Goal: Task Accomplishment & Management: Use online tool/utility

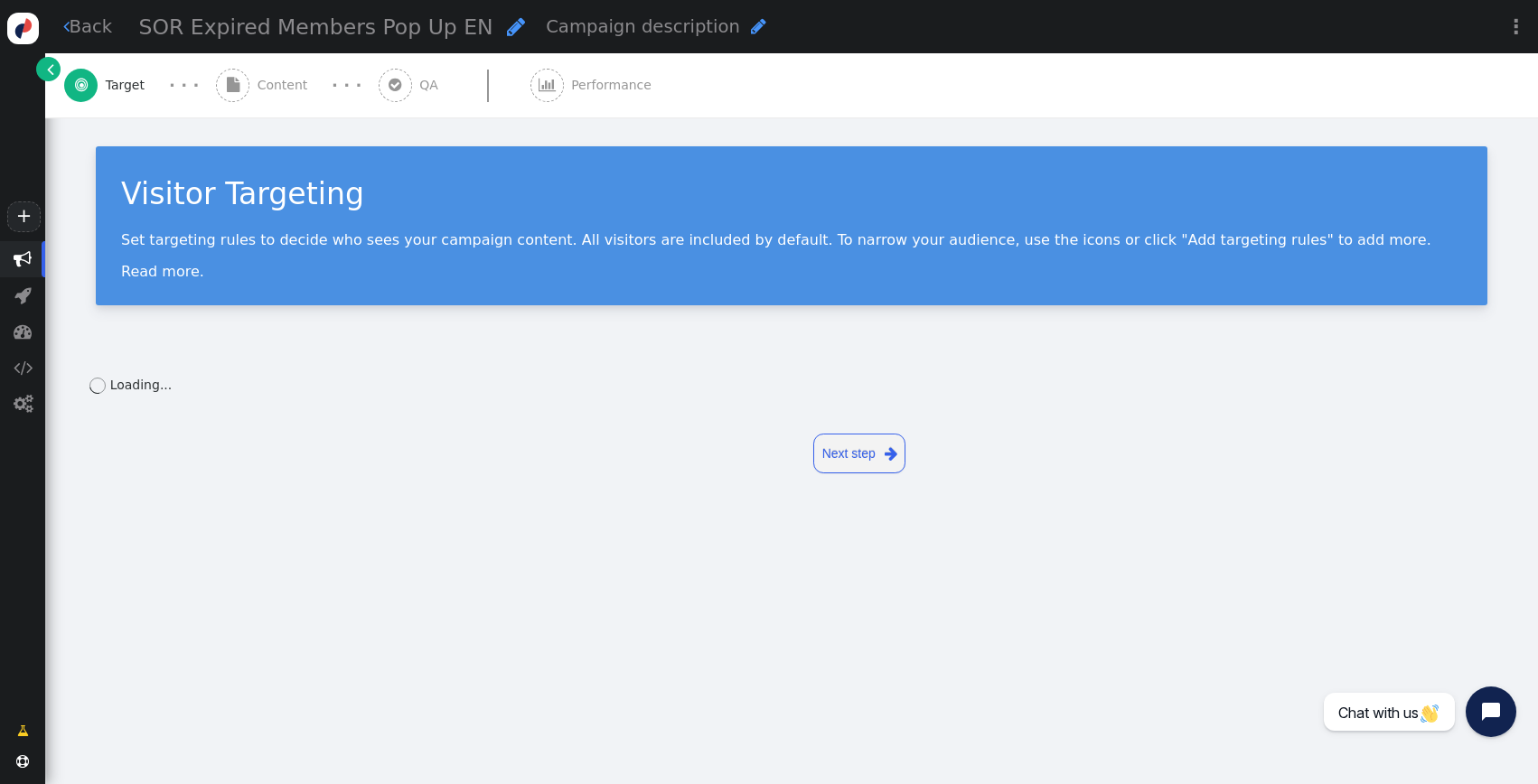
click at [272, 80] on span "Content" at bounding box center [286, 84] width 58 height 19
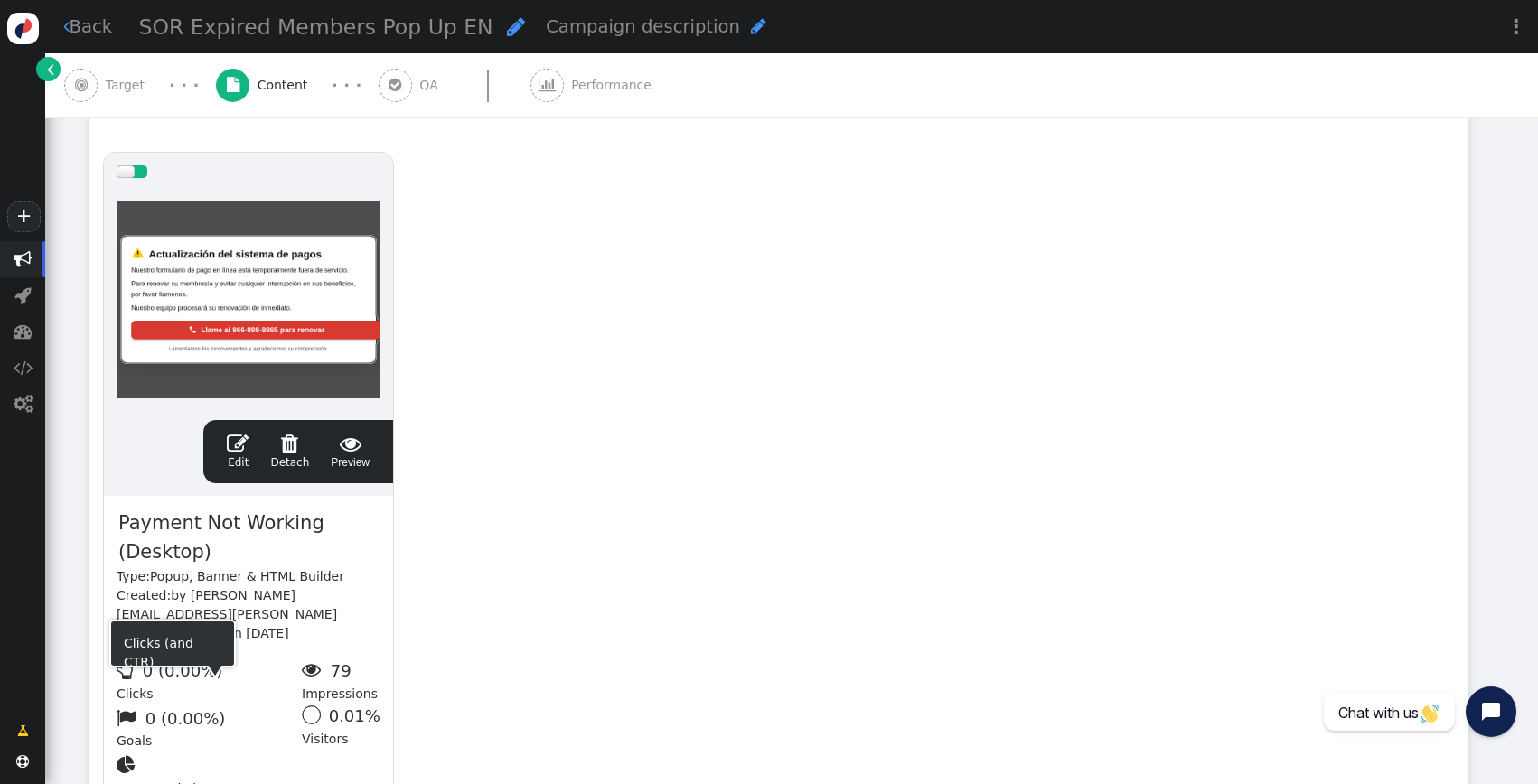
scroll to position [344, 0]
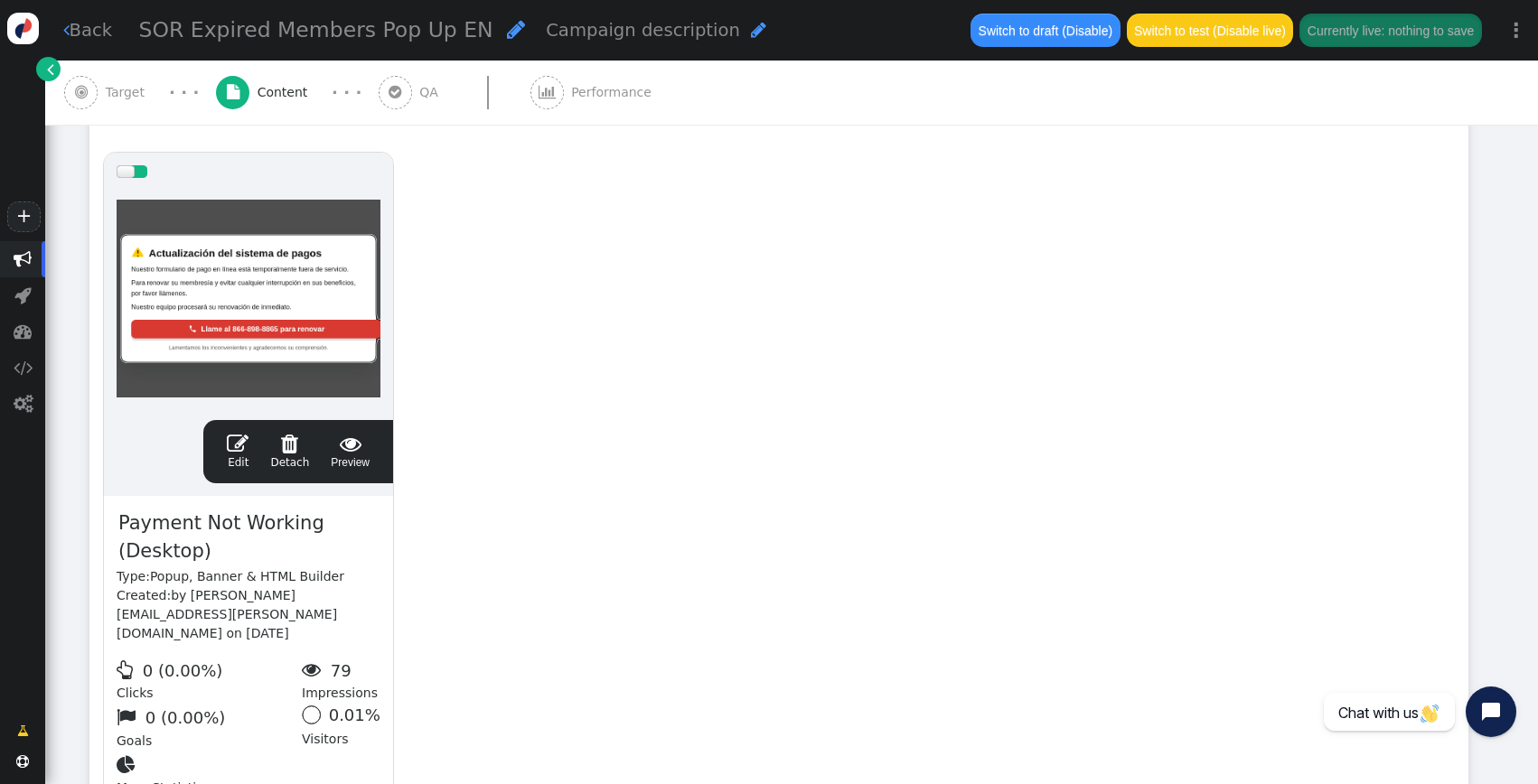
click at [228, 448] on div " Edit  Detach  Preview" at bounding box center [298, 452] width 165 height 38
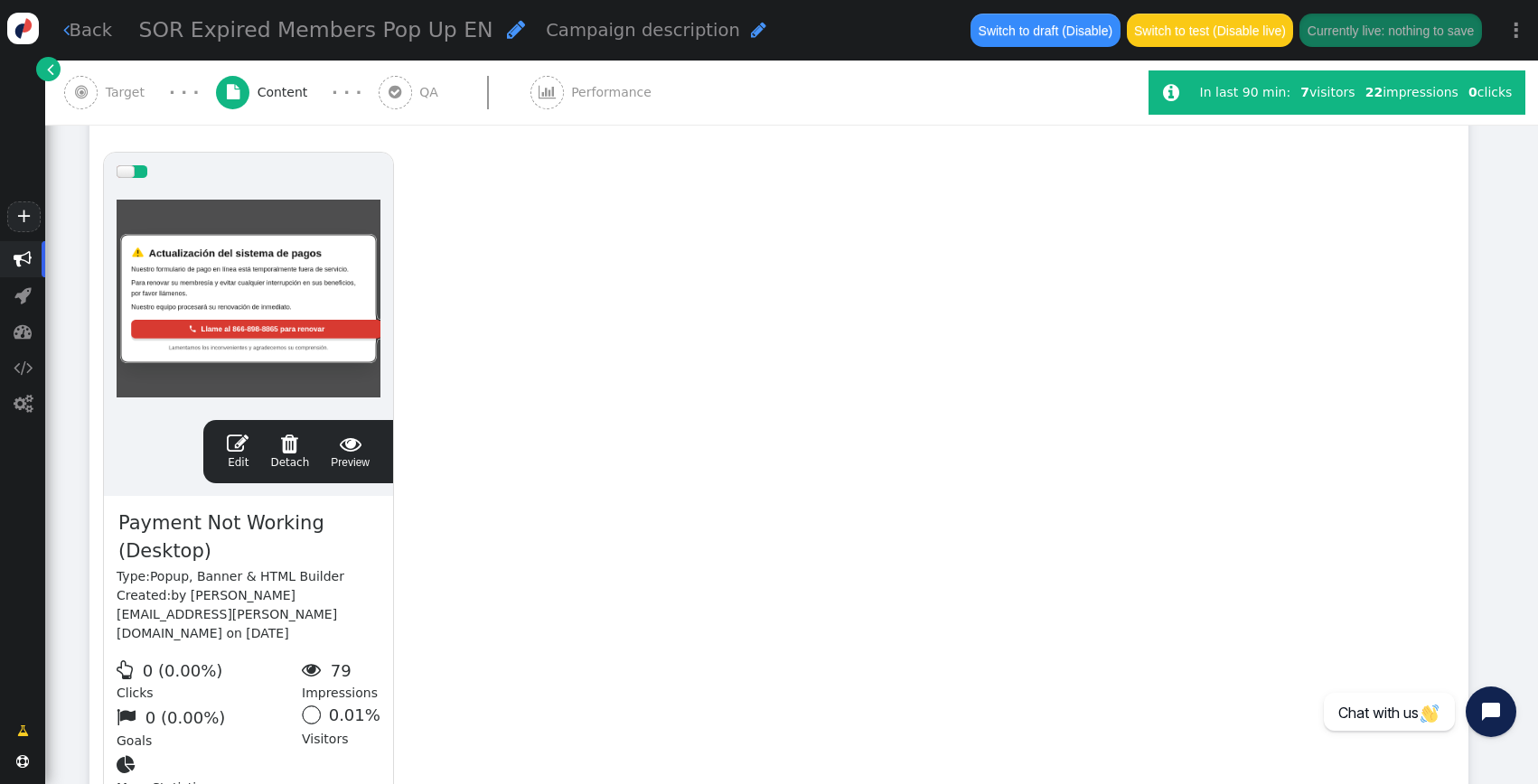
click at [246, 443] on span "" at bounding box center [237, 444] width 22 height 22
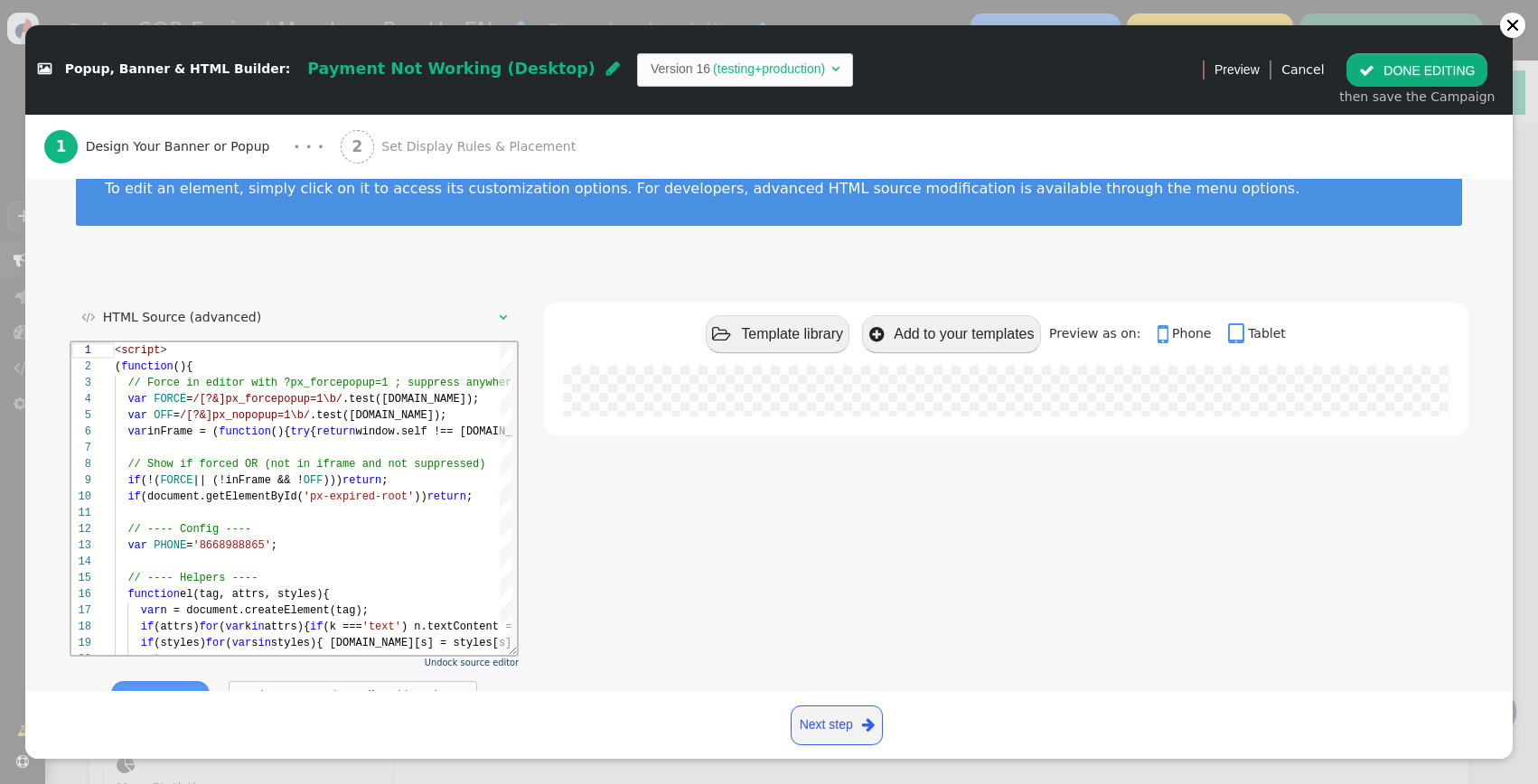
scroll to position [128, 0]
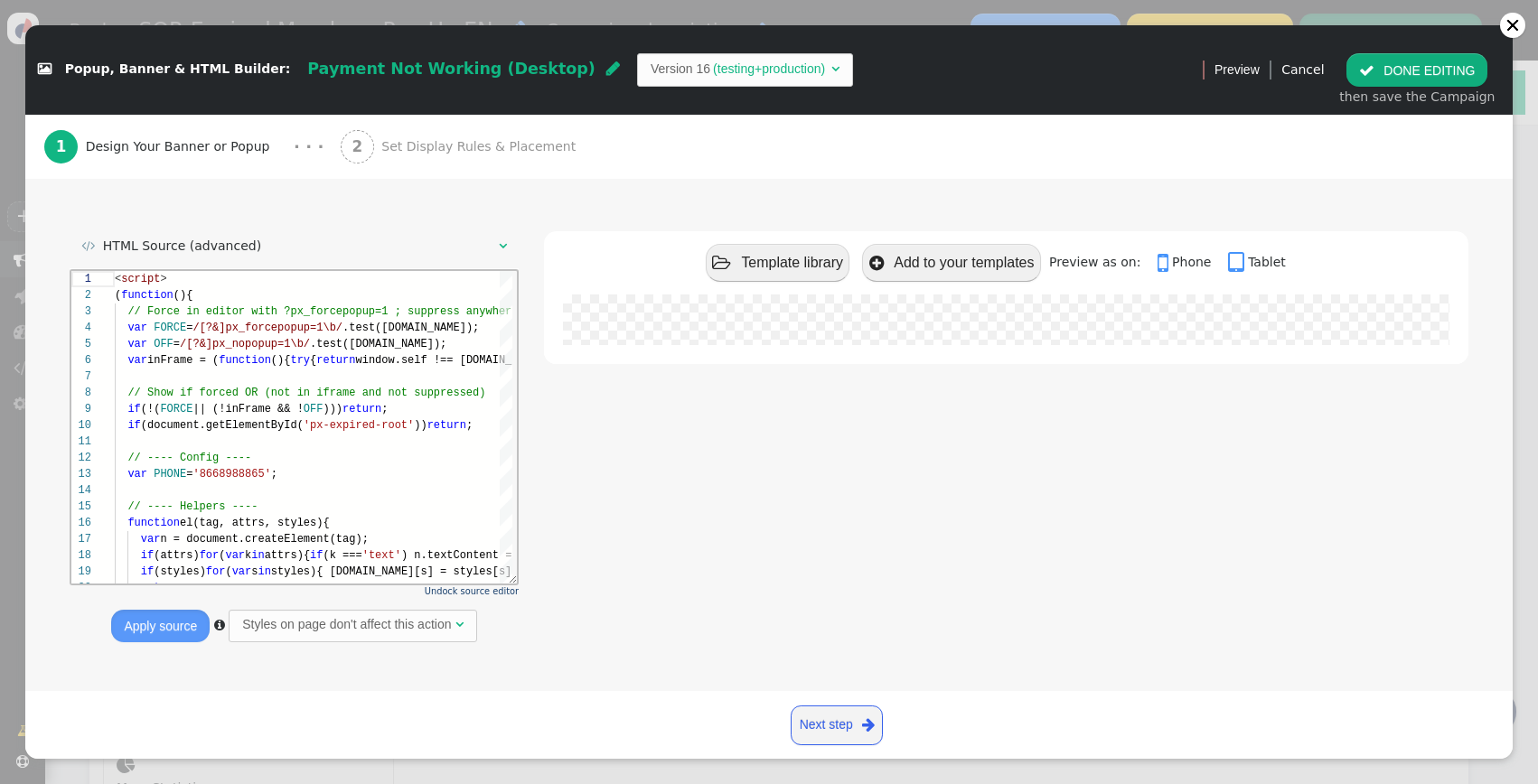
click at [396, 71] on span "Payment Not Working (Desktop)" at bounding box center [451, 68] width 288 height 18
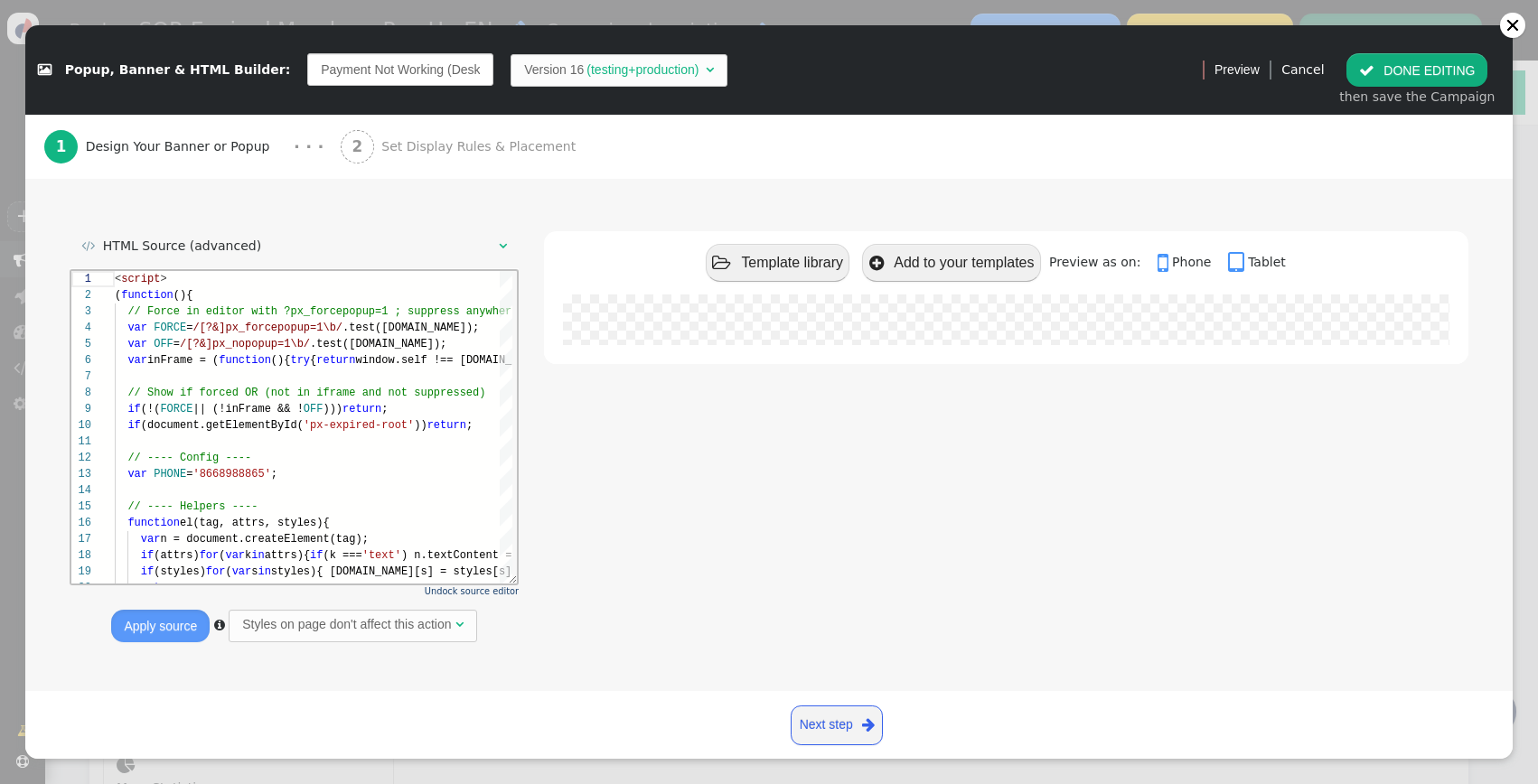
scroll to position [0, 22]
click at [427, 66] on input "Payment Not Working (Desktop)" at bounding box center [399, 69] width 186 height 33
drag, startPoint x: 374, startPoint y: 73, endPoint x: 397, endPoint y: 69, distance: 23.3
click at [393, 70] on input "Payment Not Working (Desktop)" at bounding box center [399, 69] width 186 height 33
click at [393, 69] on input "Payment Not Working (Desktop)" at bounding box center [399, 69] width 186 height 33
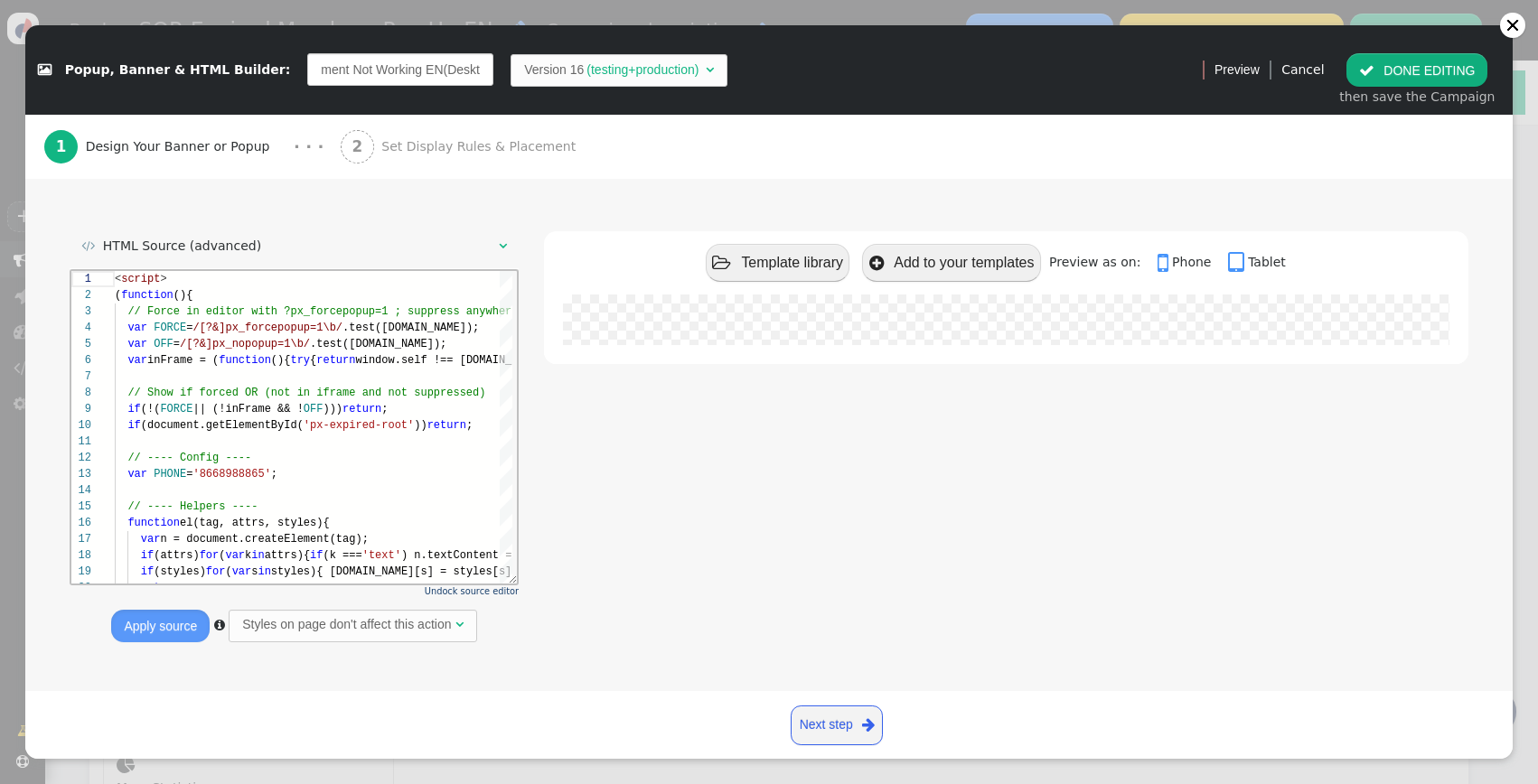
type input "Payment Not Working EN (Desktop)"
click at [851, 73] on div " Popup, Banner & HTML Builder: Payment Not Working EN (Desktop) Version 16 (te…" at bounding box center [608, 70] width 1140 height 34
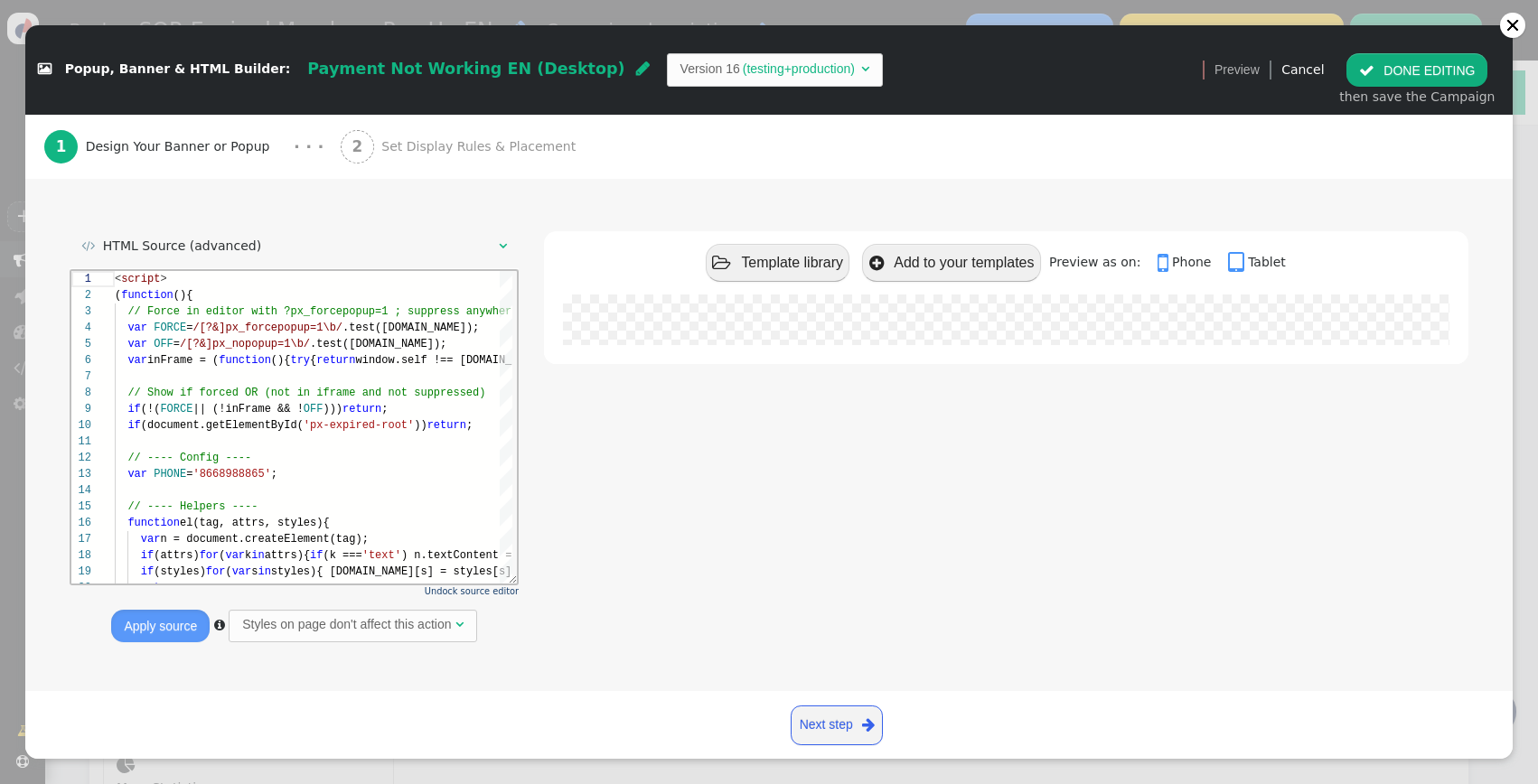
click at [1468, 75] on button " DONE EDITING" at bounding box center [1417, 69] width 141 height 33
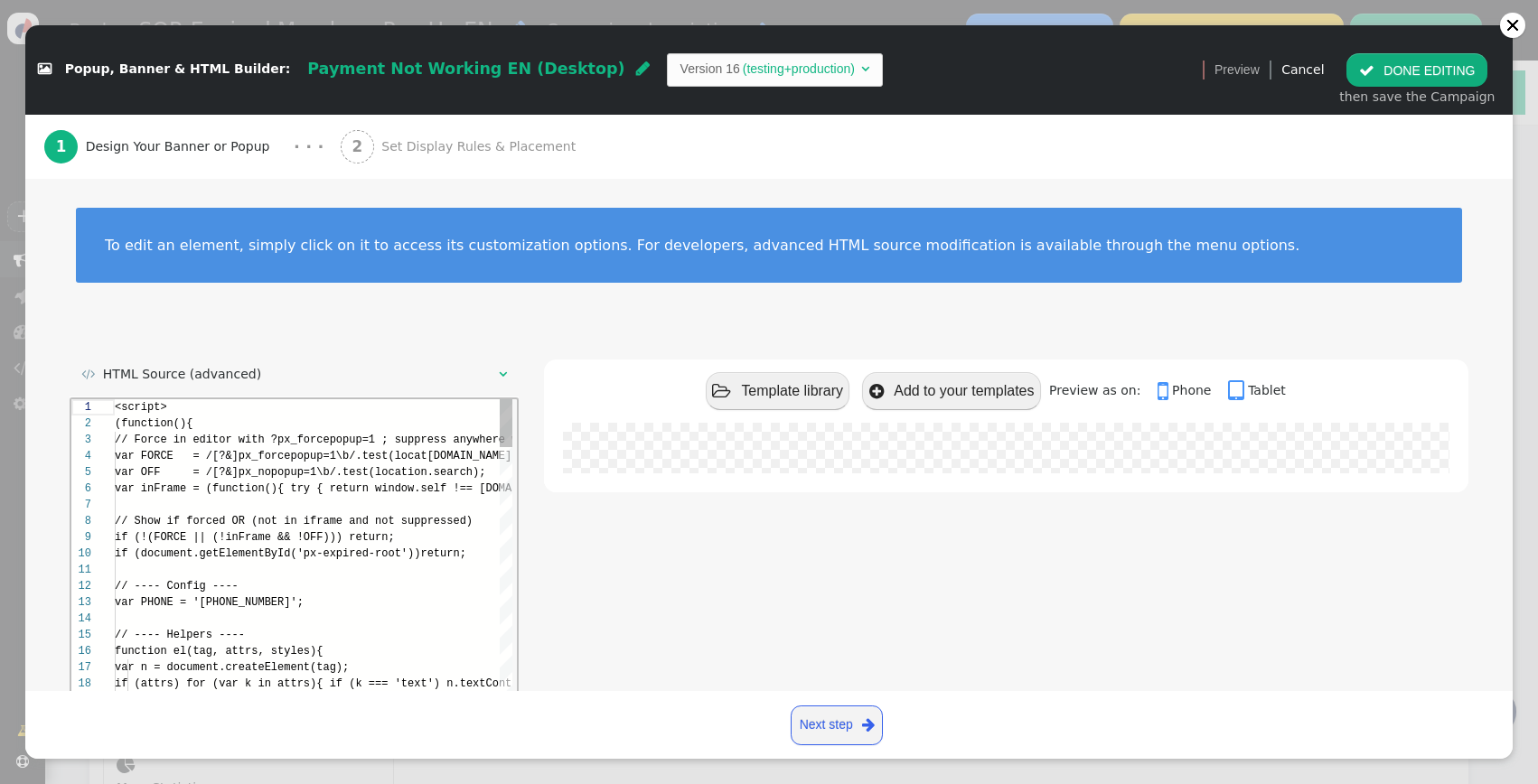
scroll to position [163, 0]
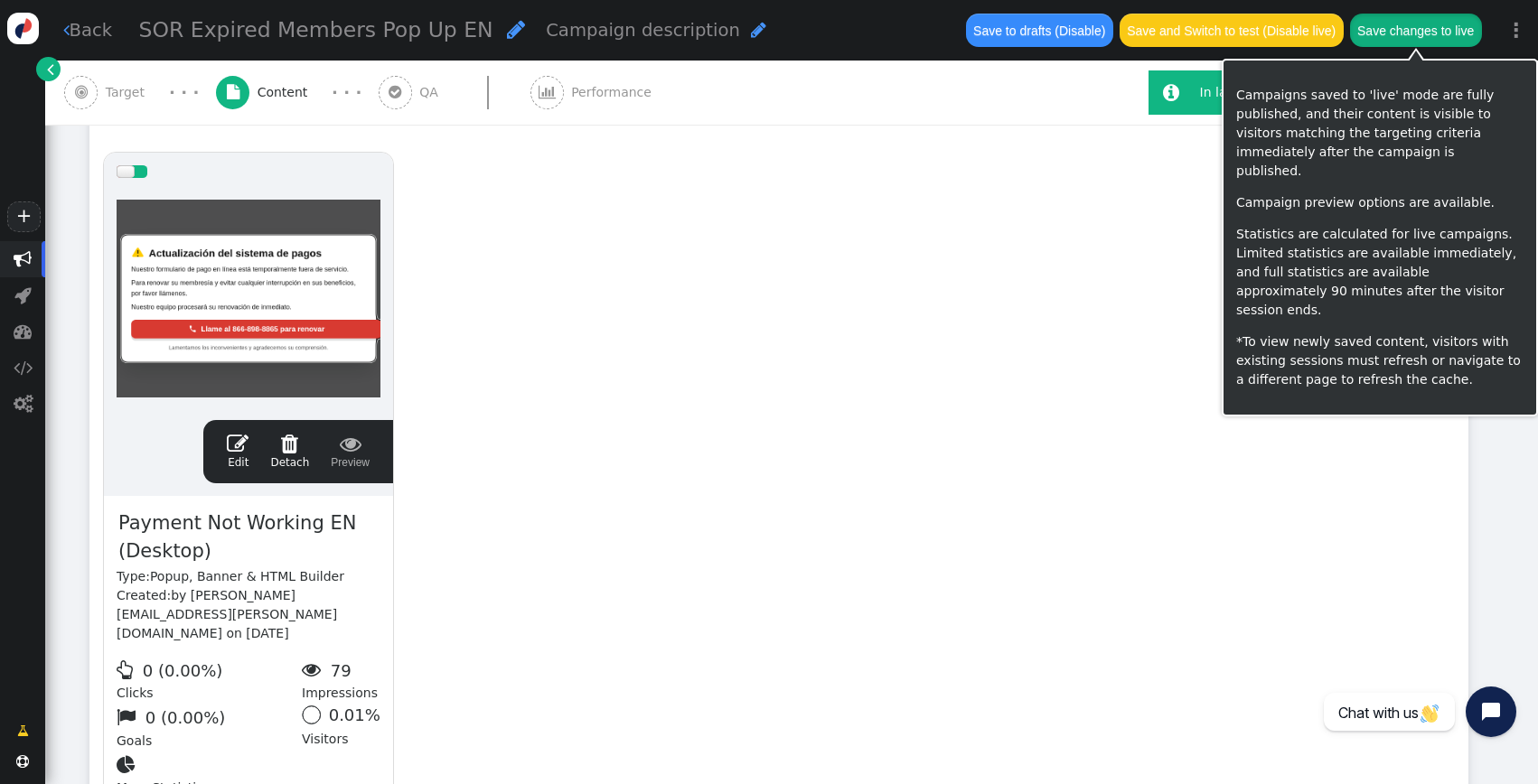
click at [1383, 33] on button "Save changes to live" at bounding box center [1416, 30] width 132 height 33
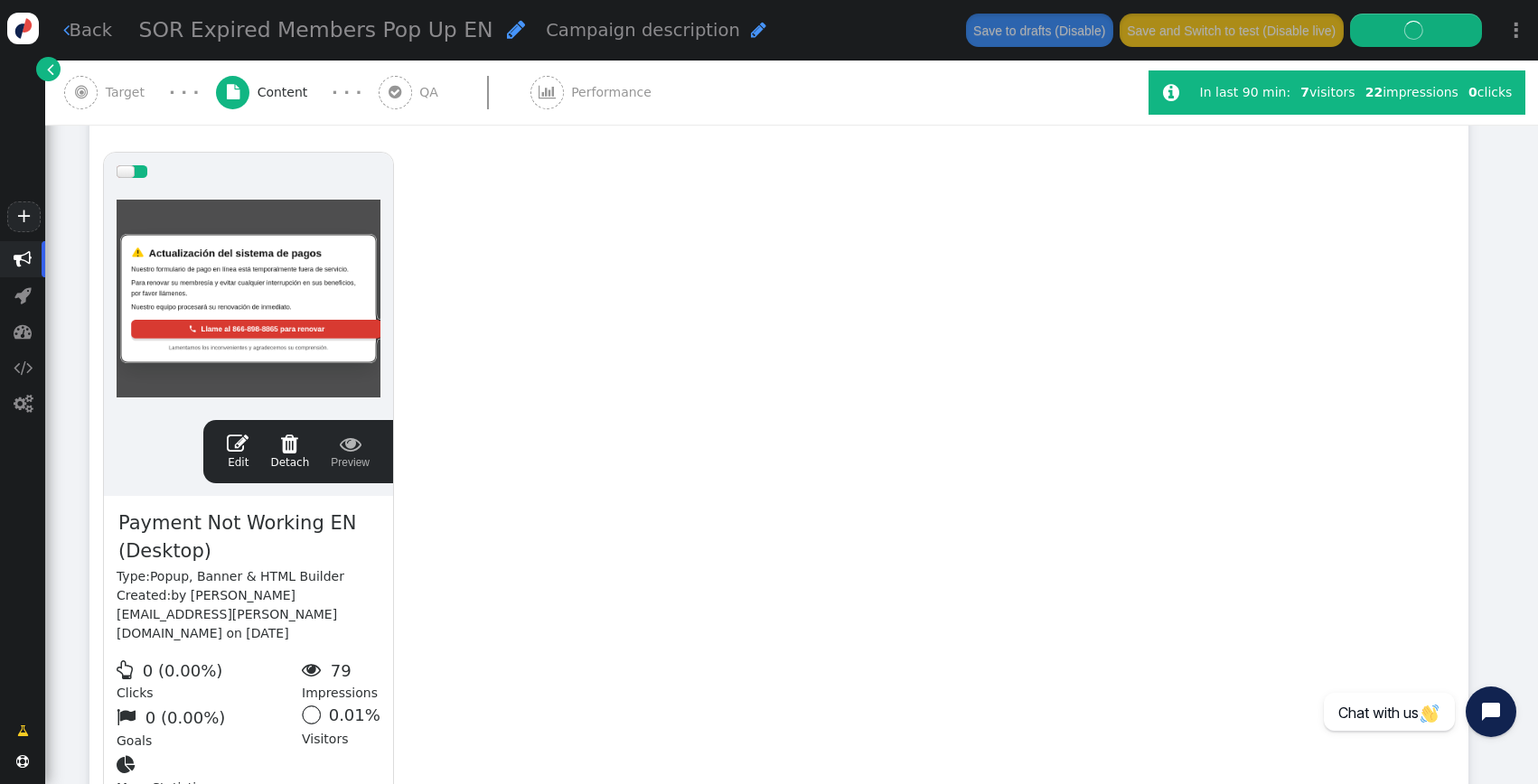
click at [568, 261] on div "drag this  Edit  Detach  Preview Payment Not Working EN (Desktop) Type: Popu…" at bounding box center [778, 481] width 1377 height 686
click at [708, 308] on div "drag this  Edit  Detach  Preview Payment Not Working EN (Desktop) Type: Popu…" at bounding box center [778, 481] width 1377 height 686
click at [803, 304] on div "drag this  Edit  Detach  Preview Payment Not Working EN (Desktop) Type: Popu…" at bounding box center [778, 481] width 1377 height 686
click at [1071, 359] on div "drag this  Edit  Detach  Preview Payment Not Working EN (Desktop) Type: Popu…" at bounding box center [778, 481] width 1377 height 686
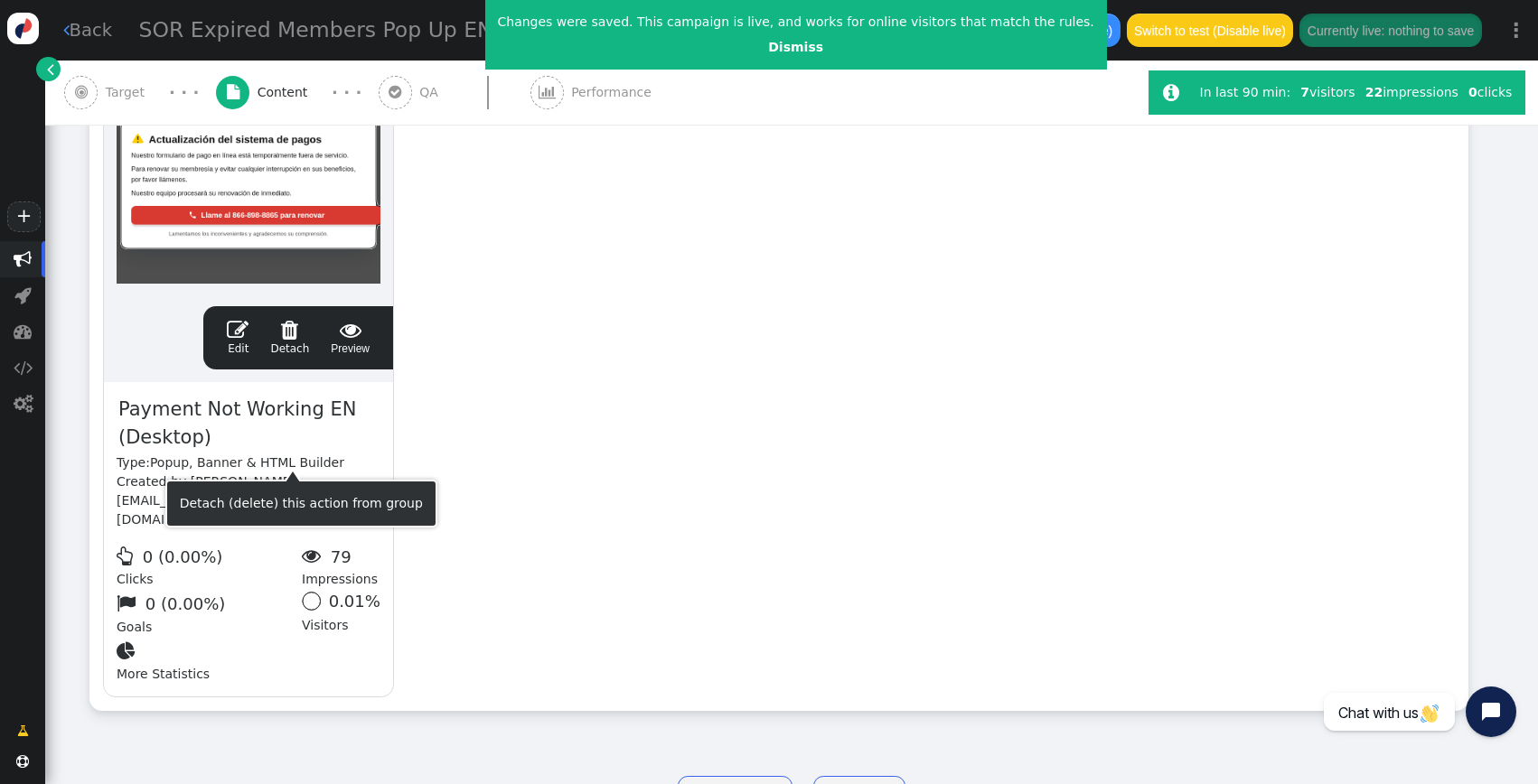
scroll to position [509, 0]
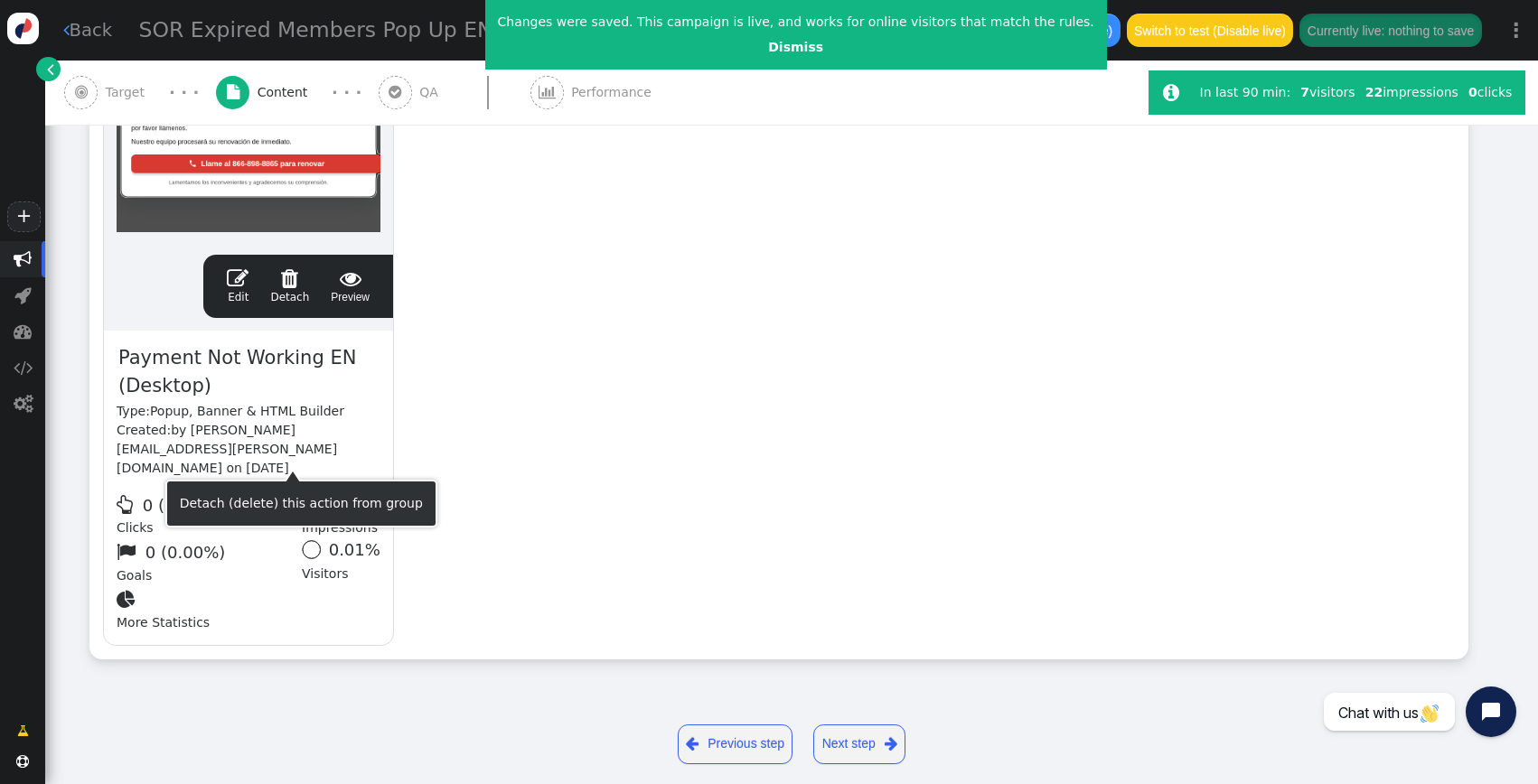
click at [559, 497] on div "drag this  Edit  Detach  Preview Payment Not Working EN (Desktop) Type: Popu…" at bounding box center [778, 317] width 1377 height 686
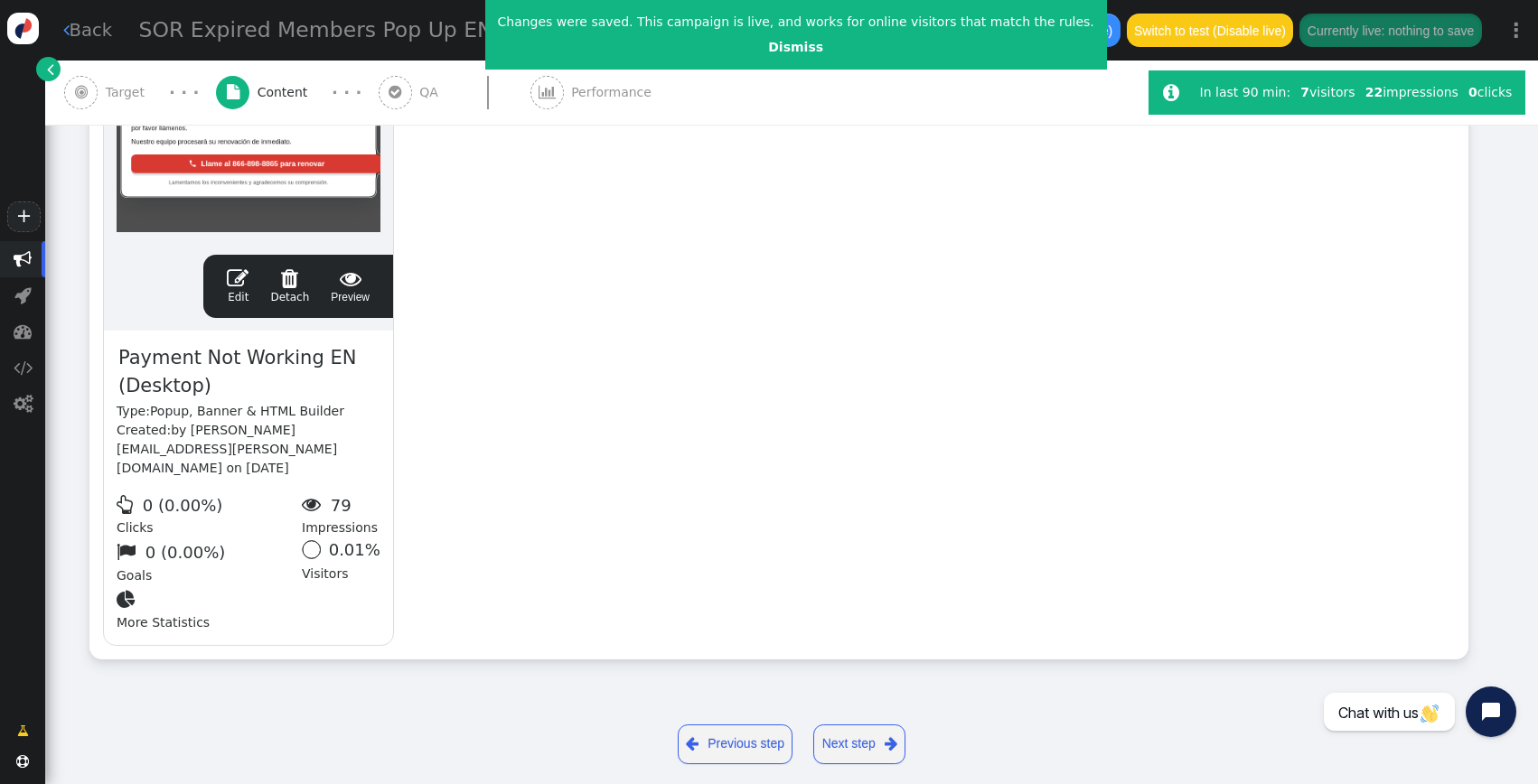
click at [242, 279] on span "" at bounding box center [237, 278] width 22 height 22
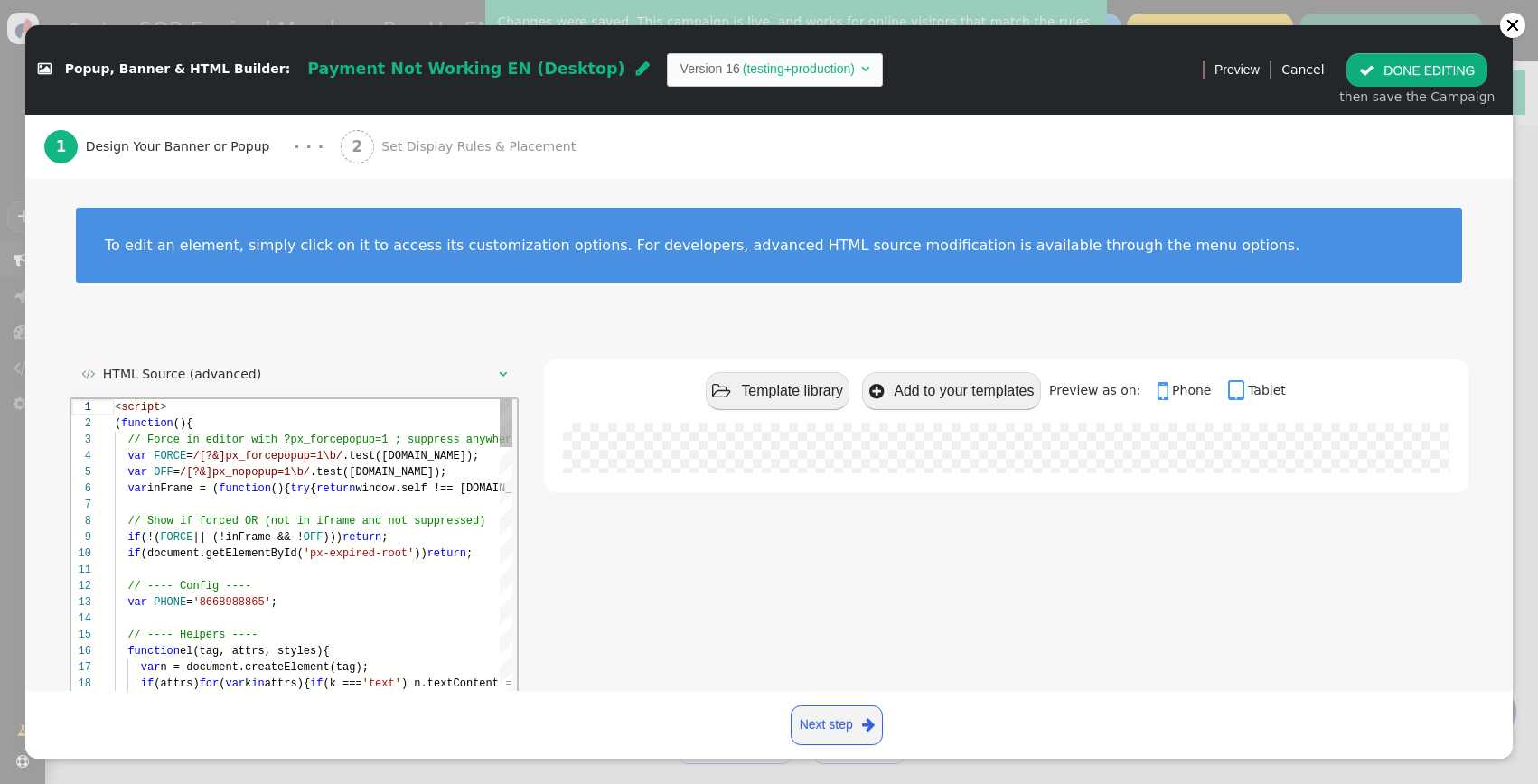
scroll to position [163, 0]
click at [1516, 25] on div at bounding box center [1512, 25] width 15 height 15
click at [1517, 36] on div " Popup, Banner & HTML Builder: Payment Not Working EN (Desktop)  Version 16 (…" at bounding box center [769, 392] width 1538 height 784
click at [1518, 30] on div at bounding box center [1512, 25] width 25 height 25
click at [1513, 31] on div at bounding box center [1512, 25] width 15 height 15
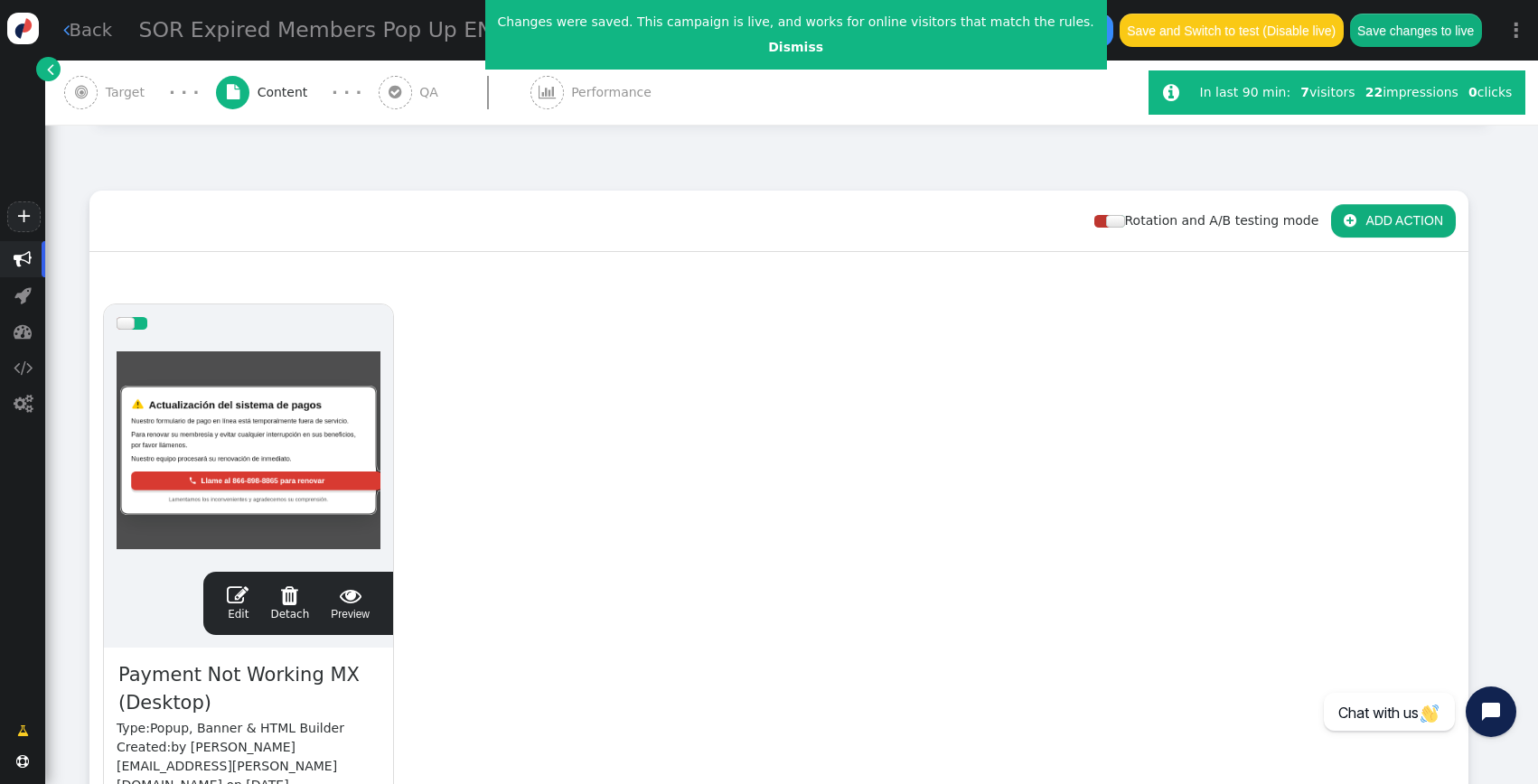
scroll to position [0, 0]
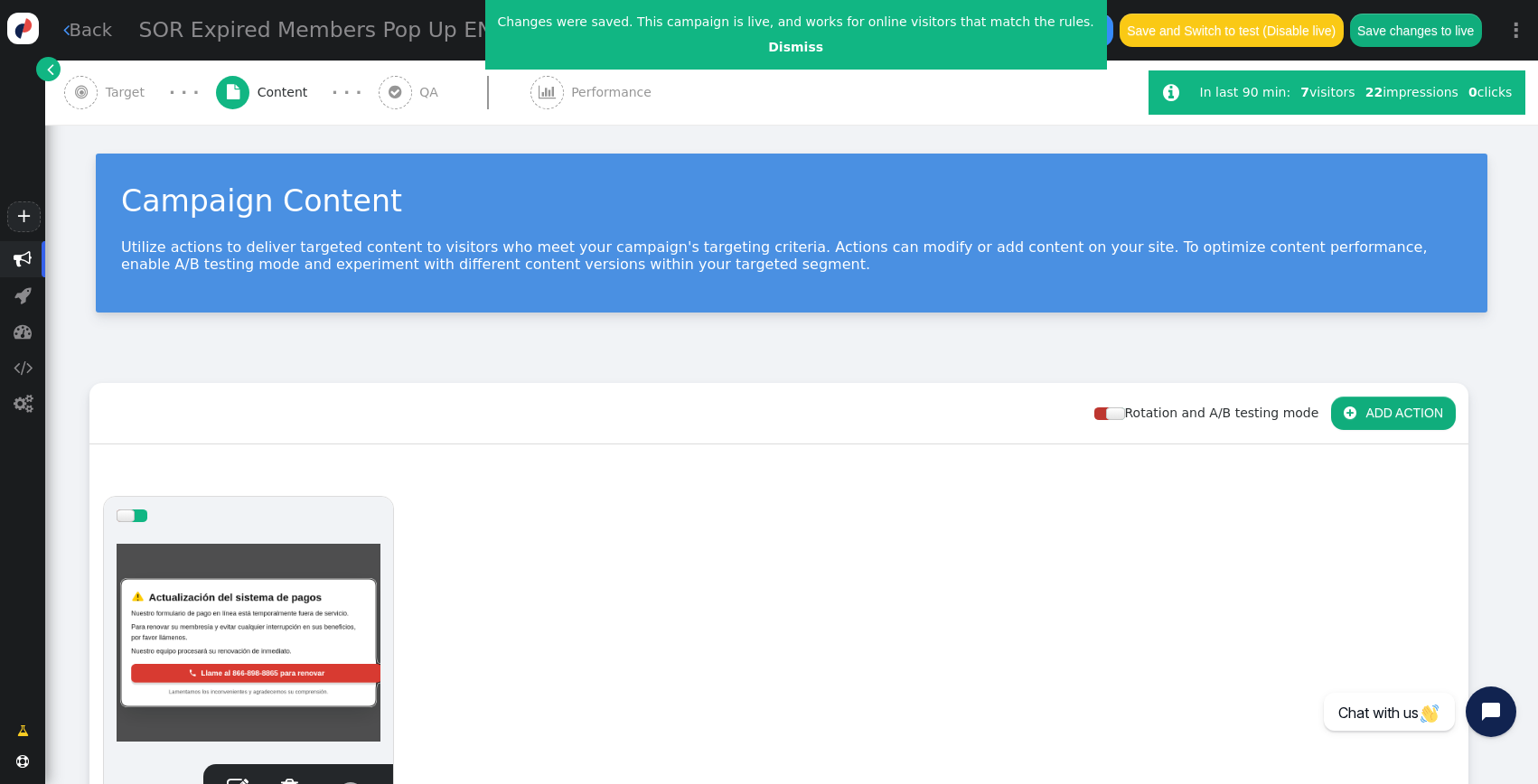
click at [1401, 417] on button " ADD ACTION" at bounding box center [1393, 413] width 125 height 33
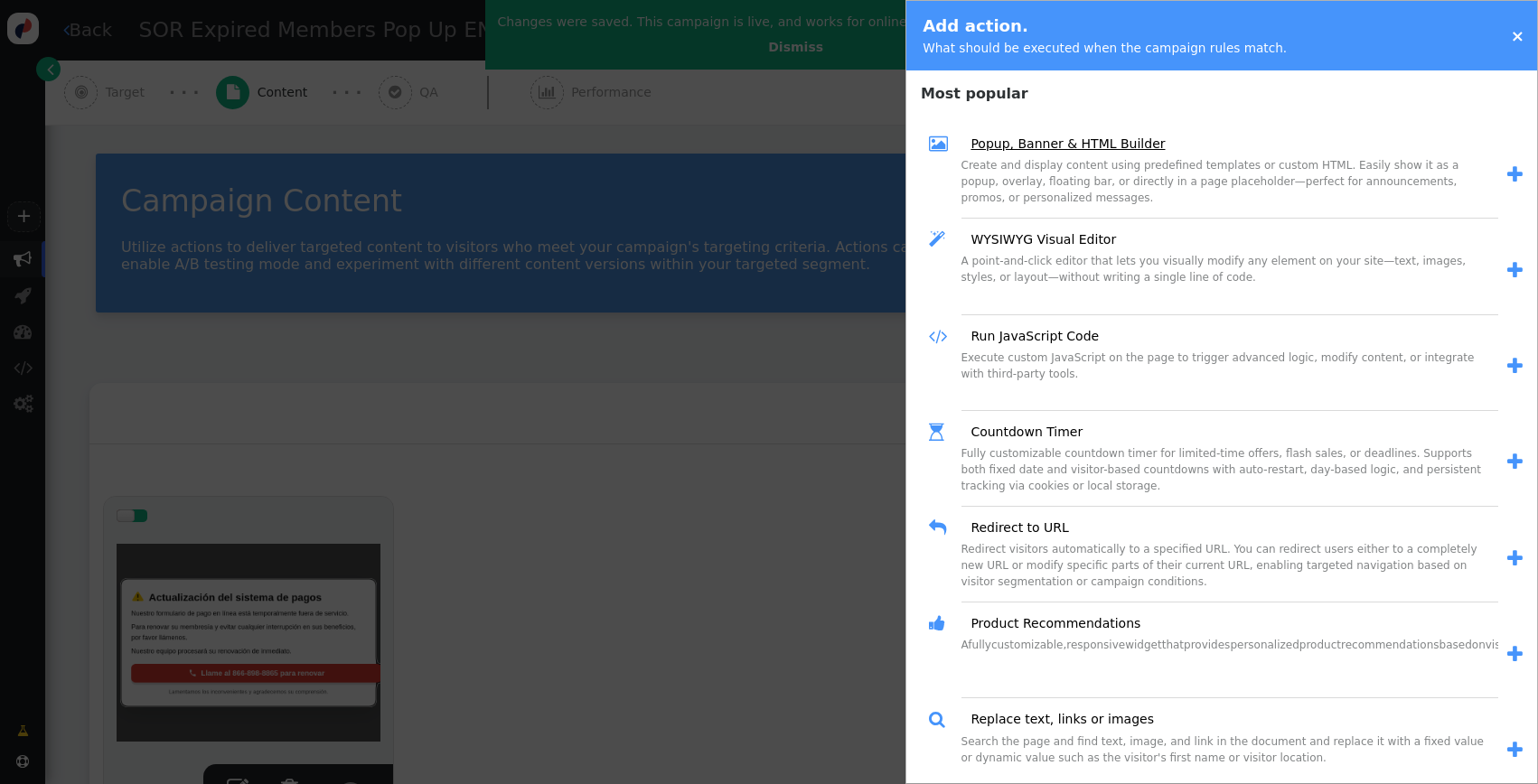
click at [1094, 138] on link "Popup, Banner & HTML Builder" at bounding box center [1061, 144] width 207 height 19
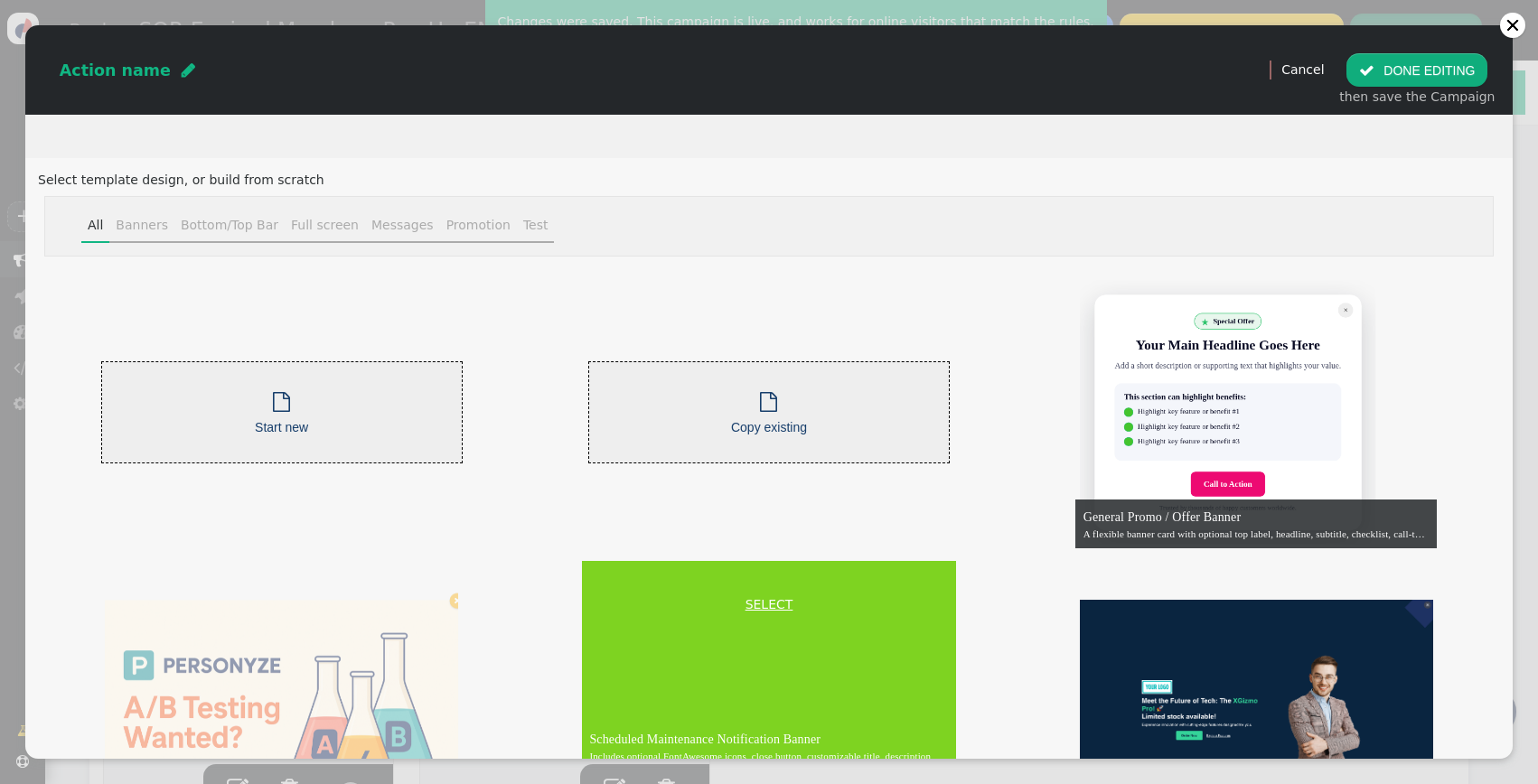
scroll to position [11, 0]
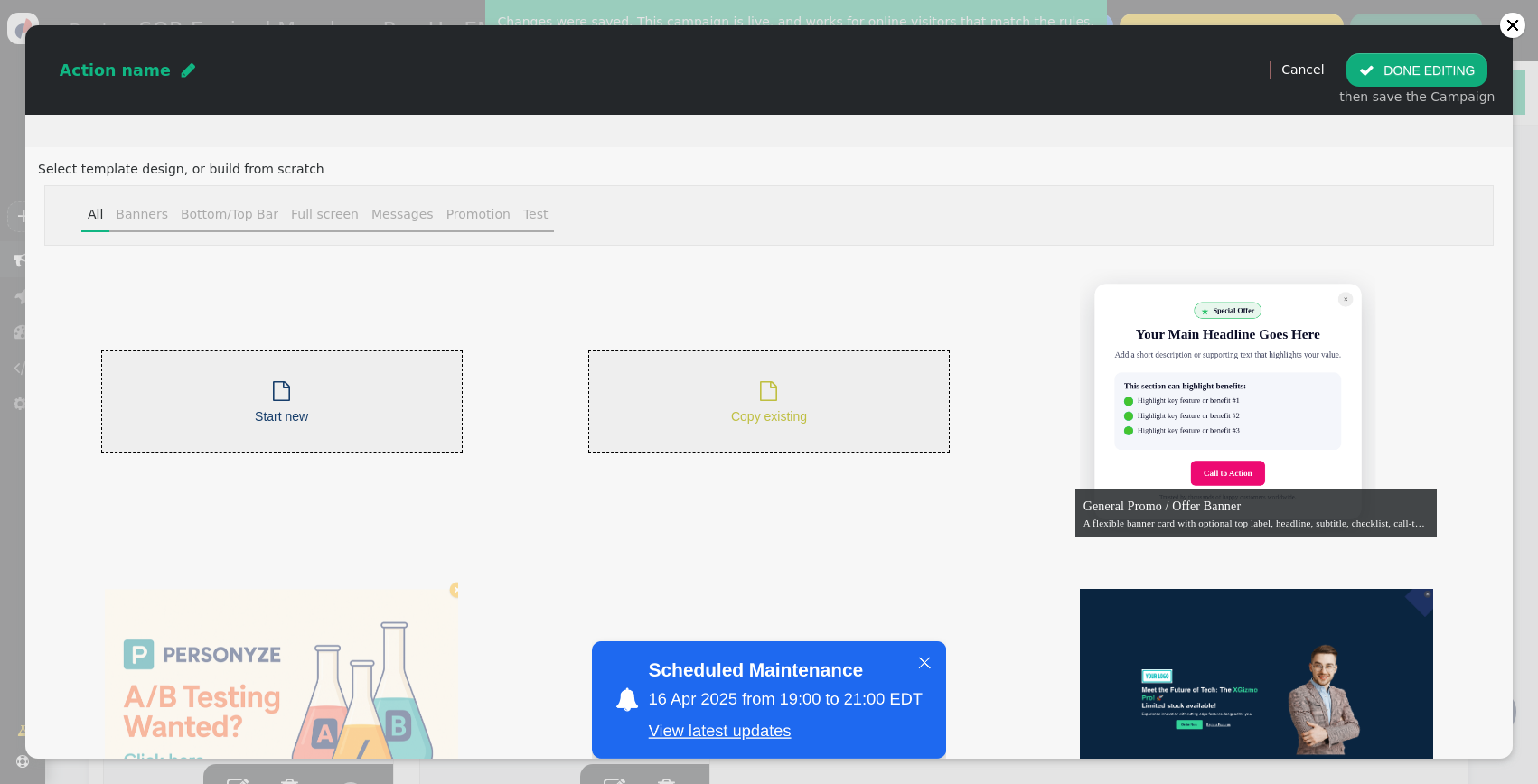
click at [745, 414] on span "Copy existing" at bounding box center [769, 416] width 75 height 15
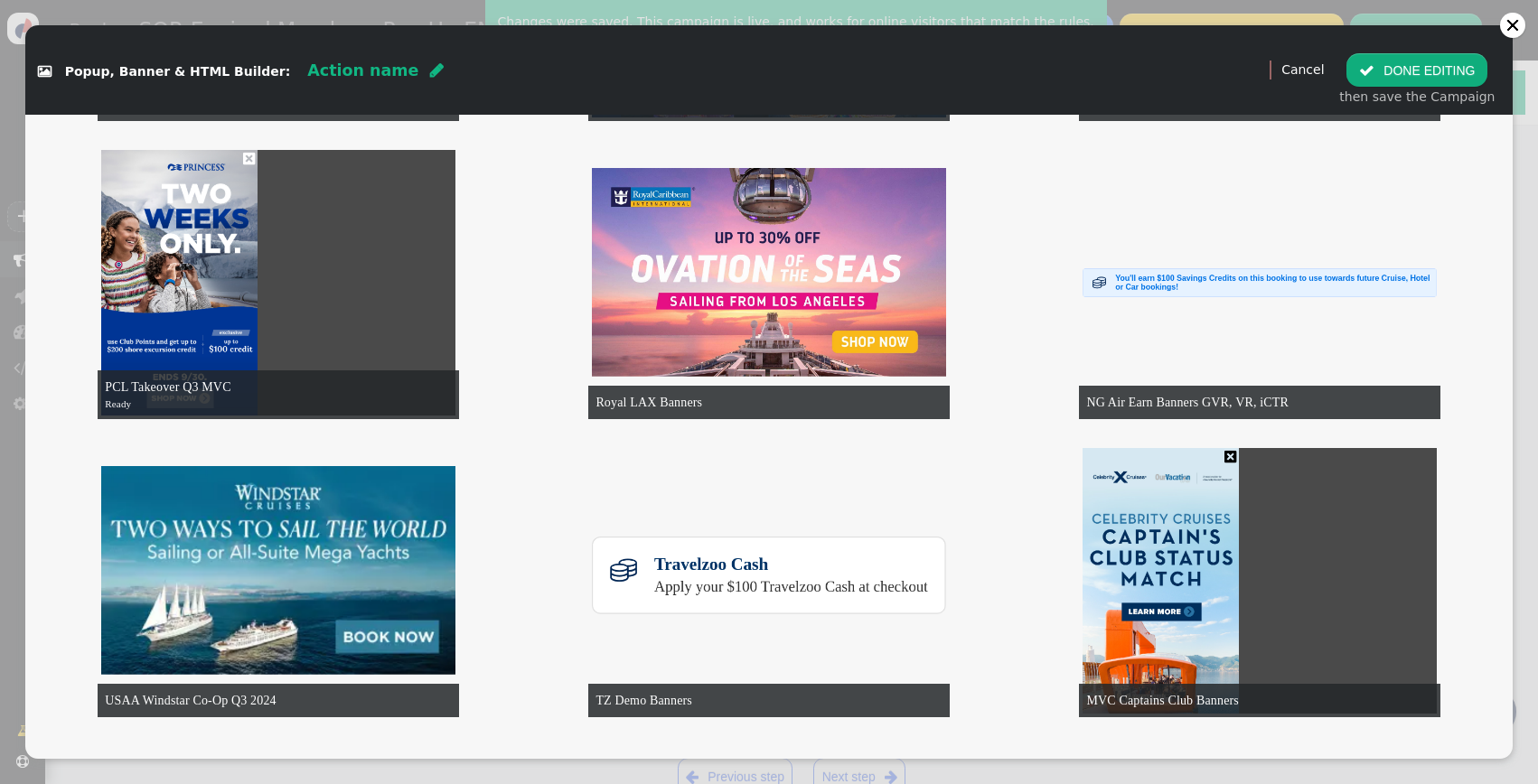
scroll to position [0, 0]
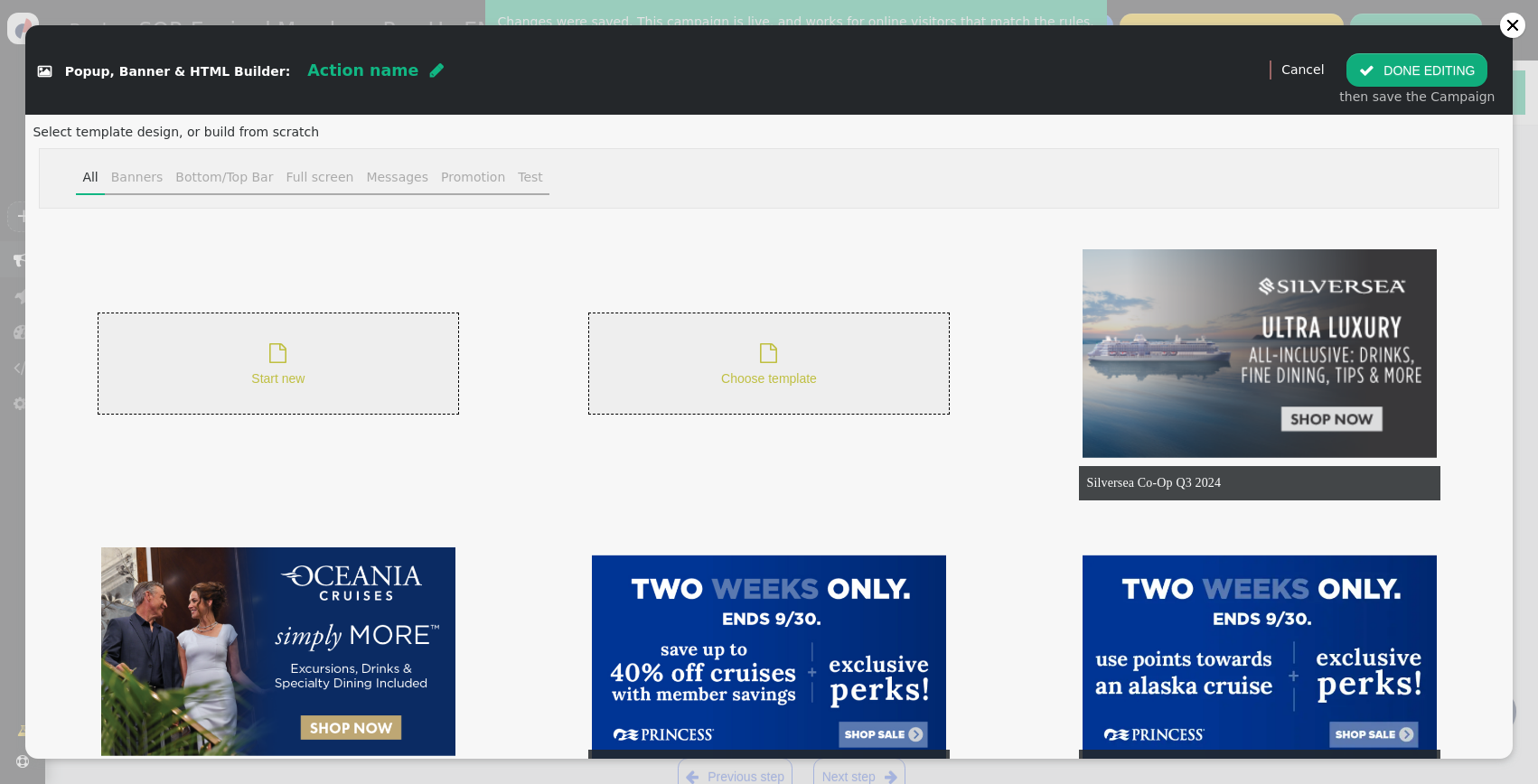
click at [268, 410] on div " Start new" at bounding box center [278, 363] width 361 height 102
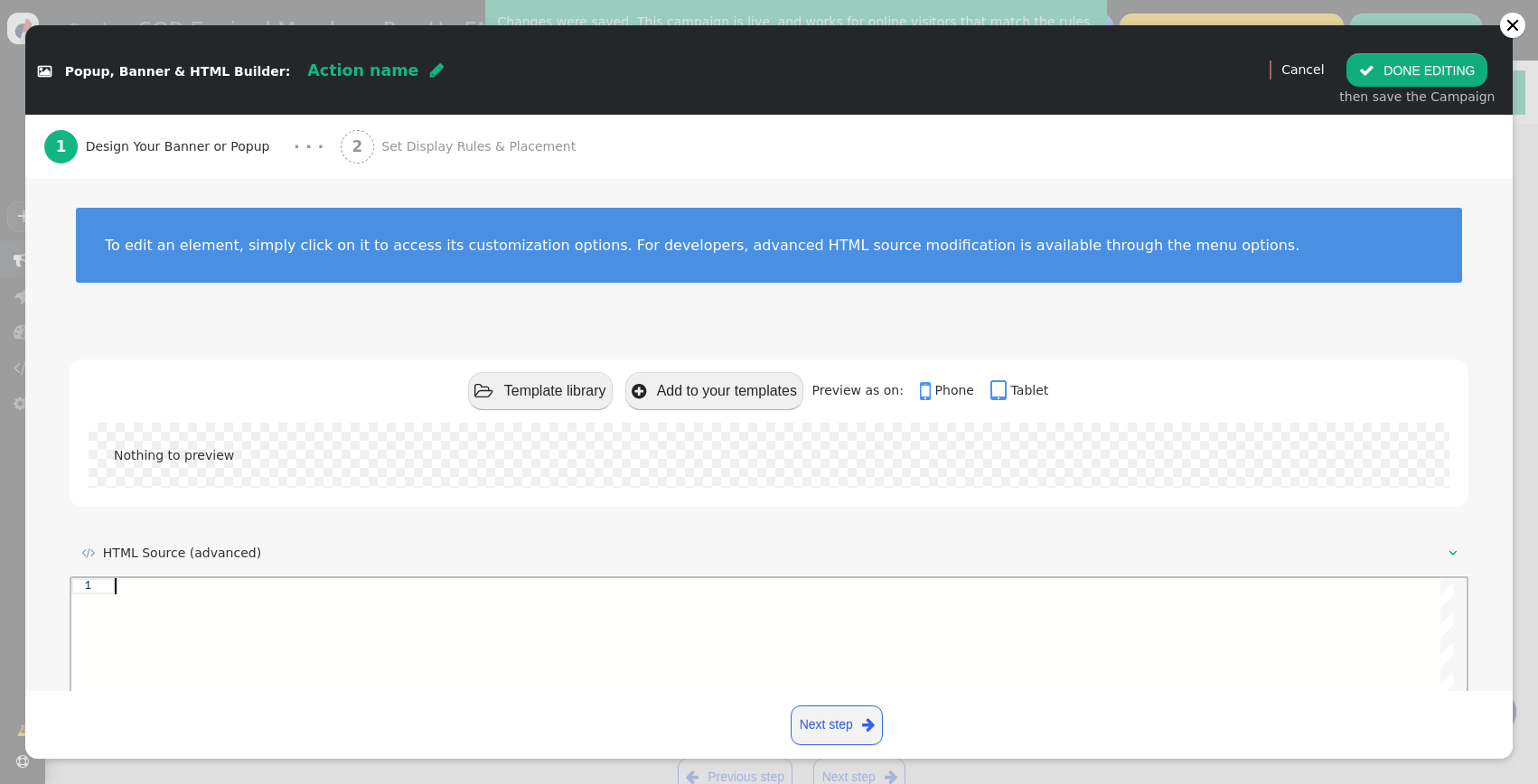
click at [259, 606] on div at bounding box center [784, 733] width 1338 height 313
paste textarea "if (window.console && console.log) console.log('[PX POPUP] ES injected with ove…"
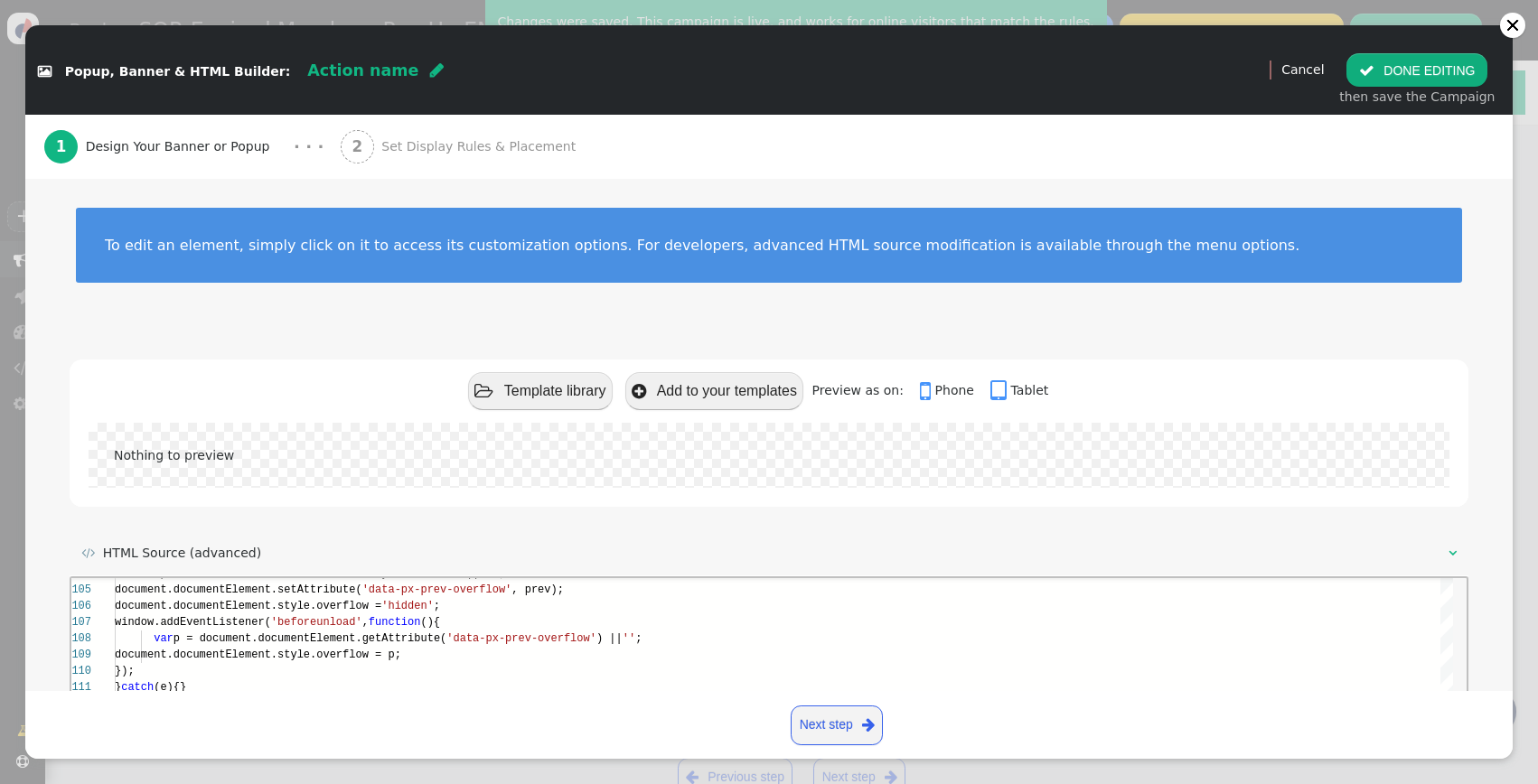
scroll to position [259, 0]
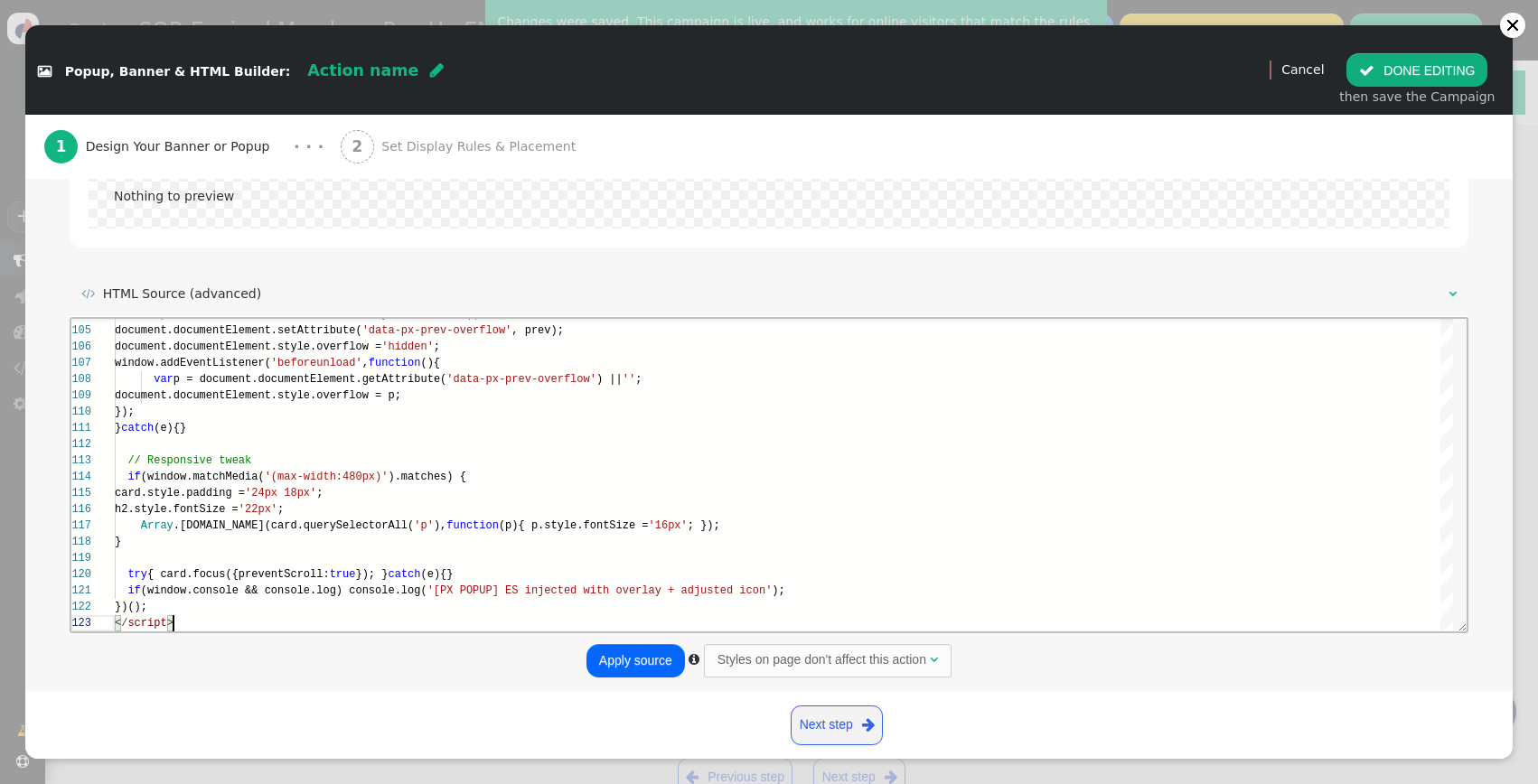
click at [650, 672] on button "Apply source" at bounding box center [635, 660] width 98 height 33
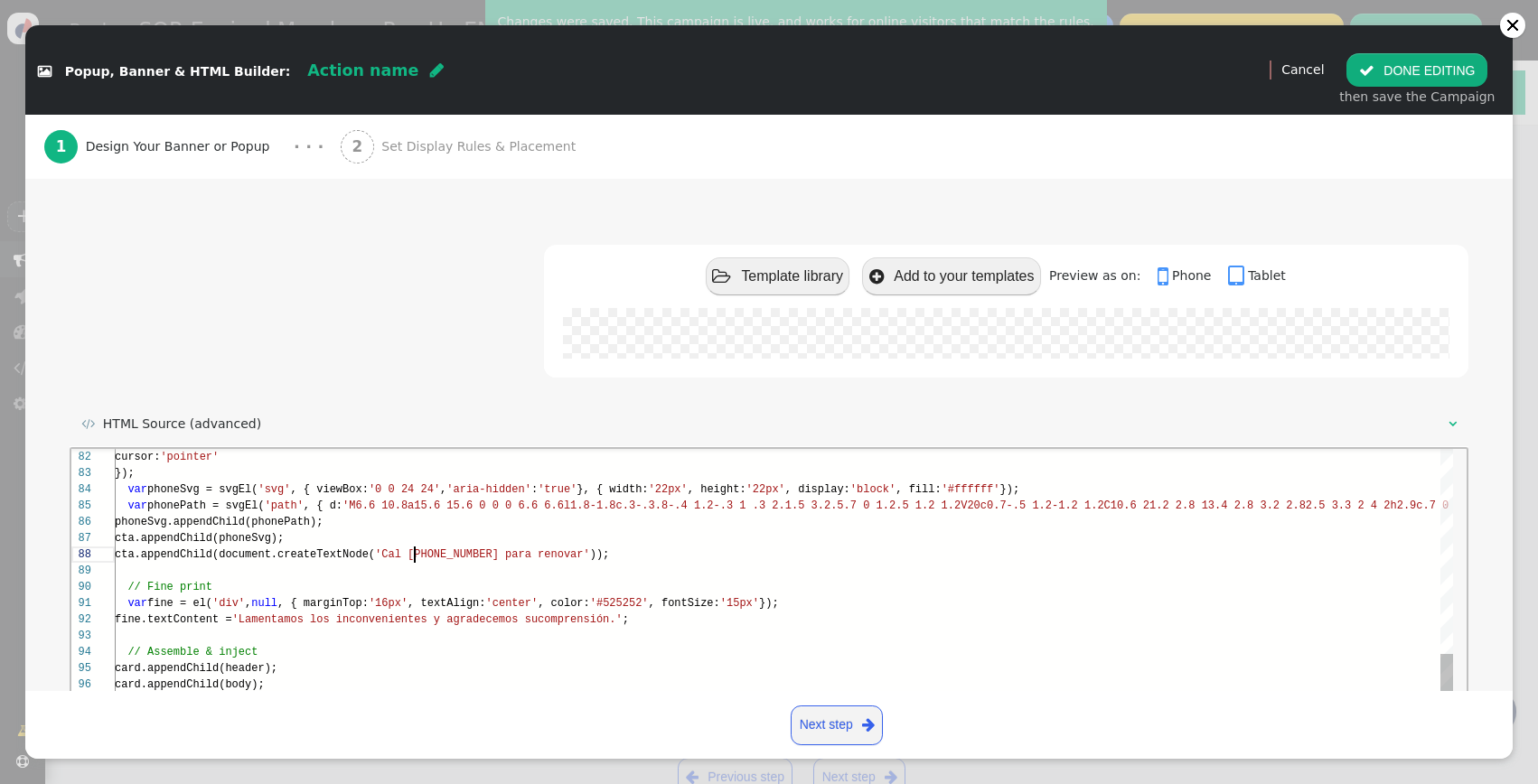
scroll to position [65, 307]
drag, startPoint x: 513, startPoint y: 556, endPoint x: 590, endPoint y: 557, distance: 77.0
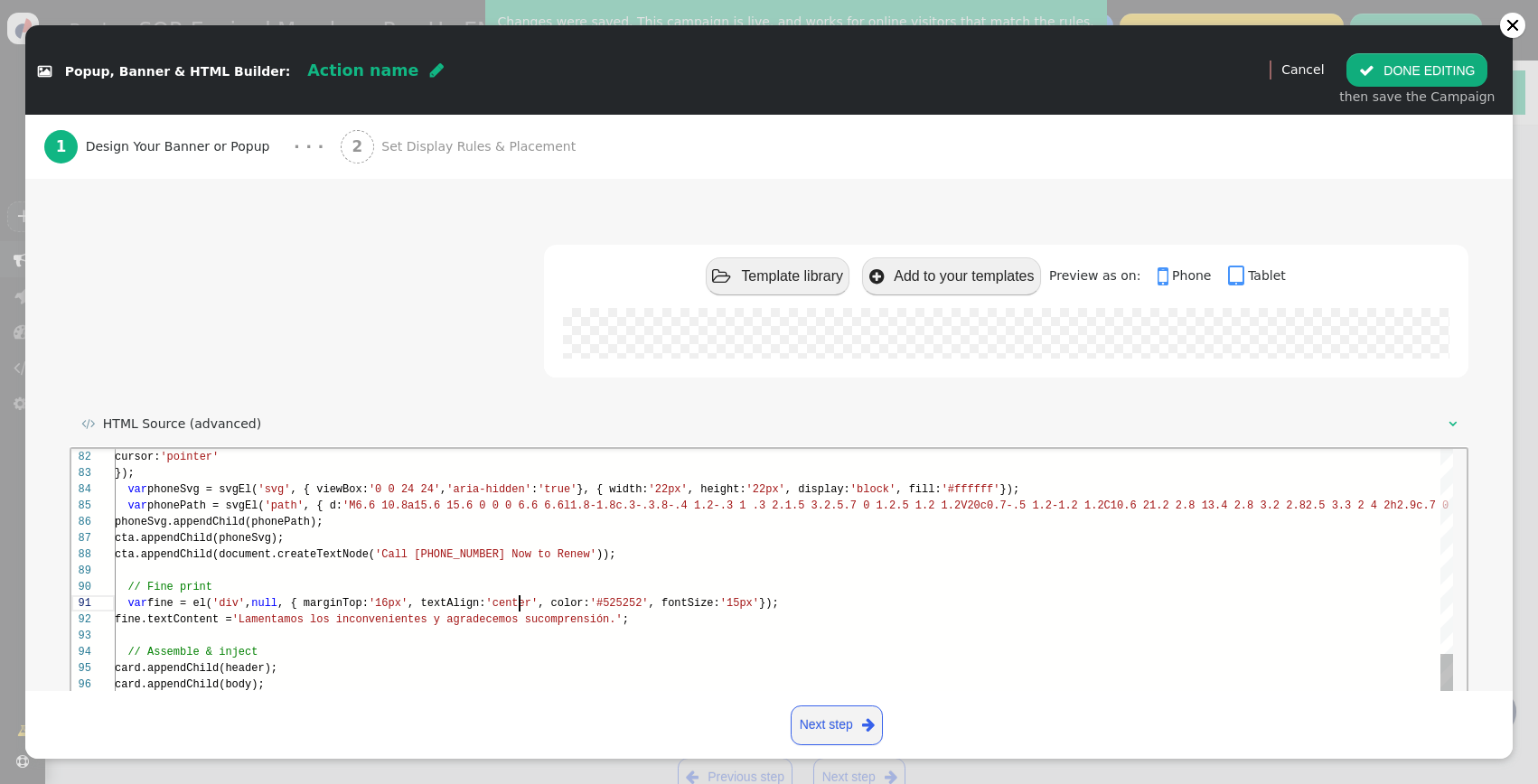
scroll to position [0, 405]
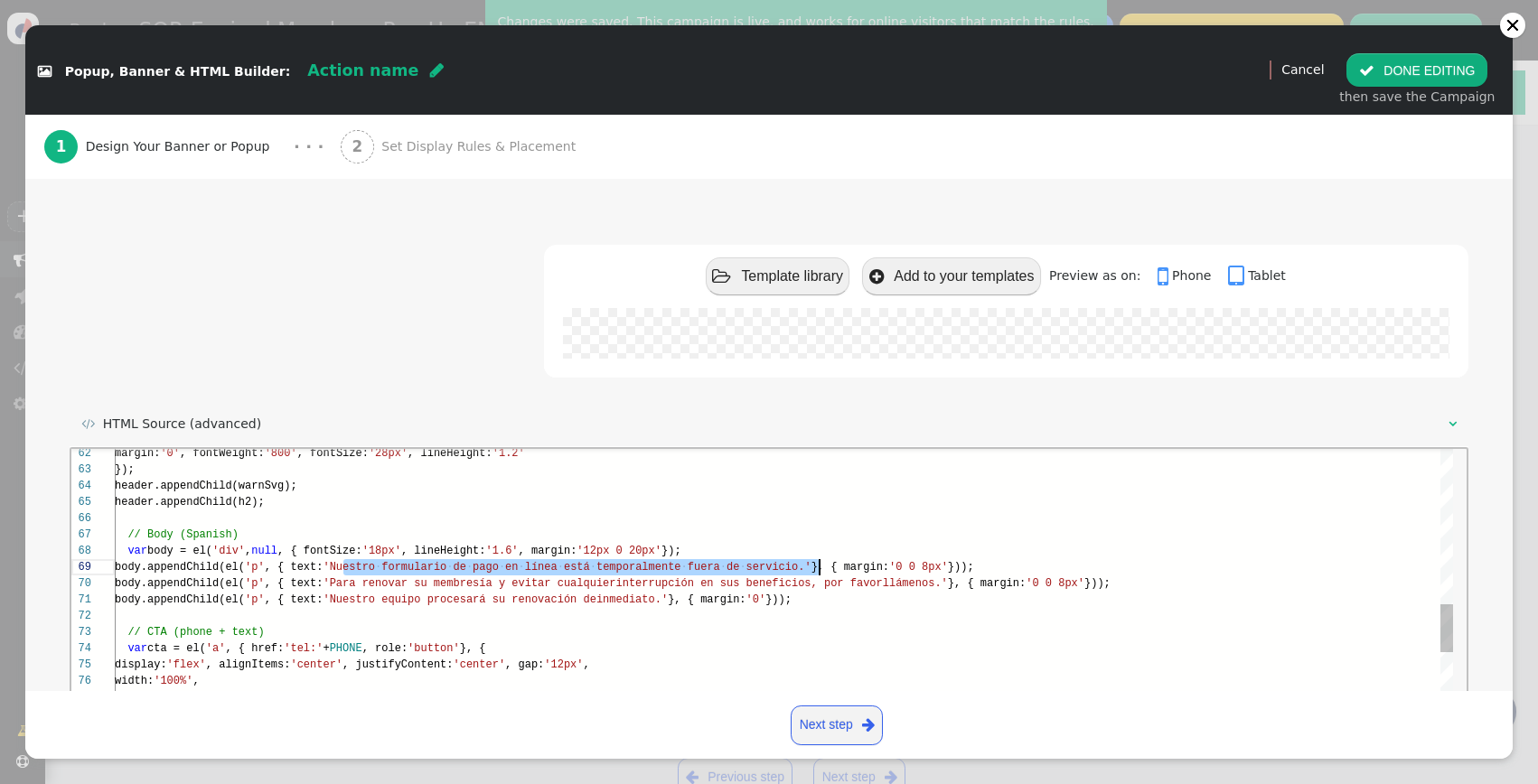
drag, startPoint x: 343, startPoint y: 567, endPoint x: 817, endPoint y: 569, distance: 474.0
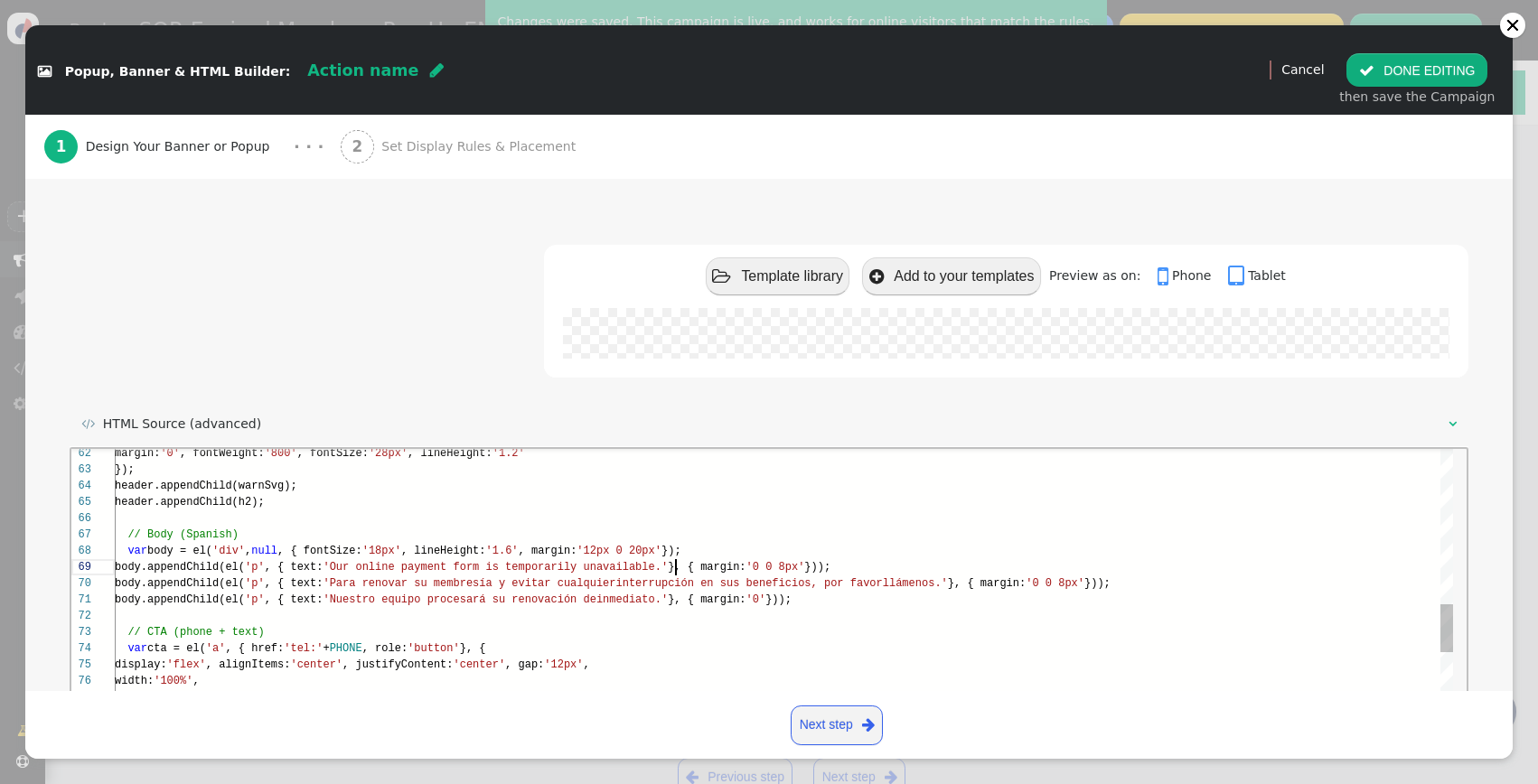
scroll to position [130, 561]
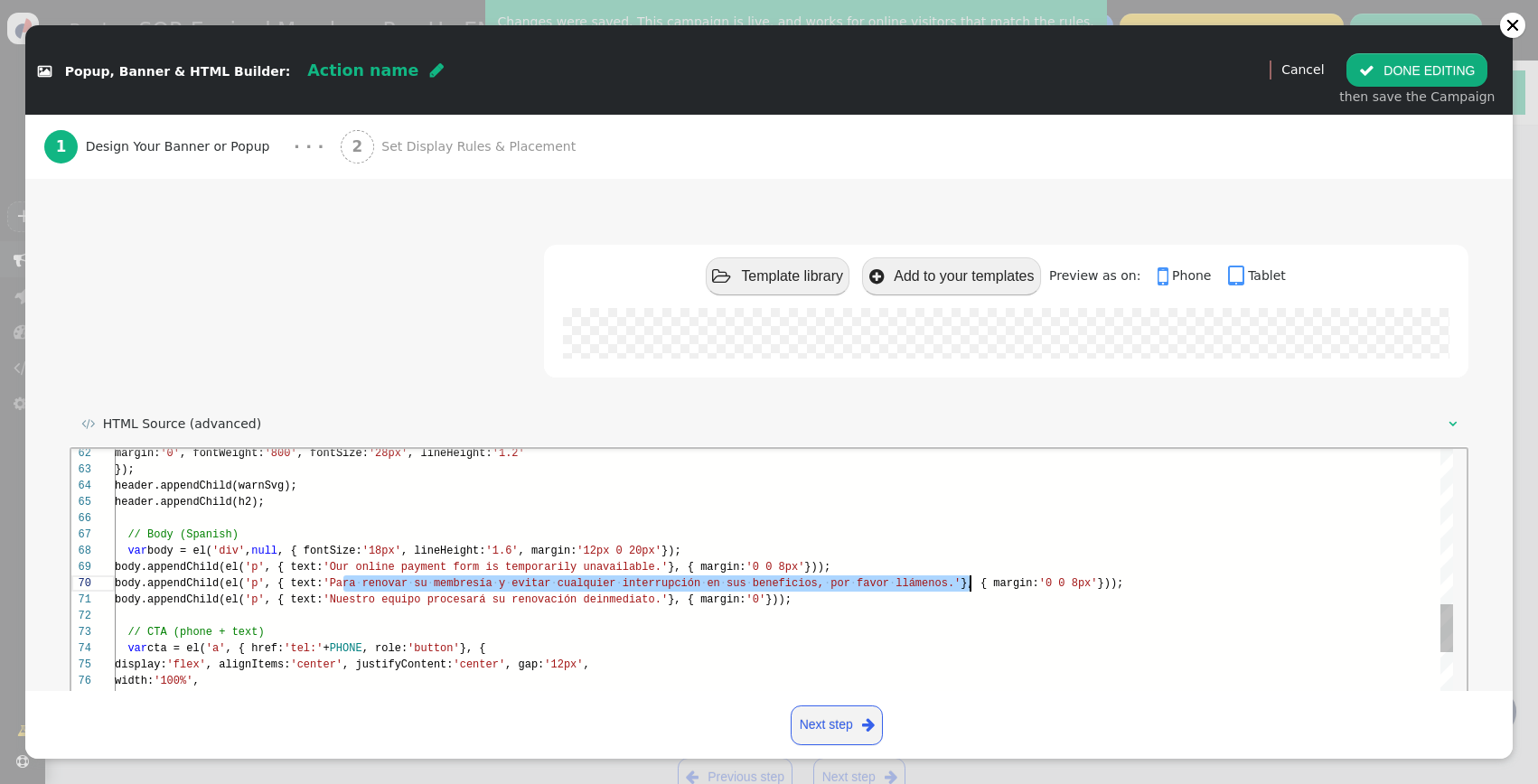
drag, startPoint x: 344, startPoint y: 584, endPoint x: 967, endPoint y: 588, distance: 623.0
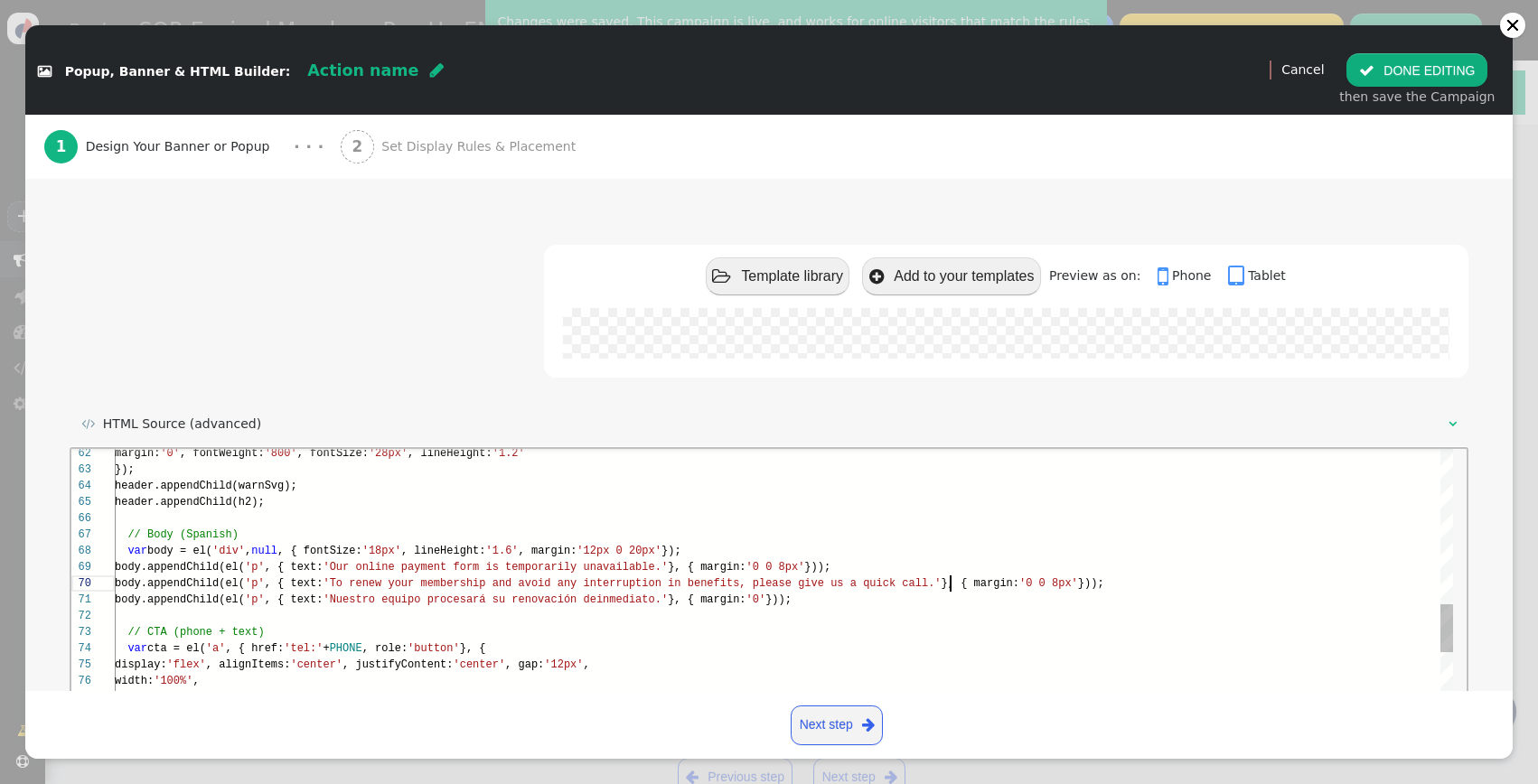
scroll to position [146, 836]
drag, startPoint x: 341, startPoint y: 600, endPoint x: 682, endPoint y: 596, distance: 341.0
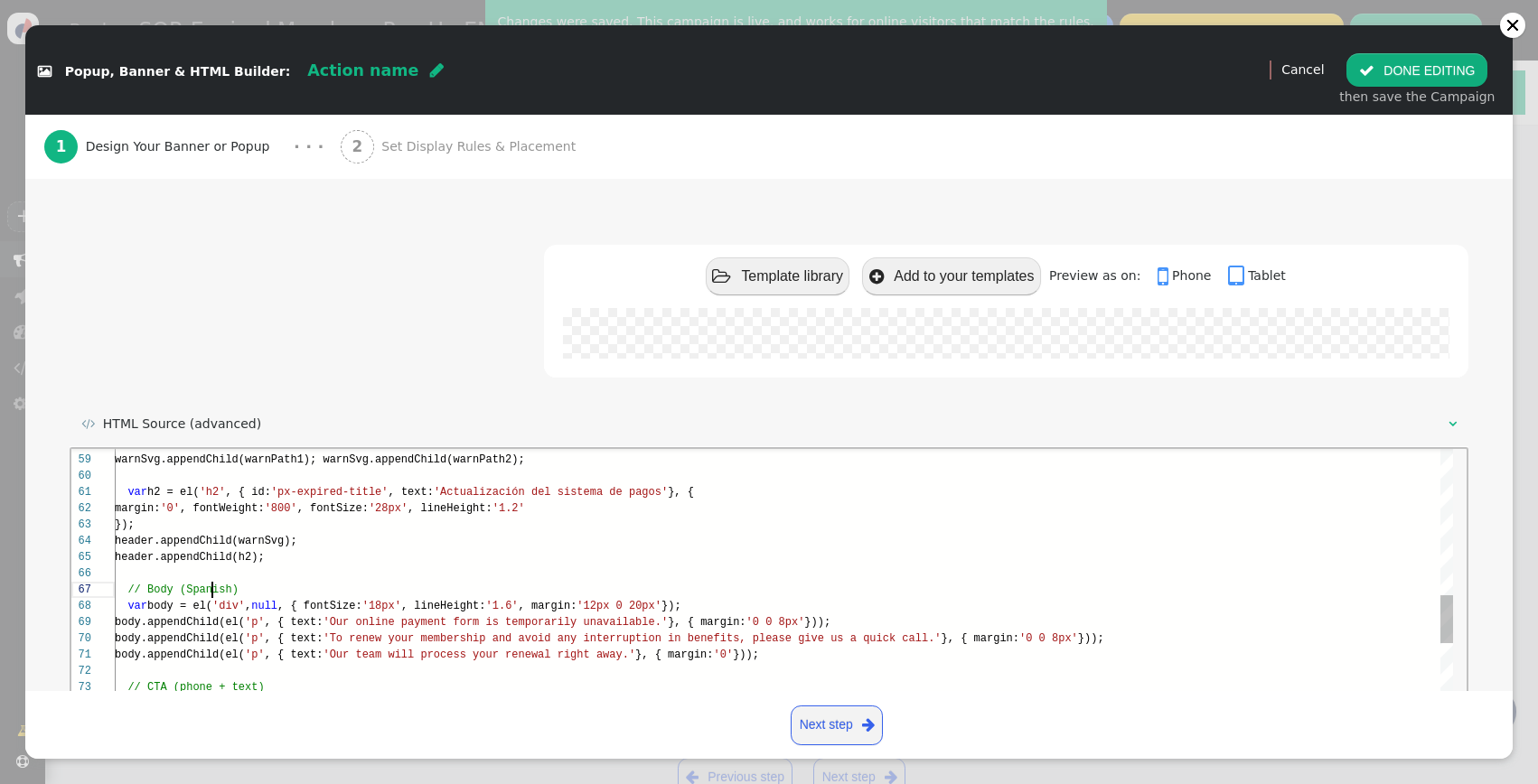
click at [210, 588] on span "// Body (Spanish)" at bounding box center [182, 588] width 110 height 13
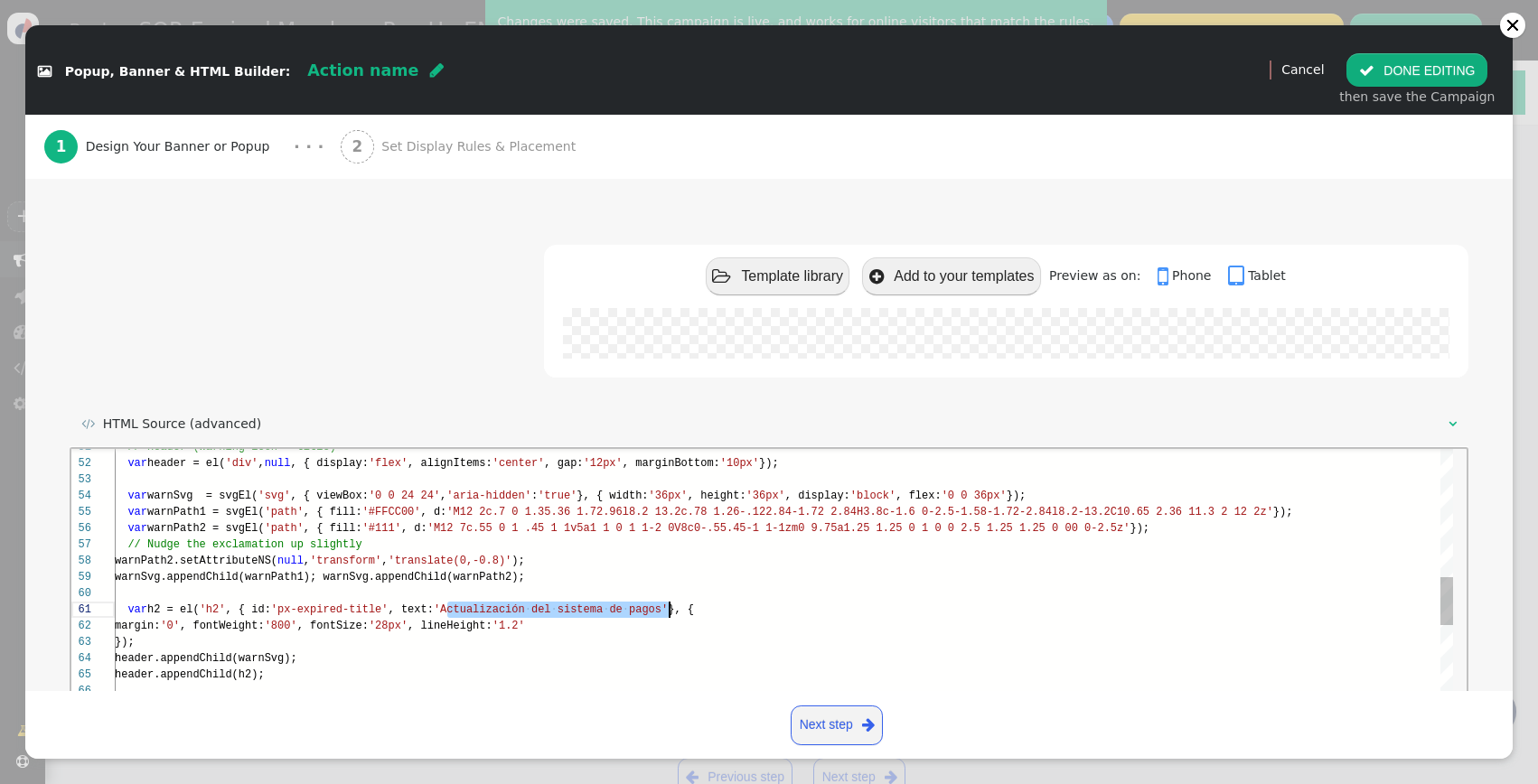
drag, startPoint x: 448, startPoint y: 607, endPoint x: 670, endPoint y: 607, distance: 222.0
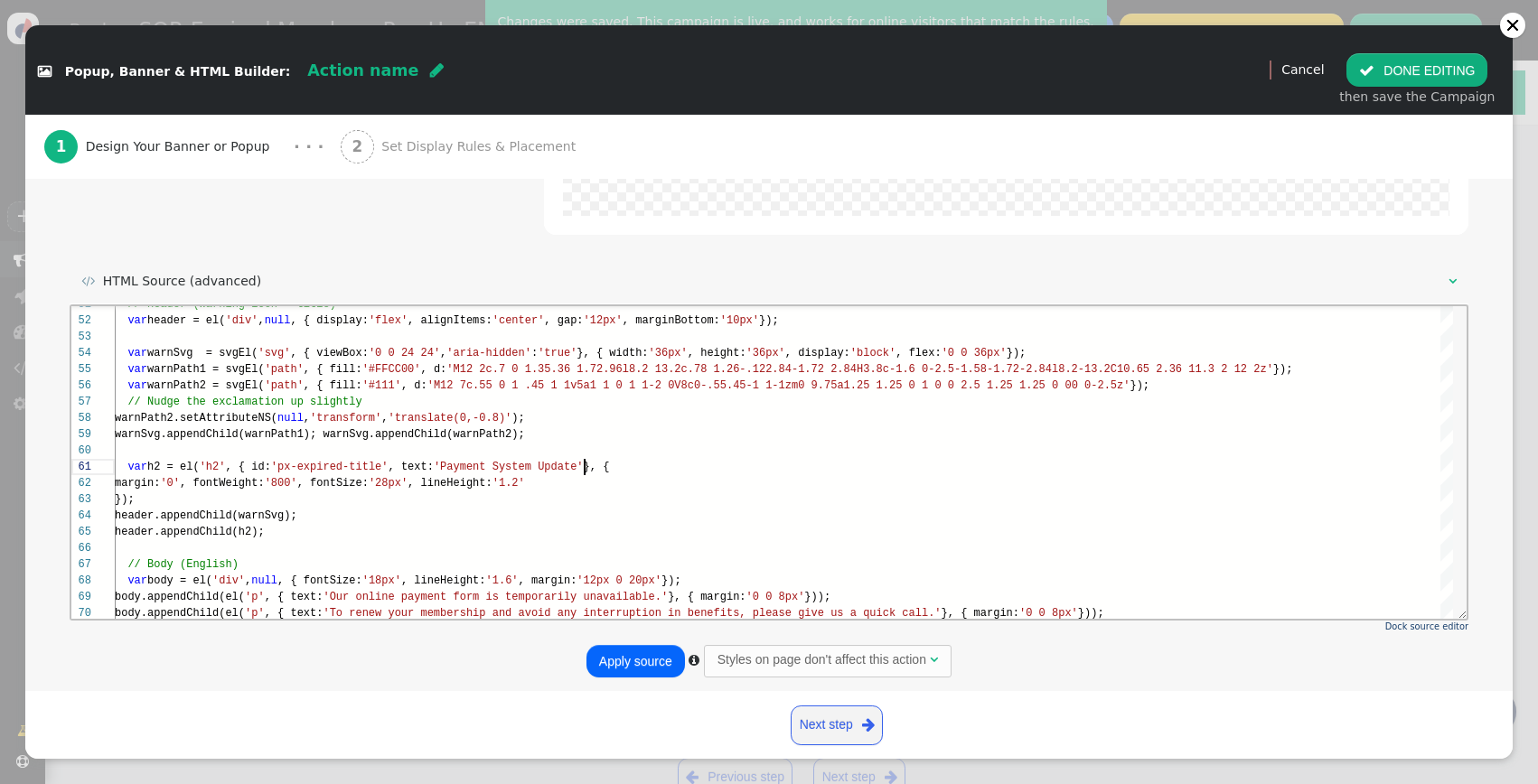
type textarea "var h2 = el('h2', { id:'px-expired-title', text:'Payment System Update' }, { ma…"
click at [628, 658] on button "Apply source" at bounding box center [635, 661] width 98 height 33
click at [1383, 63] on button " DONE EDITING" at bounding box center [1417, 69] width 141 height 33
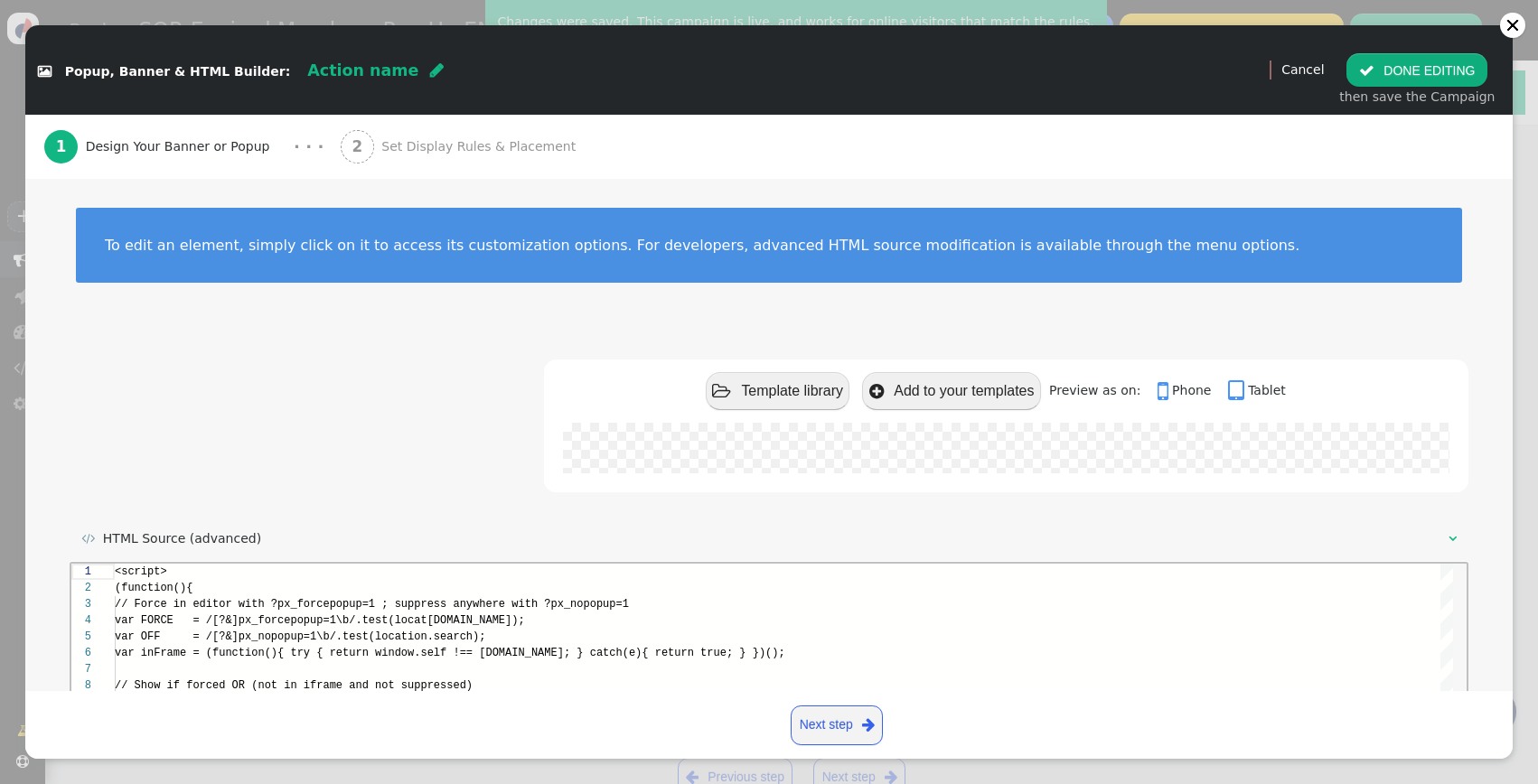
scroll to position [163, 0]
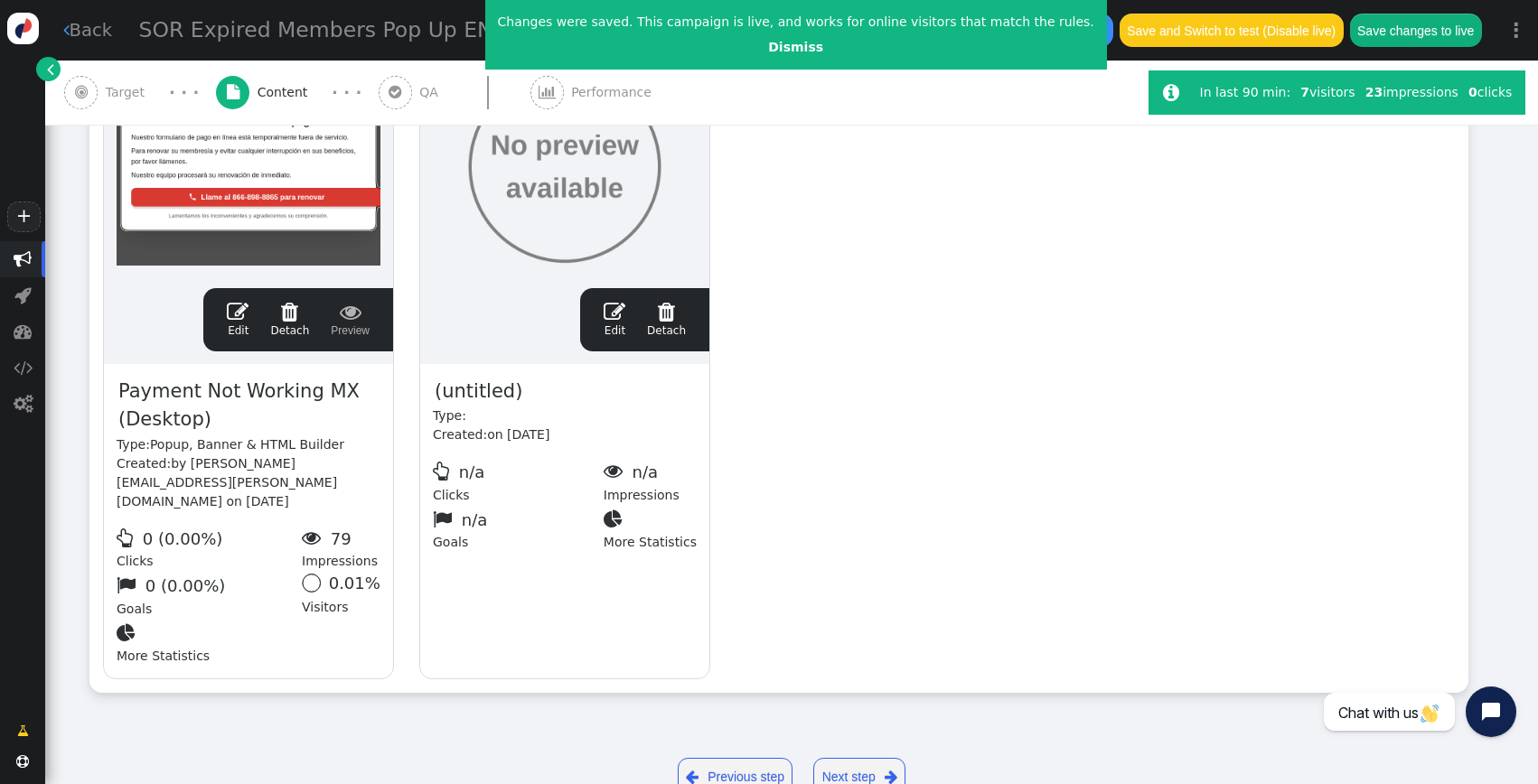
click at [285, 325] on span " Detach" at bounding box center [289, 319] width 39 height 36
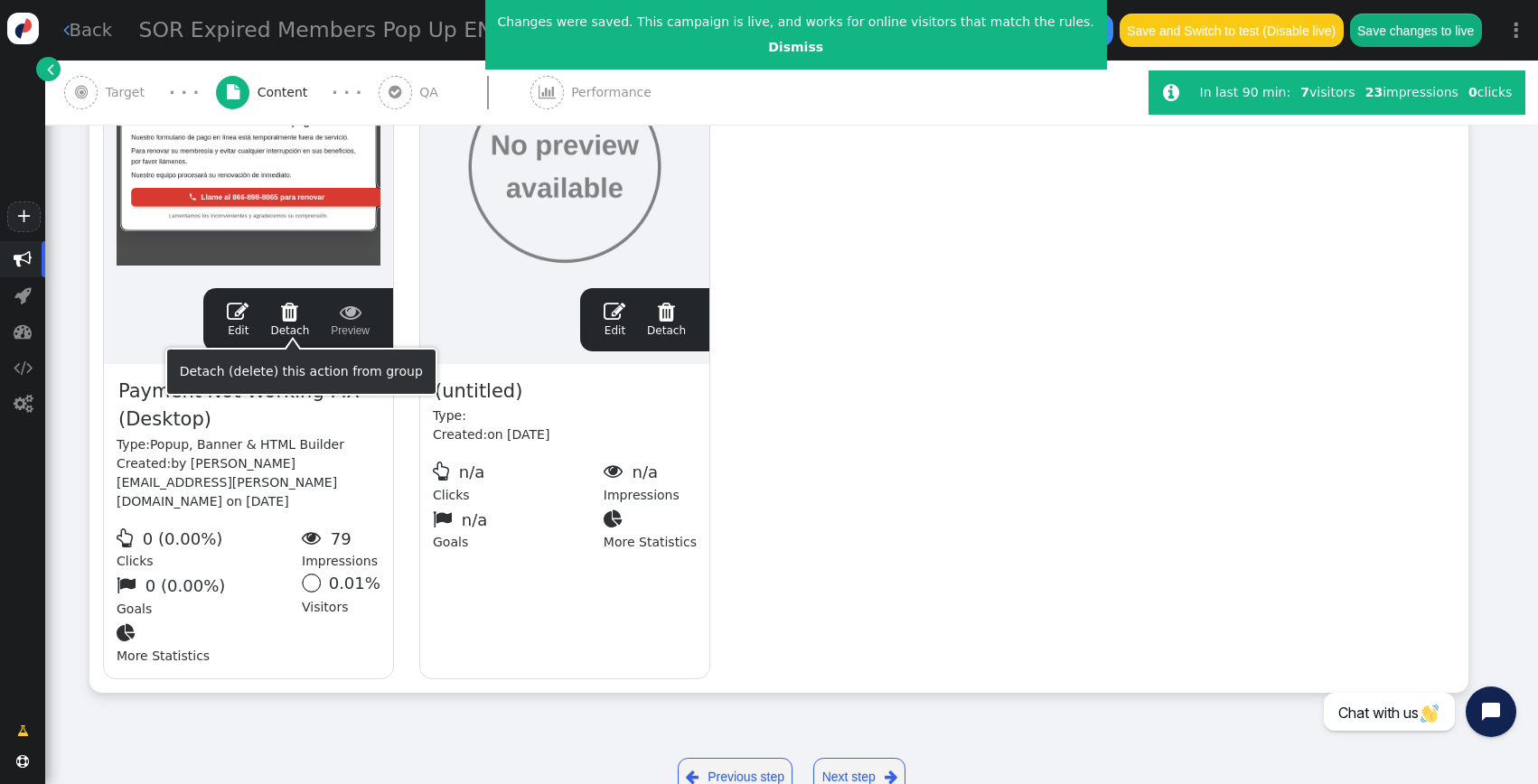
click at [310, 368] on div "Detach (delete) this action from group" at bounding box center [301, 371] width 243 height 19
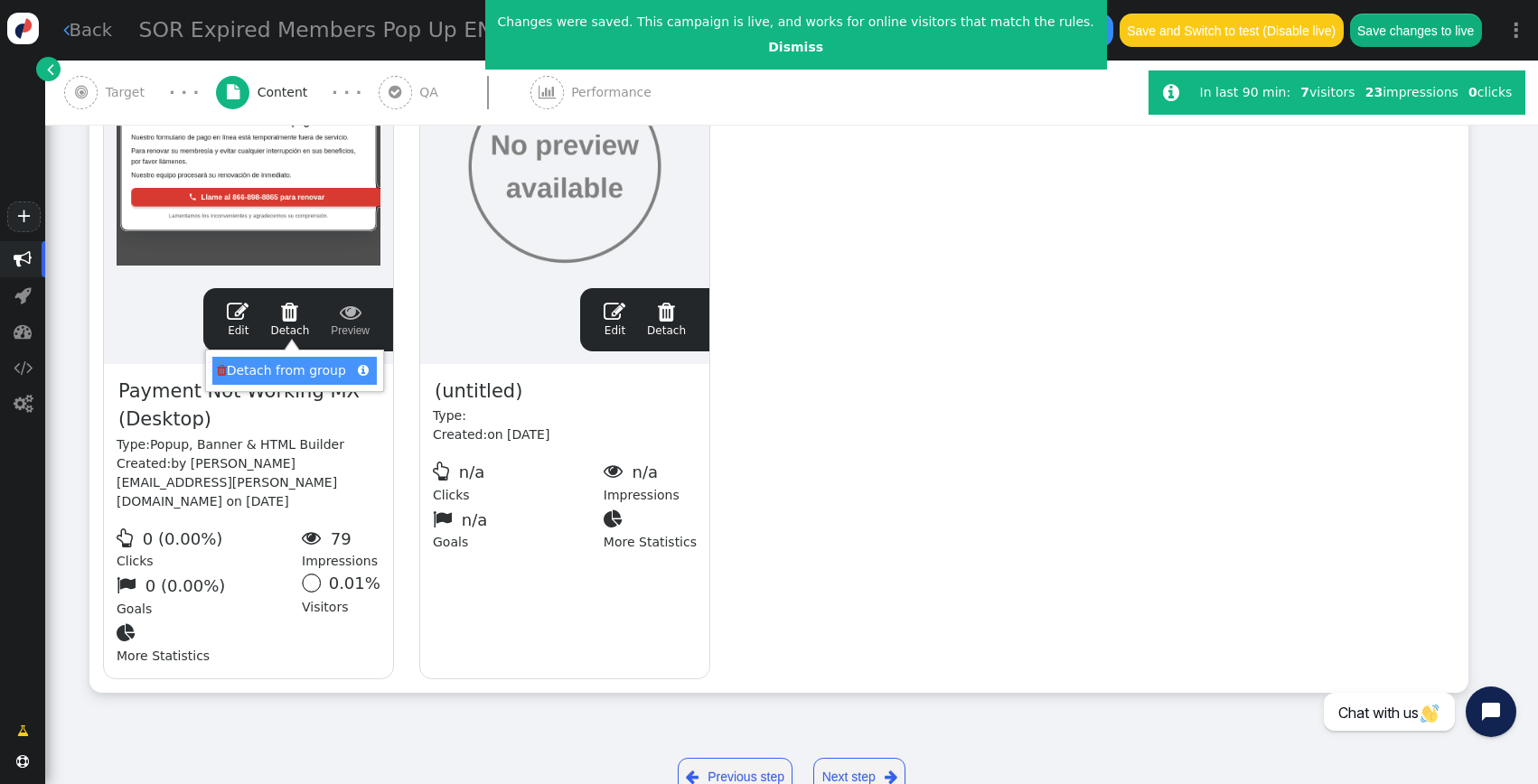
scroll to position [415, 0]
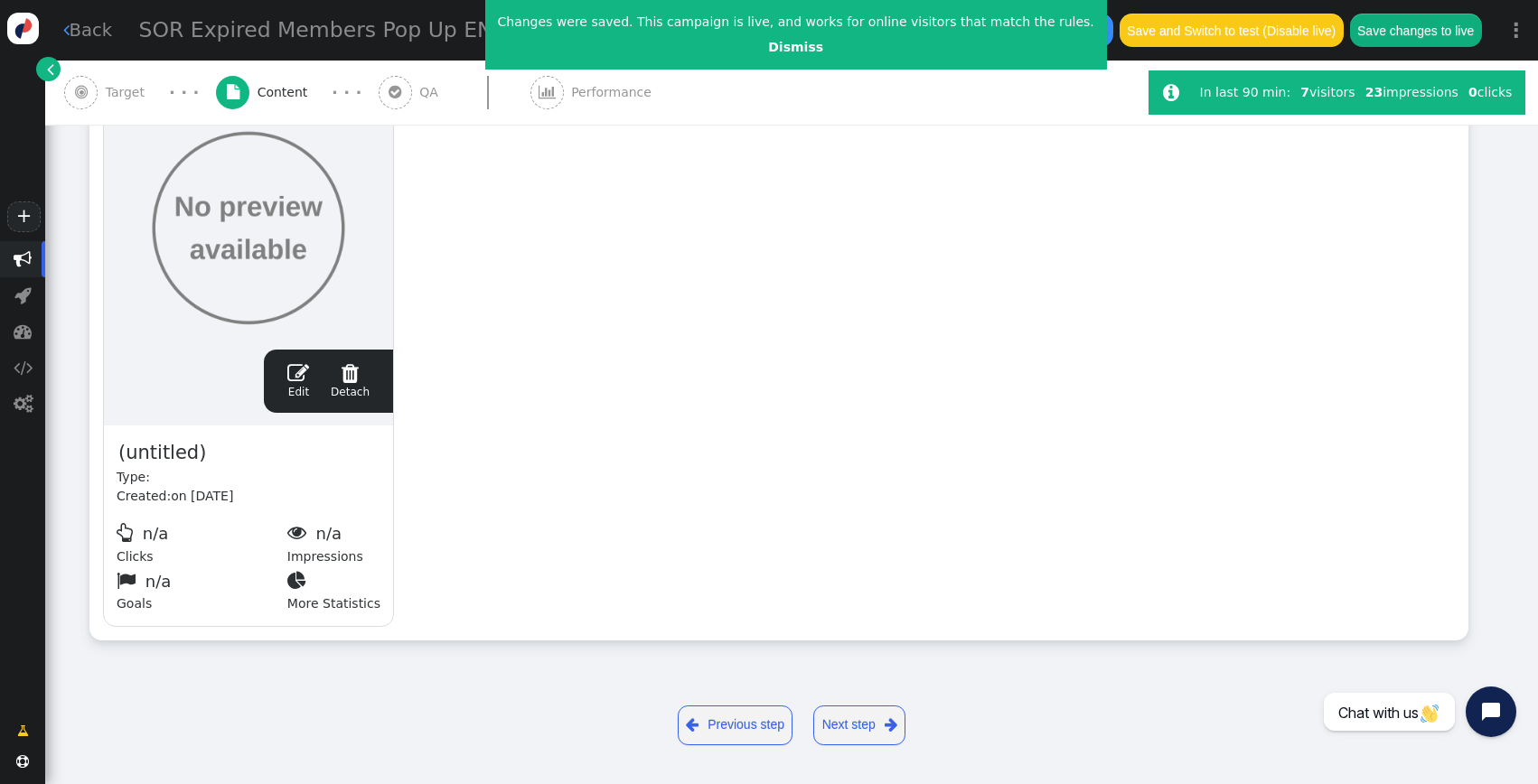
click at [556, 306] on div "drag this  Edit  Detach  Preview (untitled) Type: Created: on [DATE]  n/a C…" at bounding box center [778, 354] width 1377 height 572
click at [292, 382] on span "" at bounding box center [298, 373] width 22 height 22
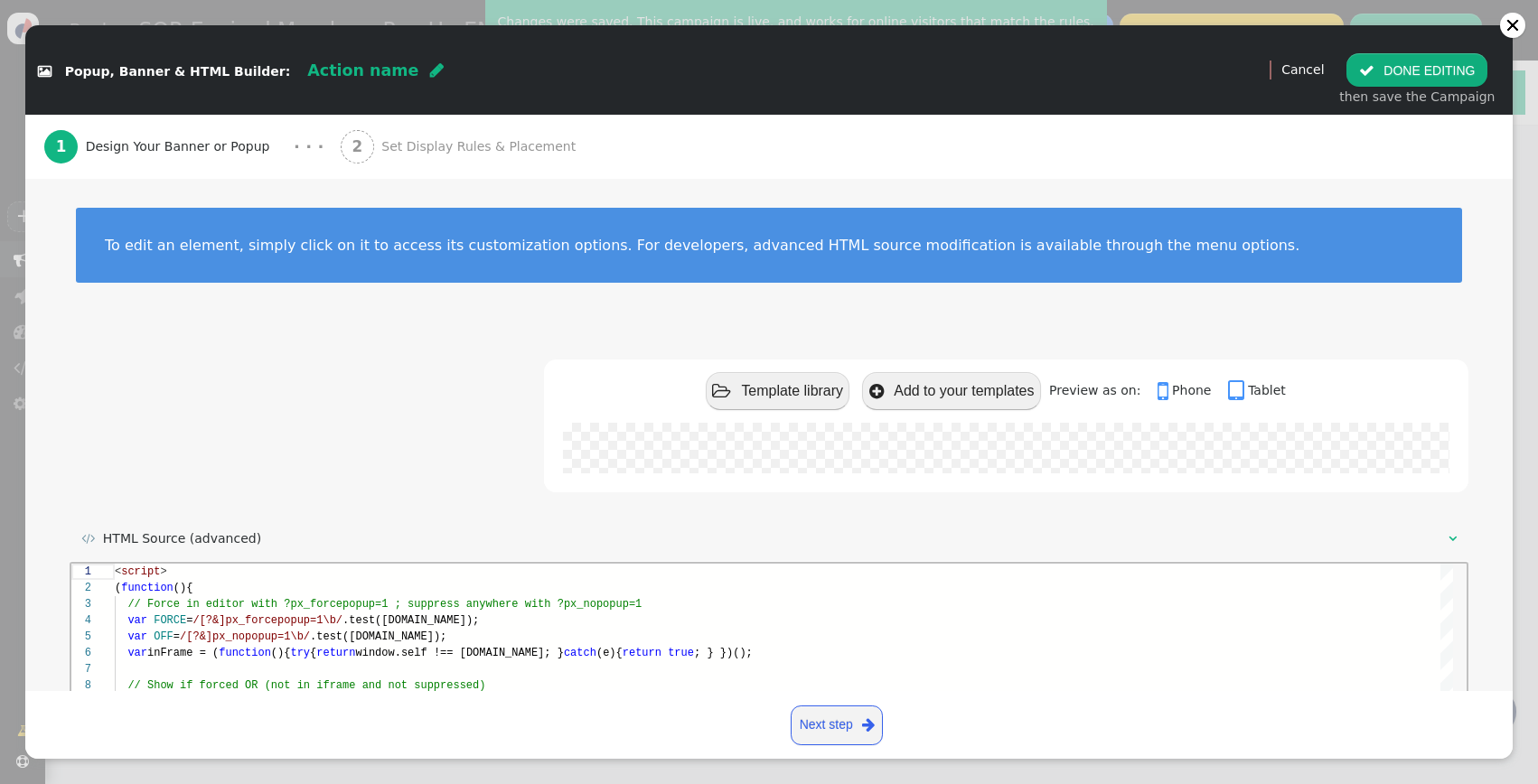
scroll to position [3, 0]
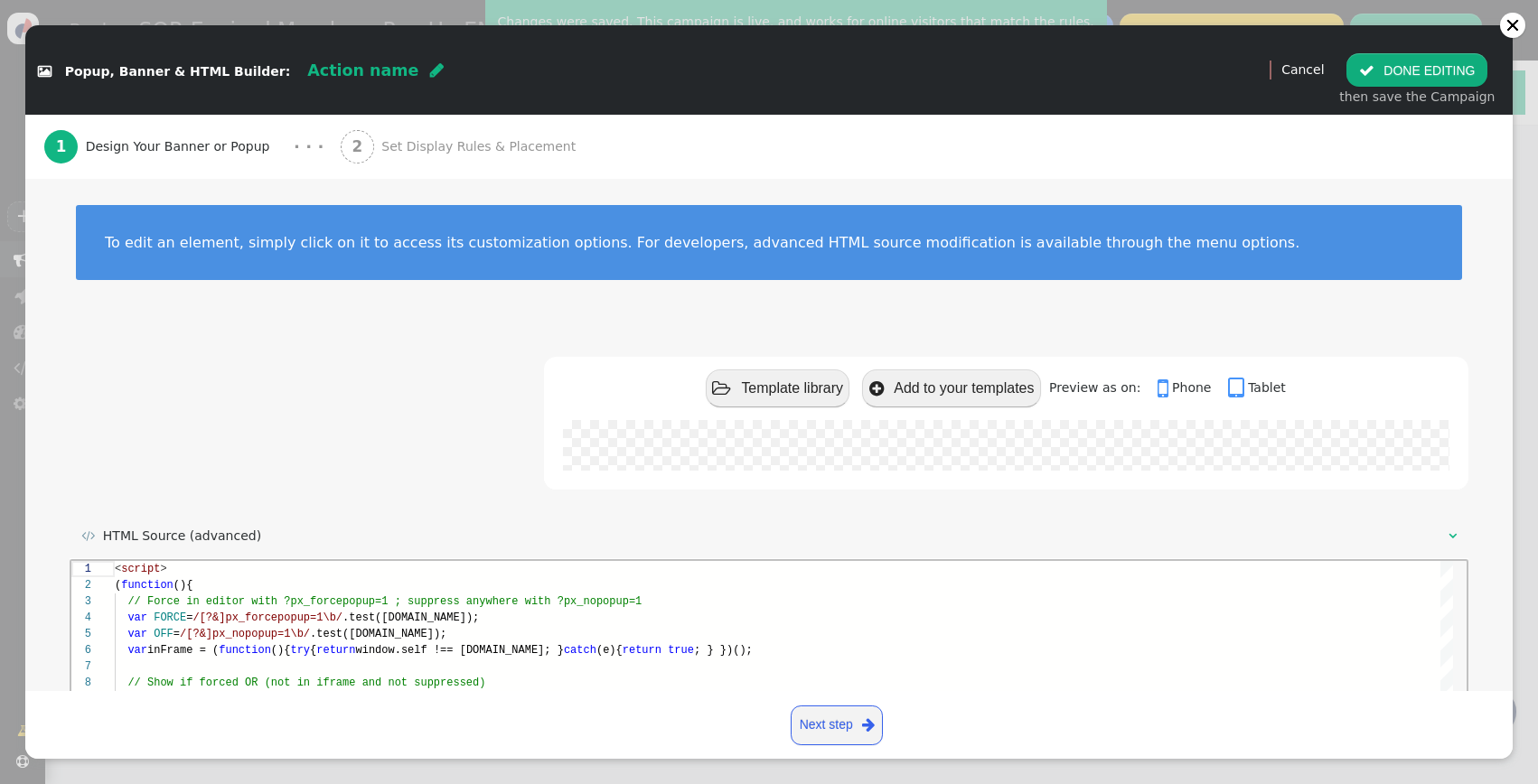
click at [328, 79] on div "Action name " at bounding box center [374, 70] width 136 height 24
click at [390, 69] on span "Action name " at bounding box center [375, 71] width 161 height 40
click at [430, 69] on span "" at bounding box center [437, 70] width 14 height 16
click at [380, 70] on input "Payment Not Working MX (Desktop)" at bounding box center [399, 69] width 186 height 33
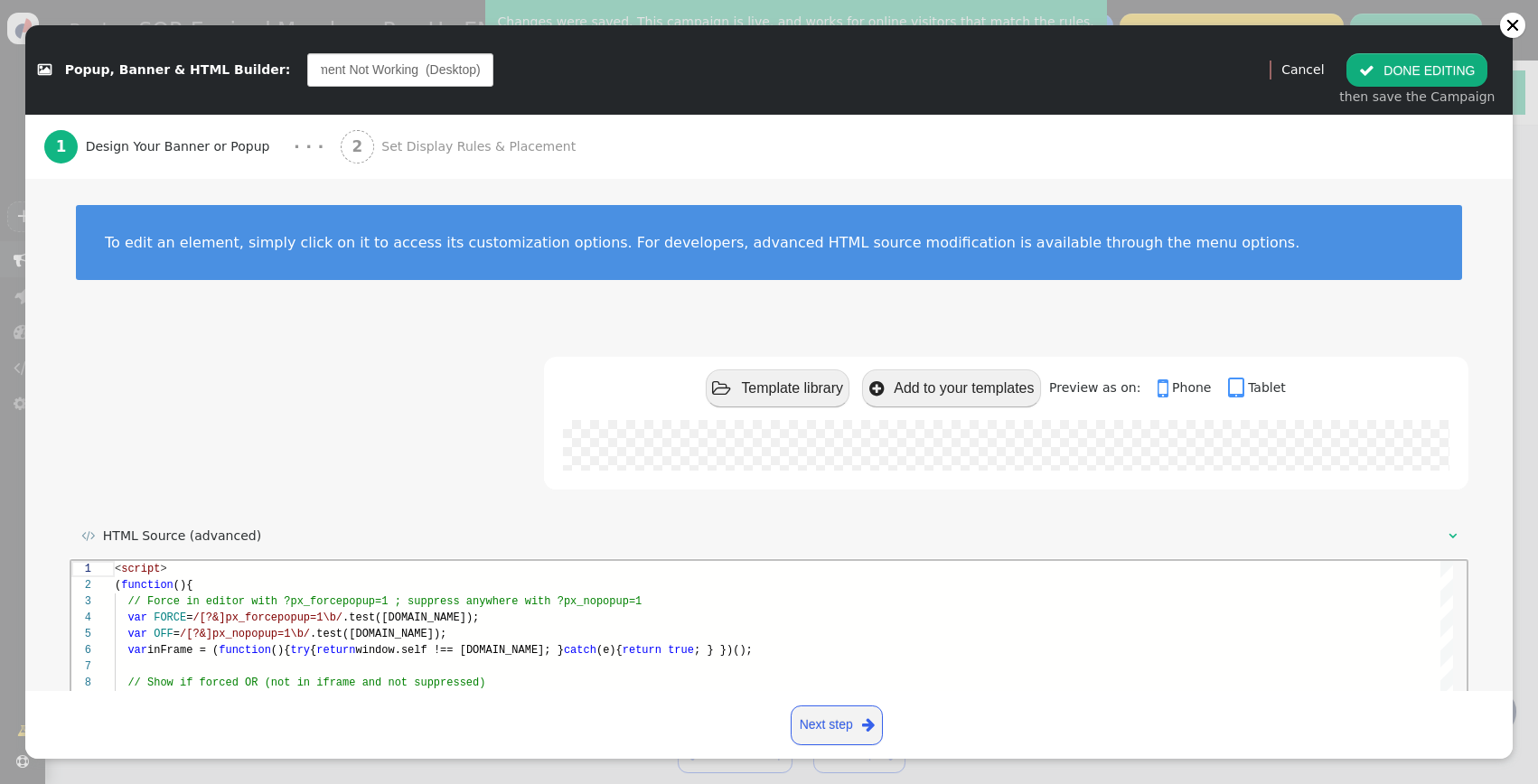
scroll to position [0, 25]
type input "Payment Not Working EN (Desktop)"
click at [377, 421] on div " Template library  Add to your templates Preview as on:  Phone  Tablet" at bounding box center [769, 435] width 1399 height 158
click at [1443, 67] on button " DONE EDITING" at bounding box center [1417, 69] width 141 height 33
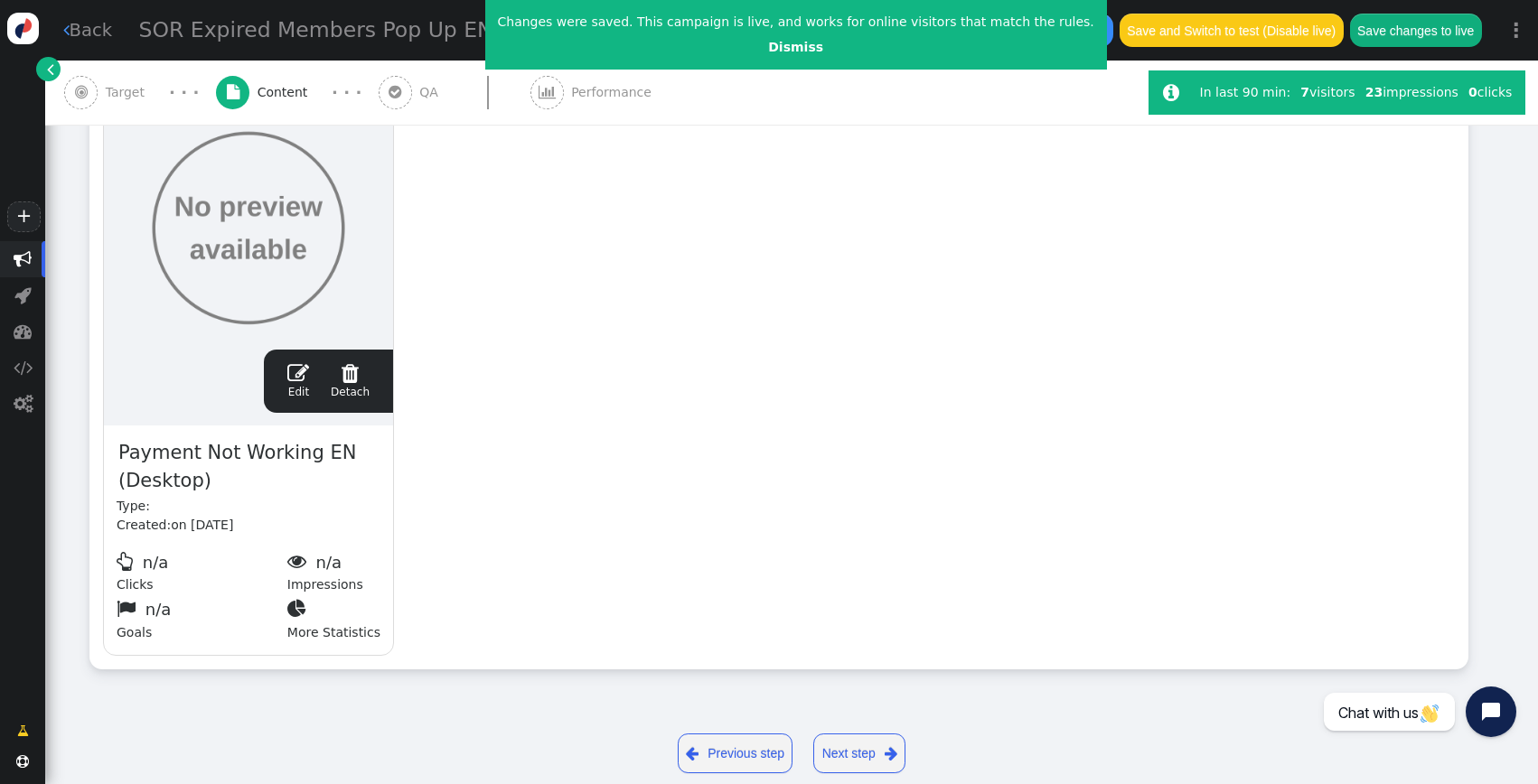
scroll to position [0, 0]
click at [733, 41] on center "Dismiss" at bounding box center [795, 47] width 597 height 19
click at [769, 44] on link "Dismiss" at bounding box center [796, 47] width 56 height 15
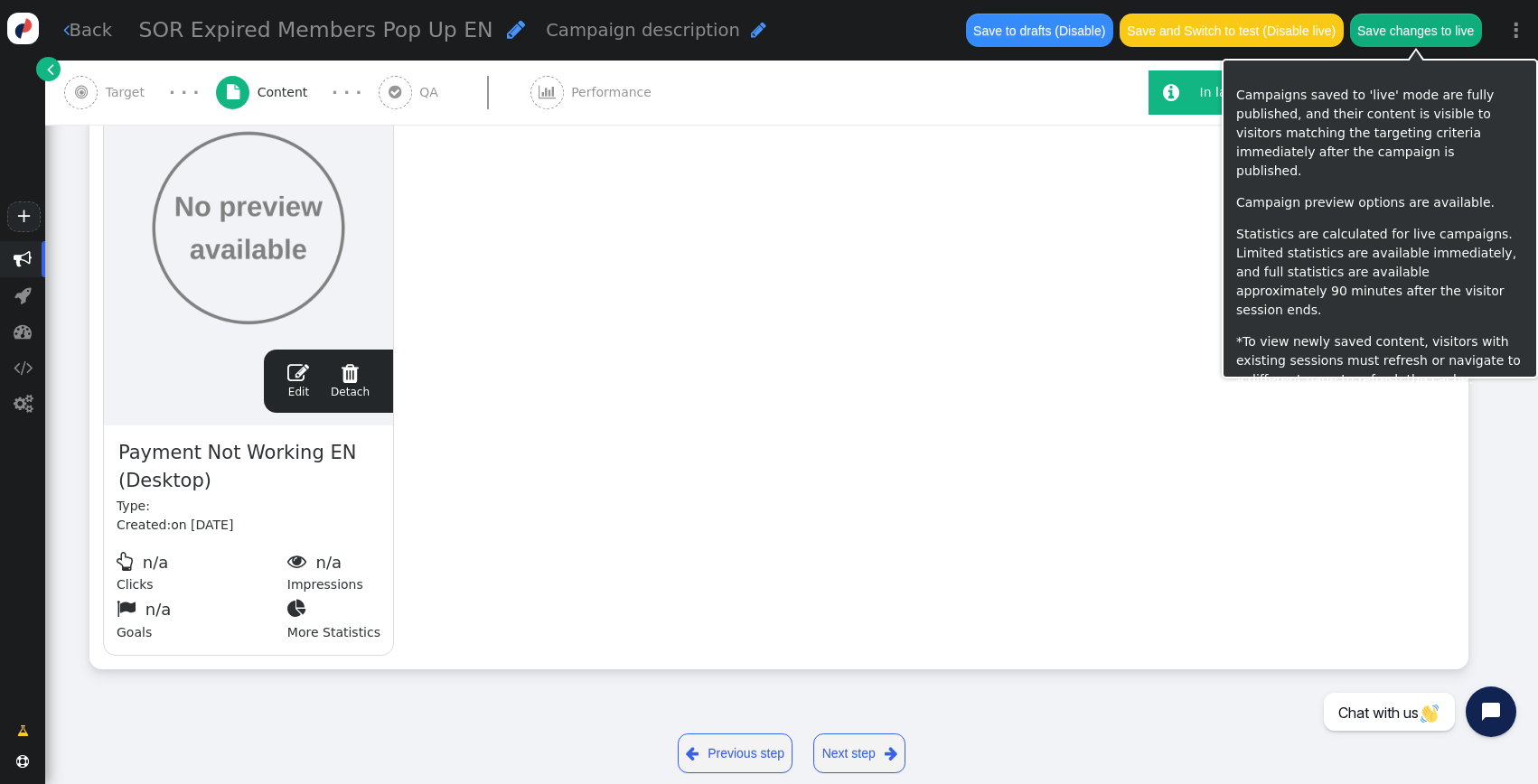
click at [1399, 28] on button "Save changes to live" at bounding box center [1416, 30] width 132 height 33
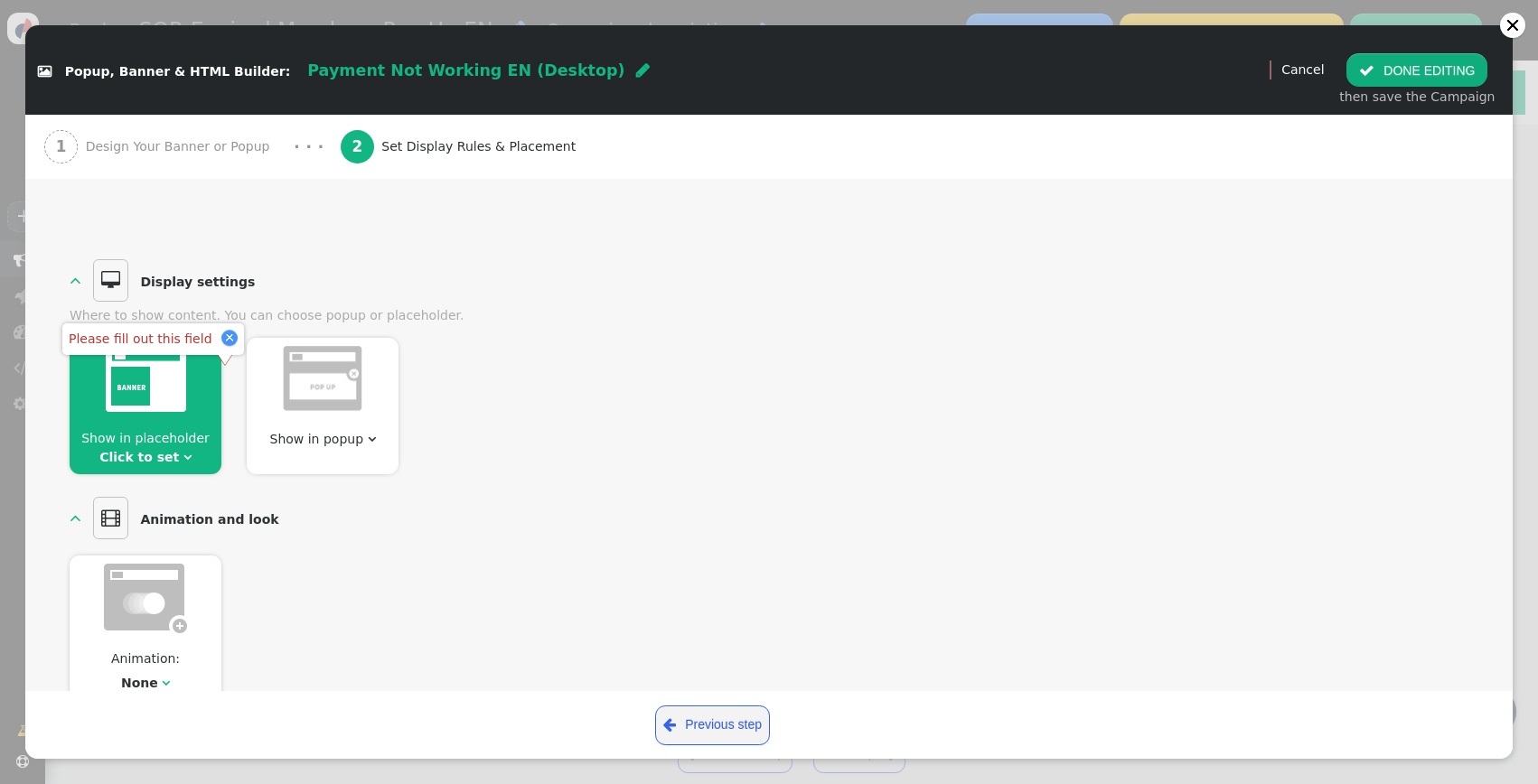
scroll to position [47, 0]
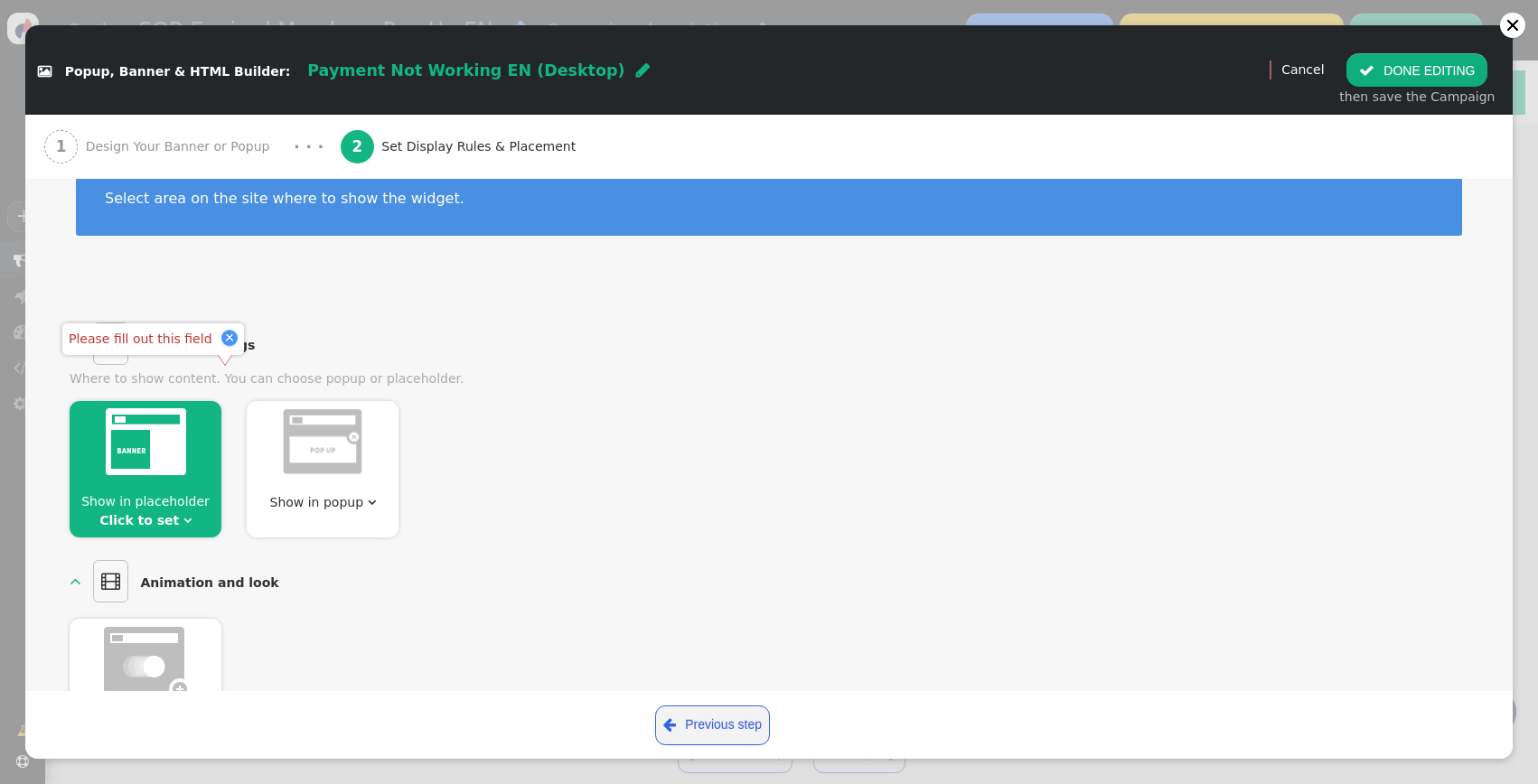
click at [361, 480] on div at bounding box center [322, 445] width 152 height 88
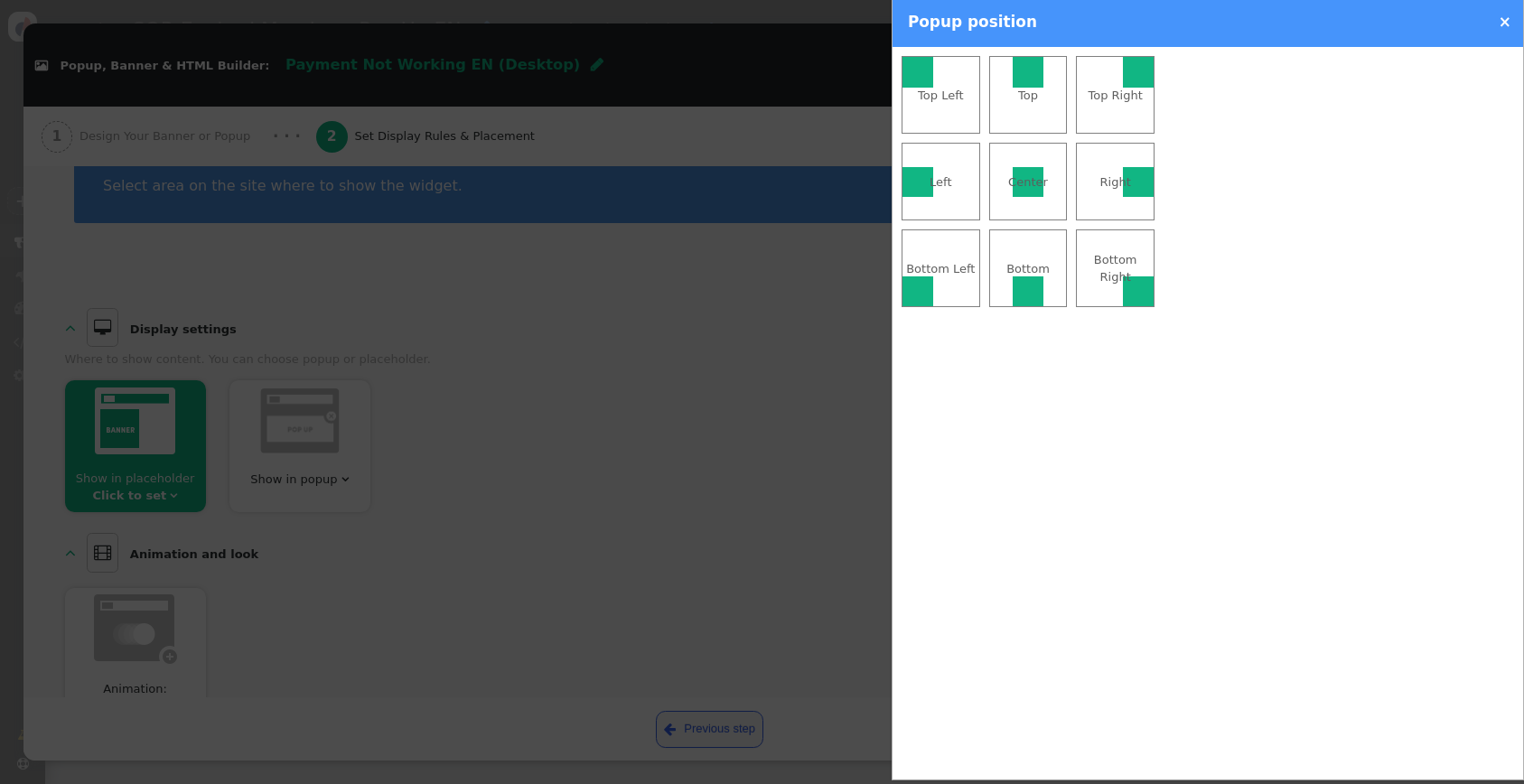
click at [1038, 192] on div "Center" at bounding box center [1028, 183] width 76 height 18
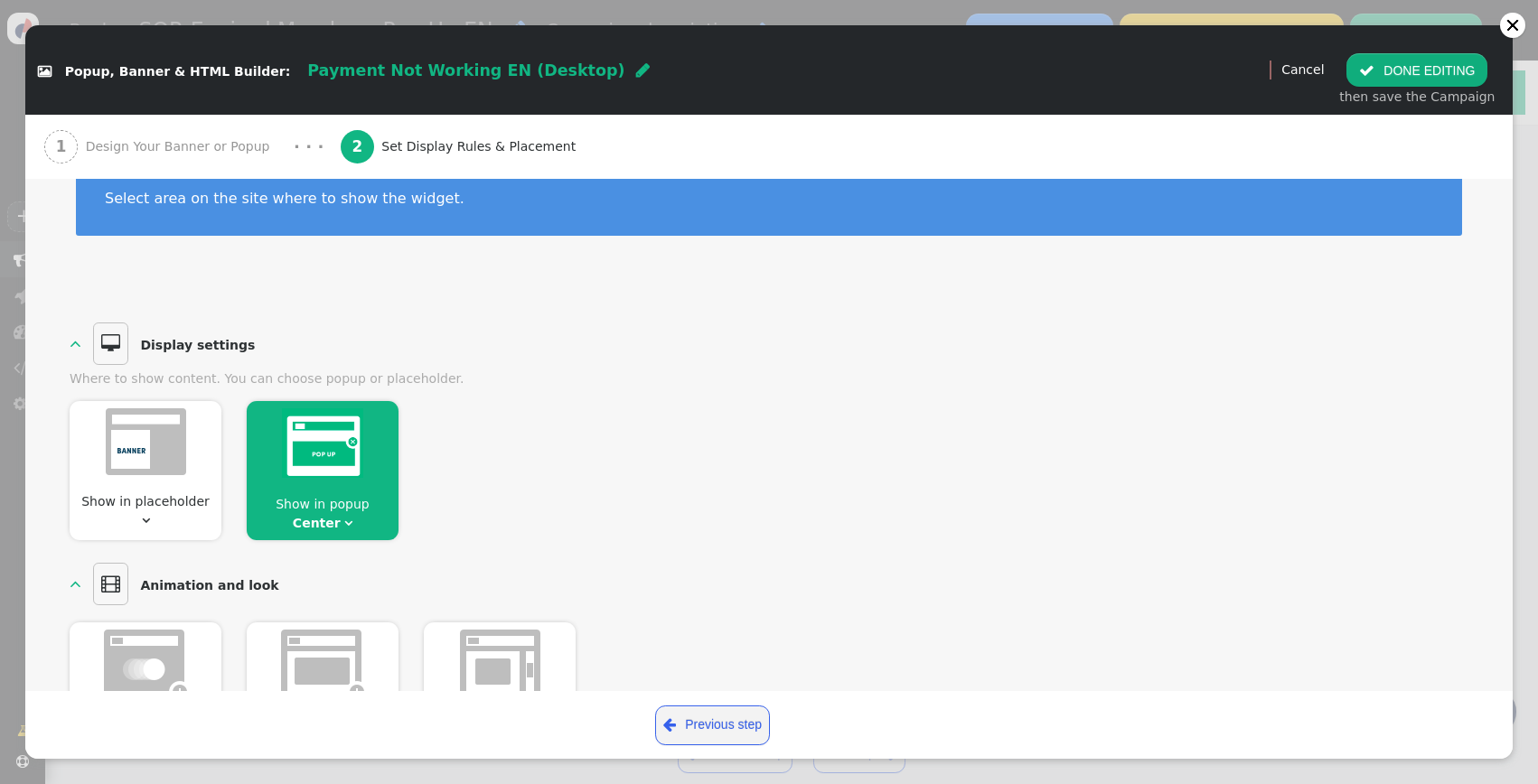
click at [1413, 65] on button " DONE EDITING" at bounding box center [1417, 69] width 141 height 33
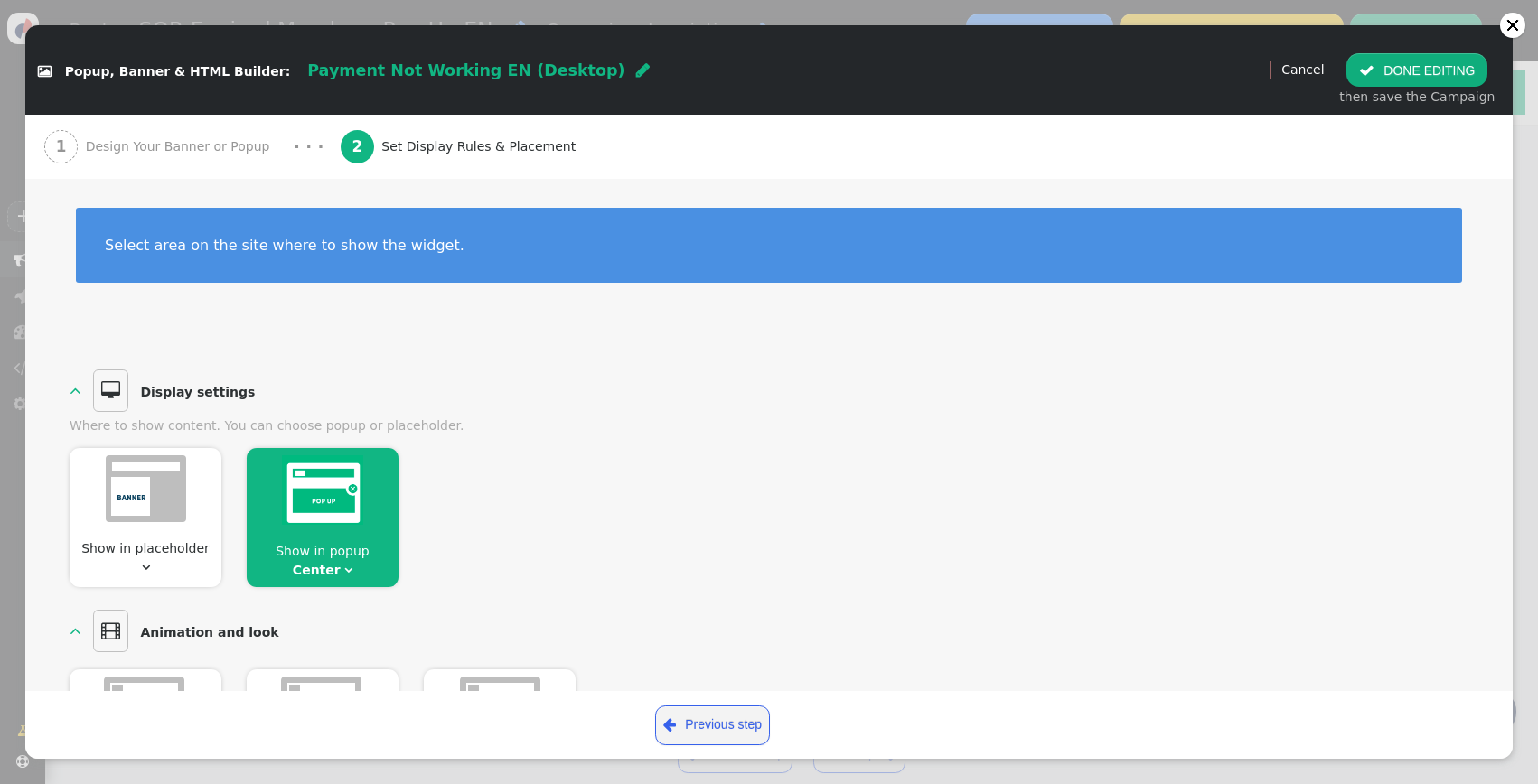
scroll to position [0, 0]
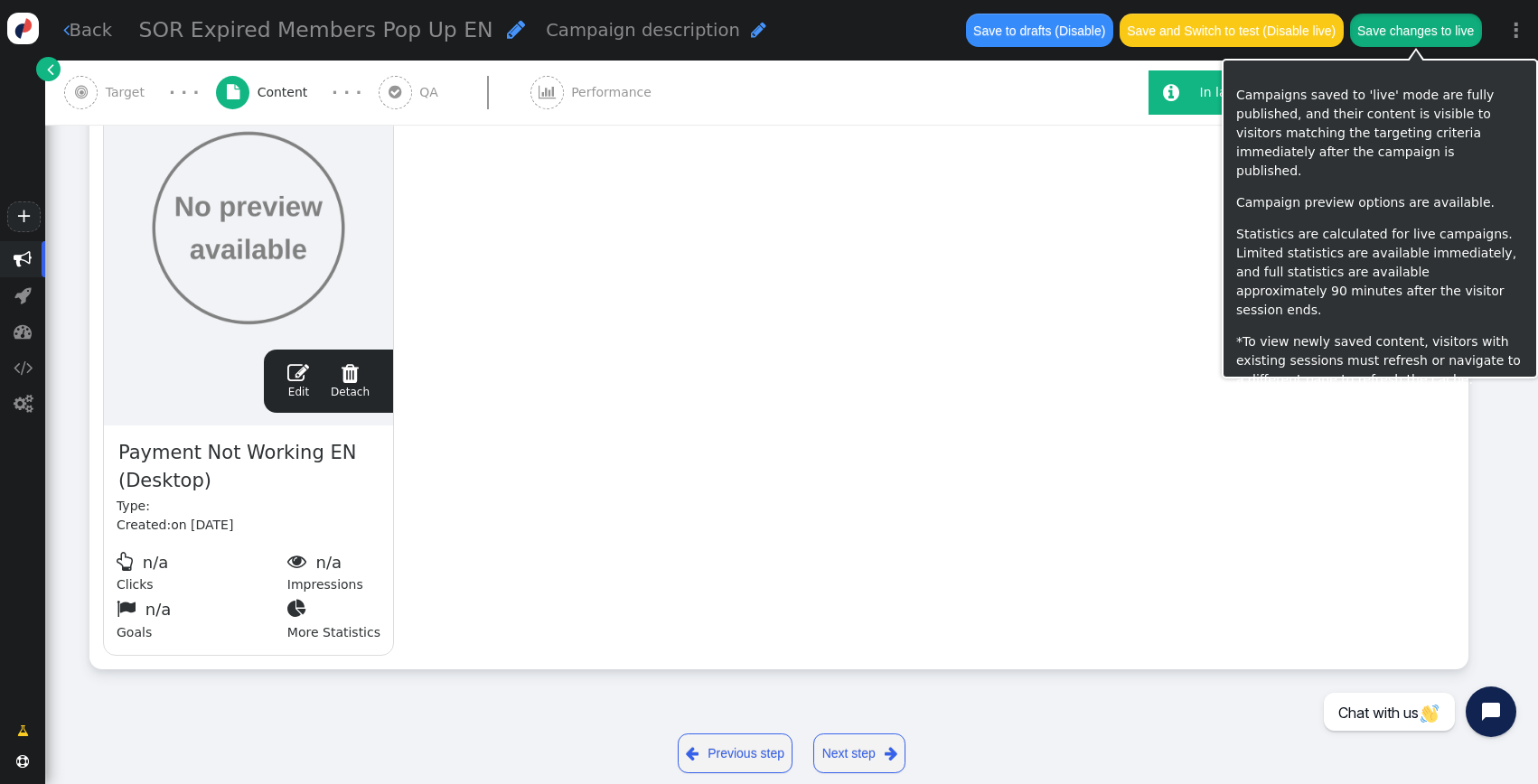
click at [1410, 38] on button "Save changes to live" at bounding box center [1416, 30] width 132 height 33
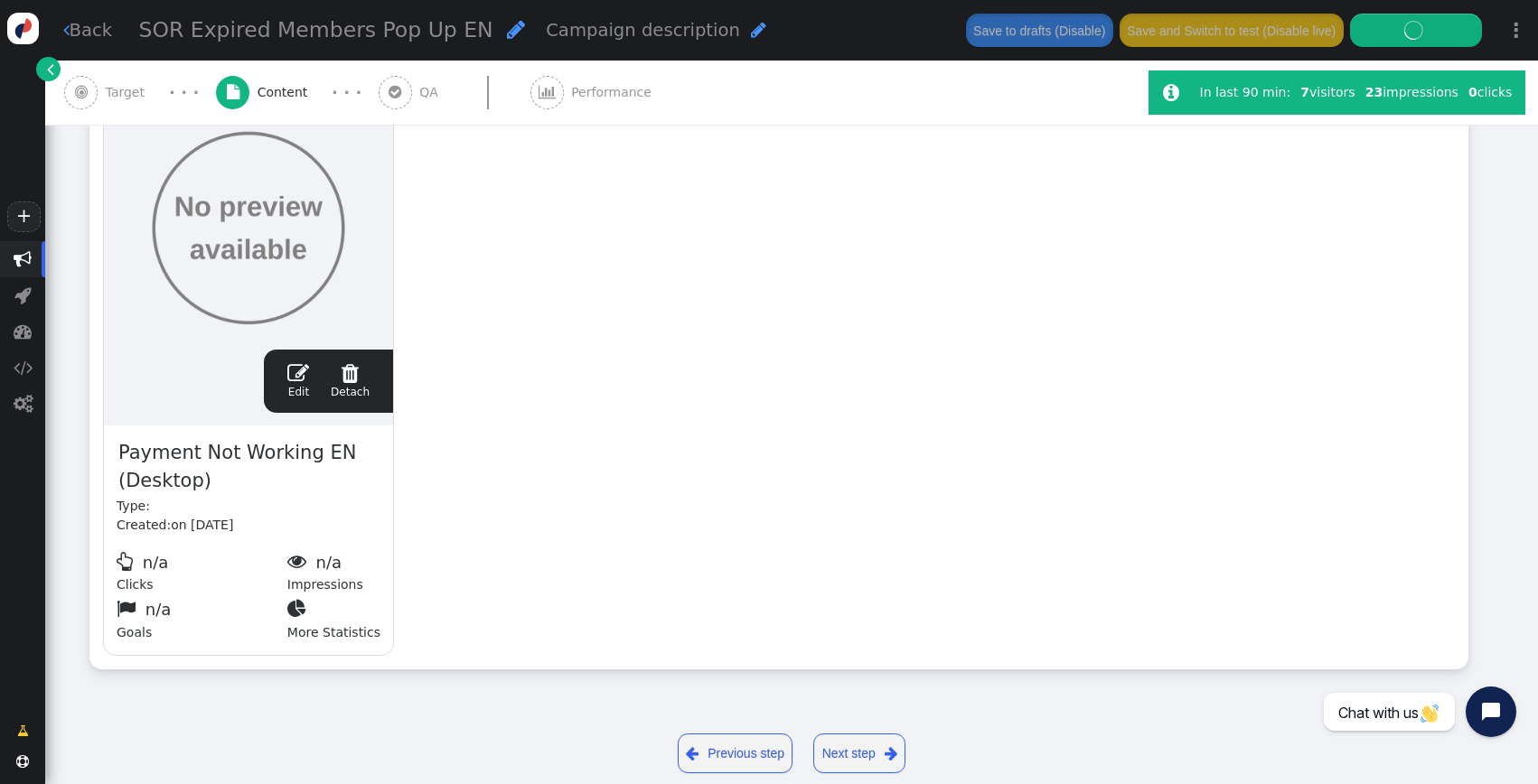
click at [964, 414] on div "drag this  Edit  Detach  Preview Payment Not Working EN (Desktop) Type: Crea…" at bounding box center [778, 368] width 1377 height 599
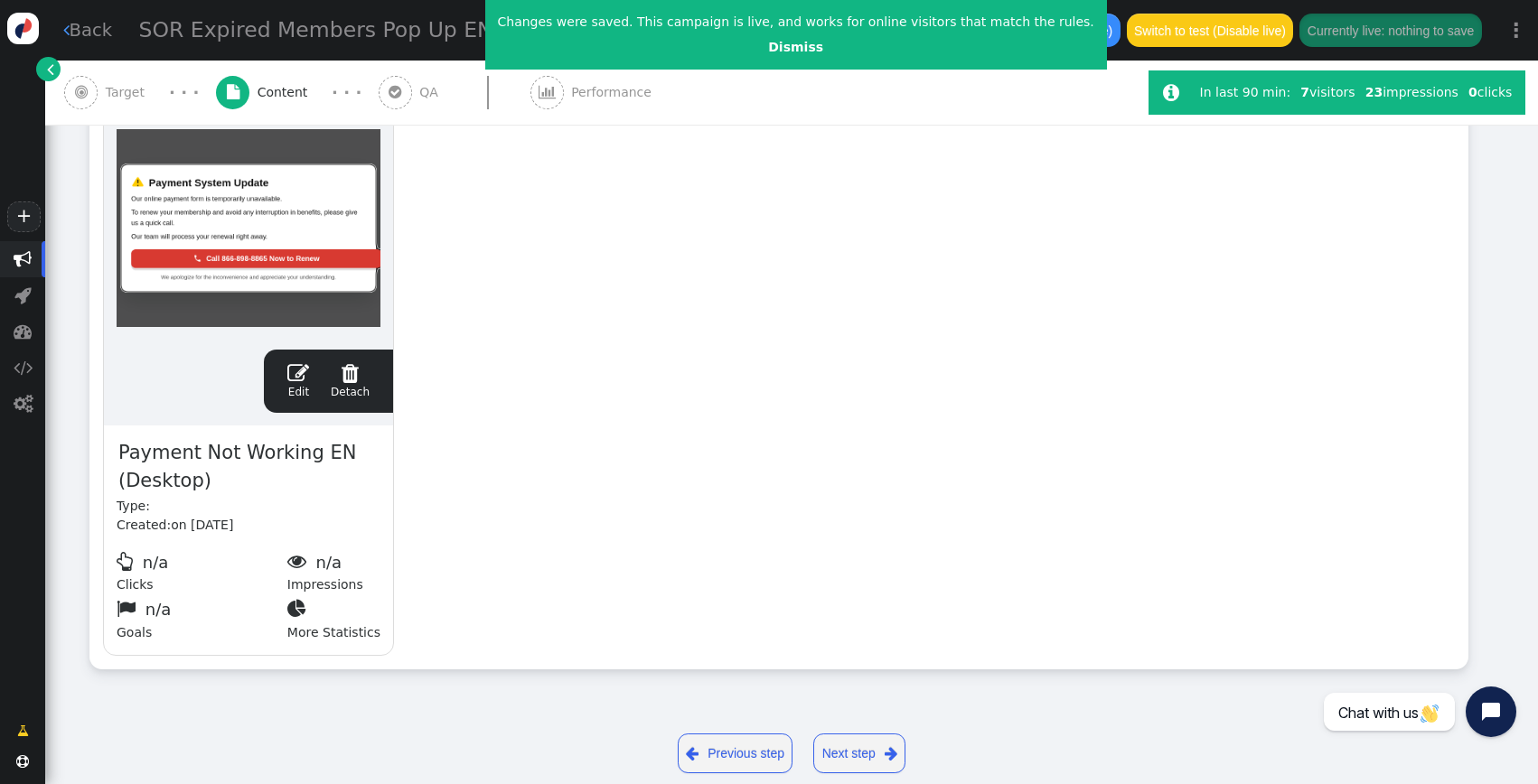
click at [307, 381] on span "" at bounding box center [298, 373] width 22 height 22
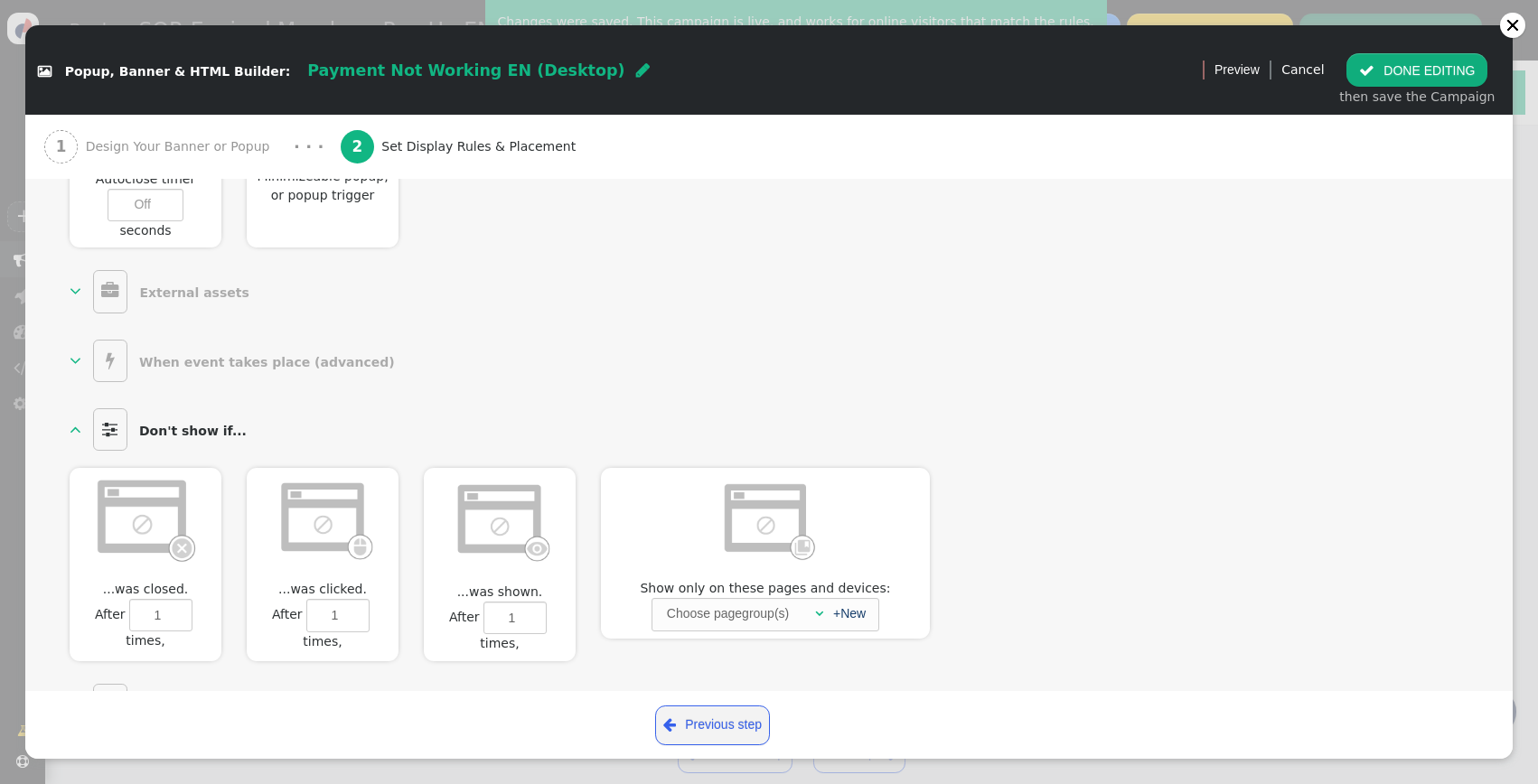
scroll to position [1138, 0]
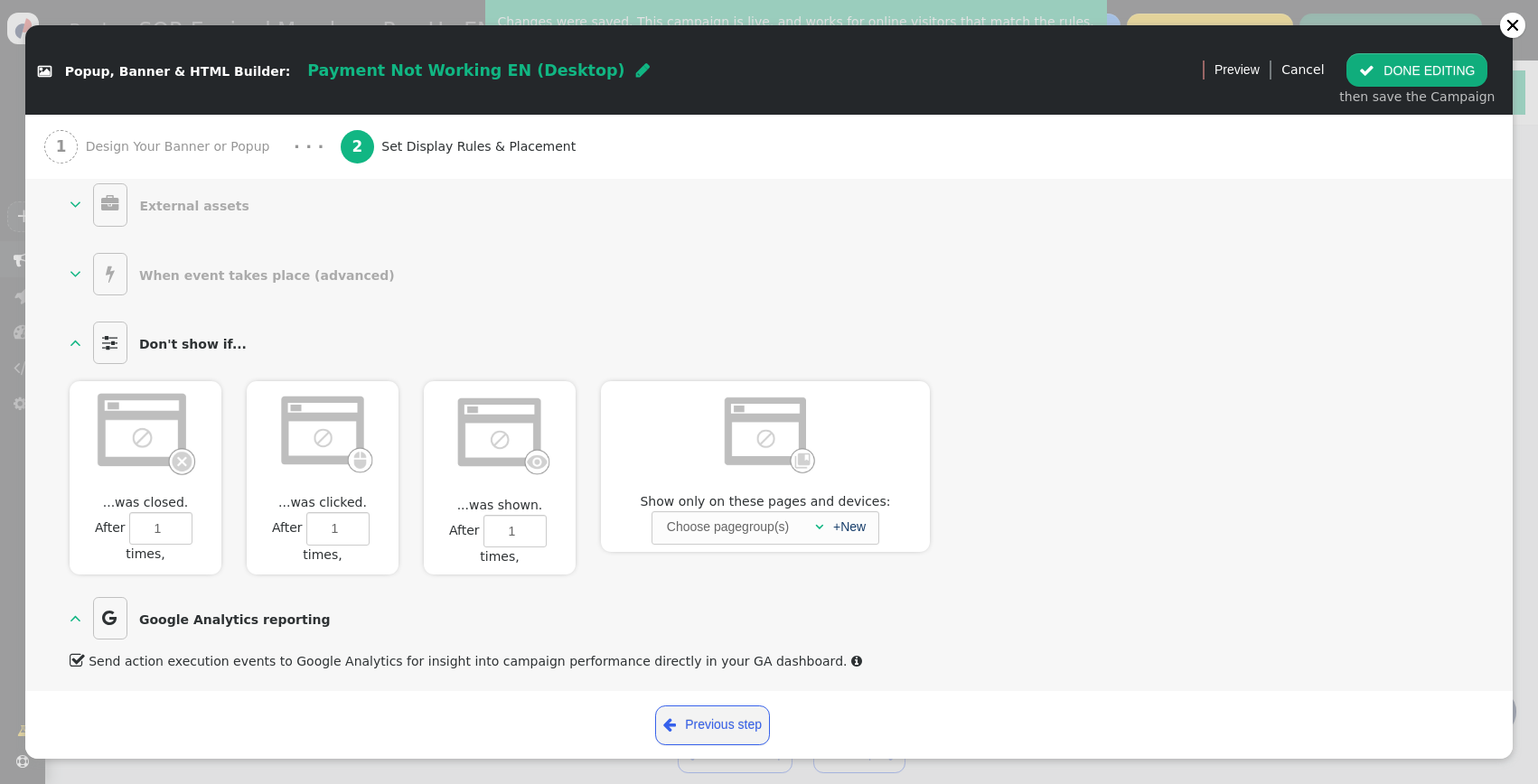
click at [115, 136] on div "1 Design Your Banner or Popup" at bounding box center [161, 147] width 233 height 65
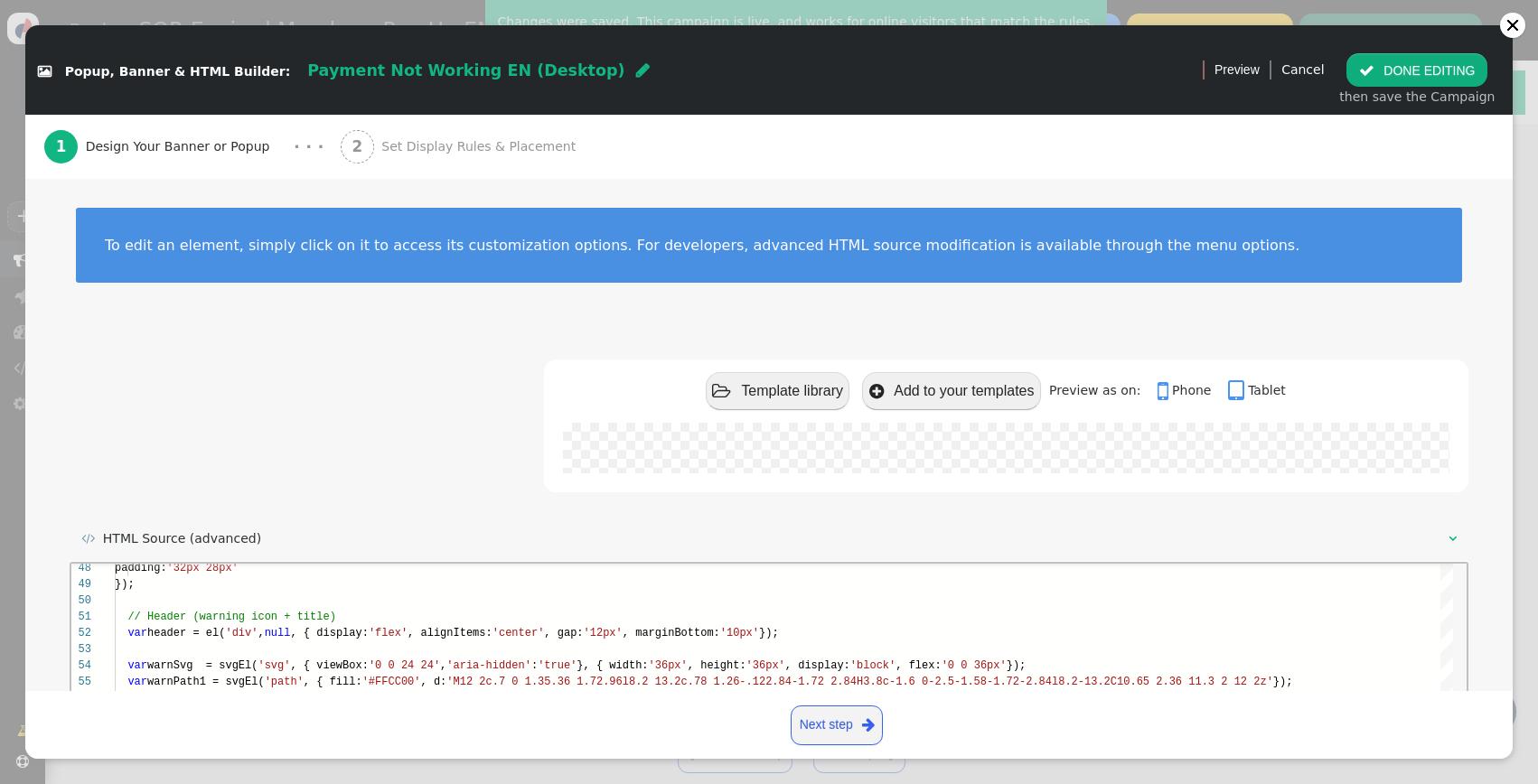
scroll to position [257, 0]
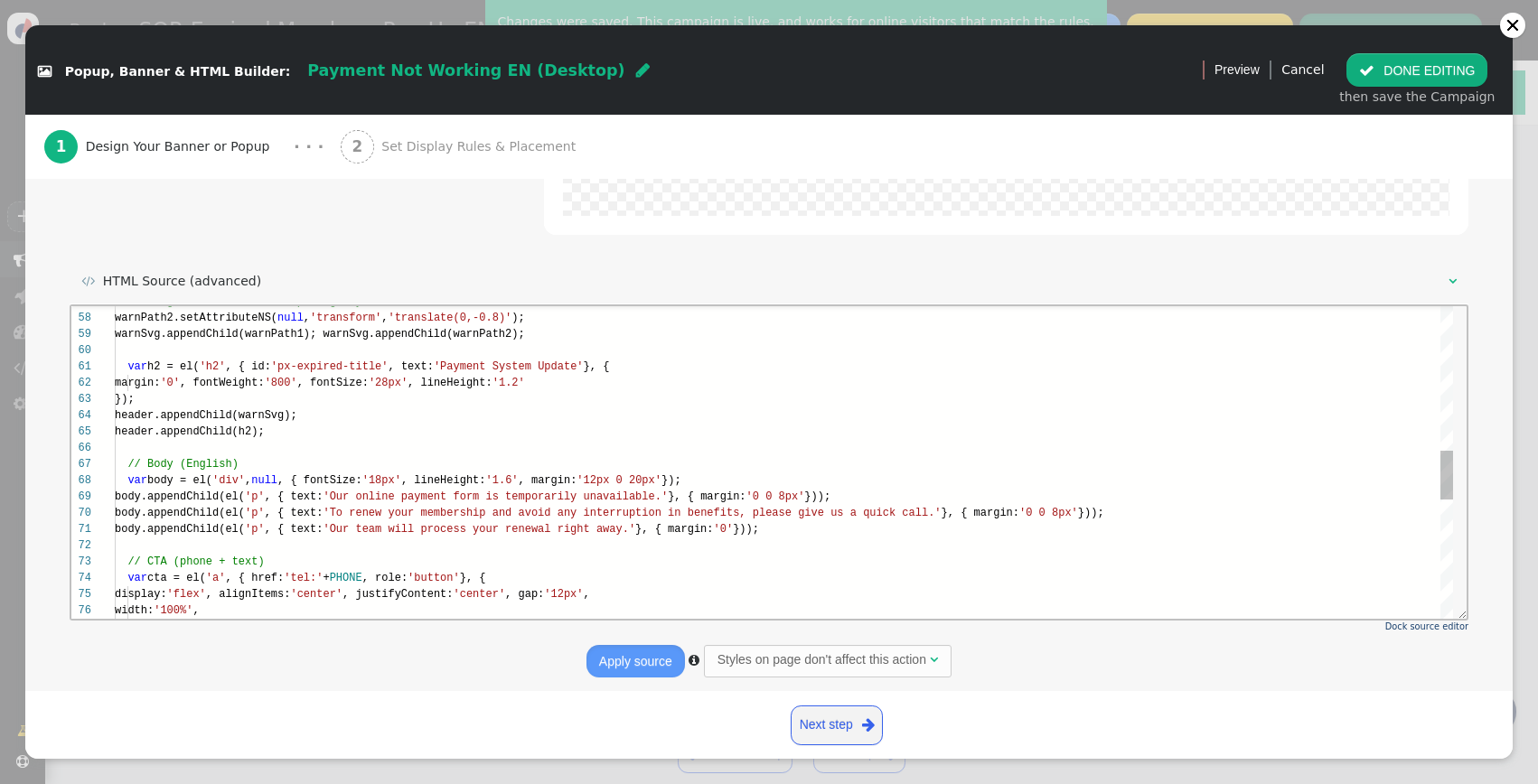
type textarea "var h2 = el('h2', { id:'px-expired-title', text:'Payment System Update' }, { ma…"
click at [849, 427] on div "header.appendChild(h2);" at bounding box center [784, 431] width 1338 height 16
type textarea ","
type textarea "k"
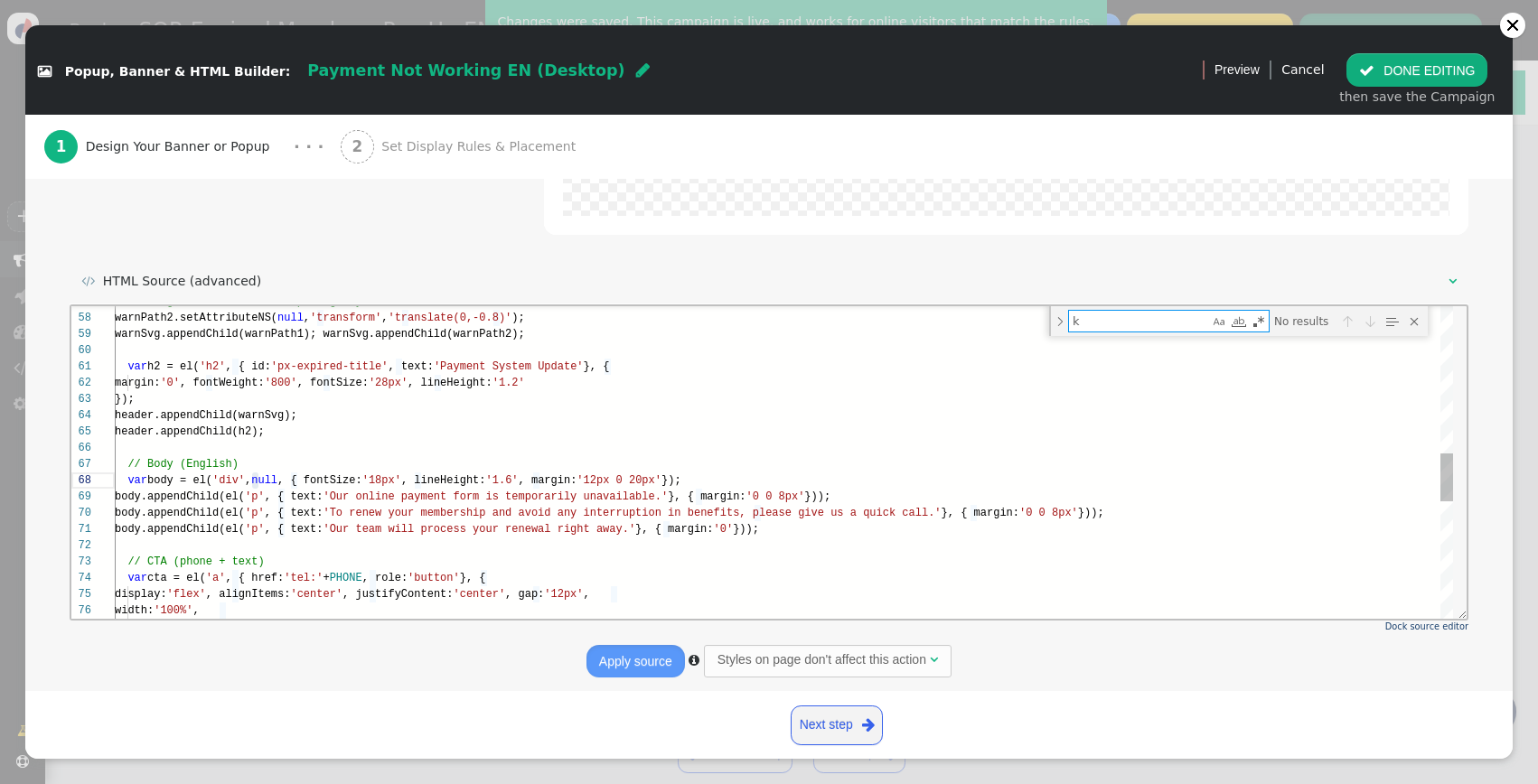
type textarea "System Update' }, { margin:'0', fontWeight:'800', fontSize:'28px', lineHeight:'…"
type textarea "k"
type textarea "var h2 = el('h2', { id:'px-expired-title', text:'Payment System Update' }, { ma…"
type textarea "la"
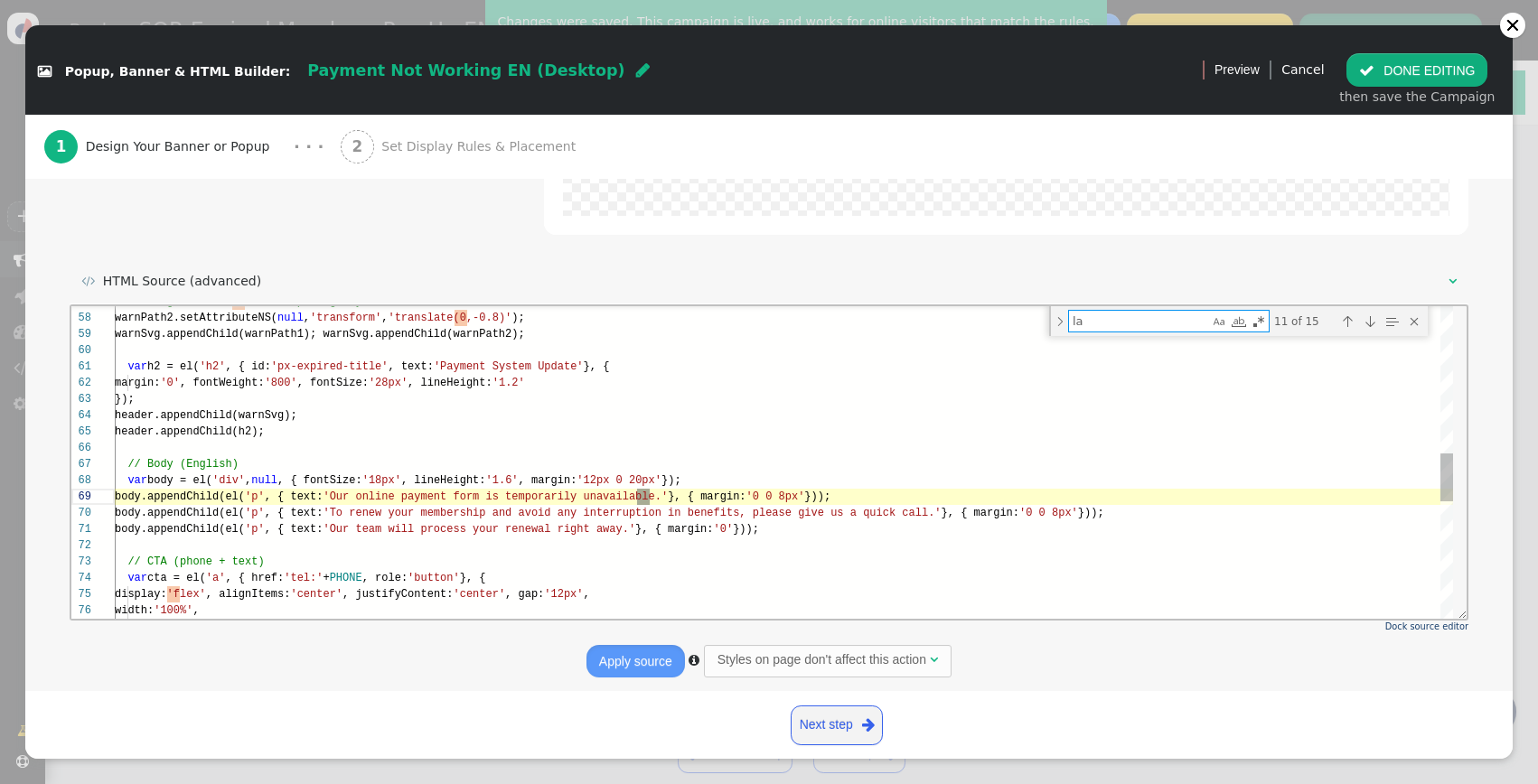
type textarea "var fine = el('div', null, { marginTop:'16px', textAlign:'center', color:'#5252…"
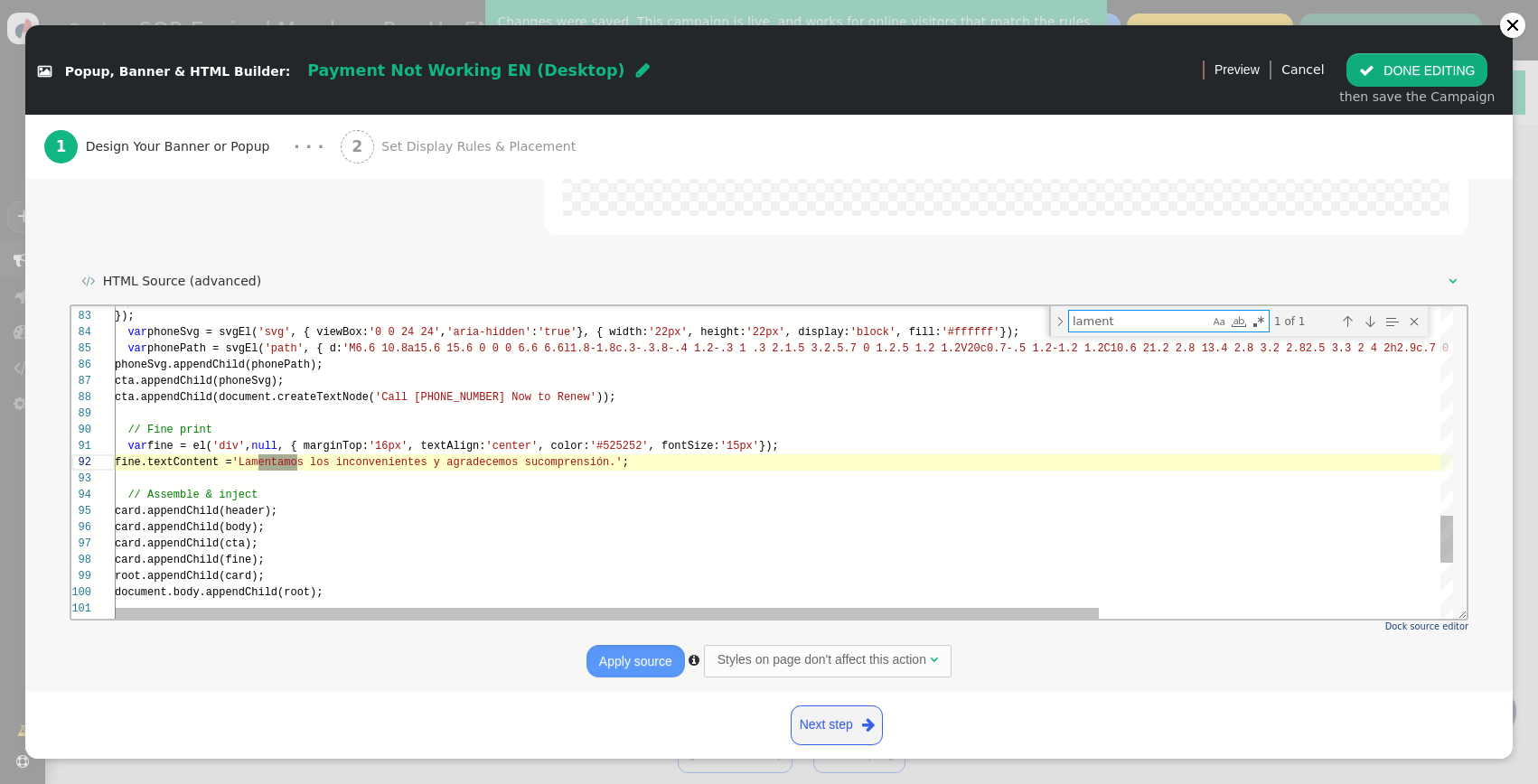
scroll to position [163, 183]
type textarea "lament"
drag, startPoint x: 260, startPoint y: 463, endPoint x: 584, endPoint y: 457, distance: 324.1
click at [584, 457] on span "fine.textContent = 'Lamentamos los inconvenientes y agradecemos su comprensión.…" at bounding box center [372, 461] width 514 height 13
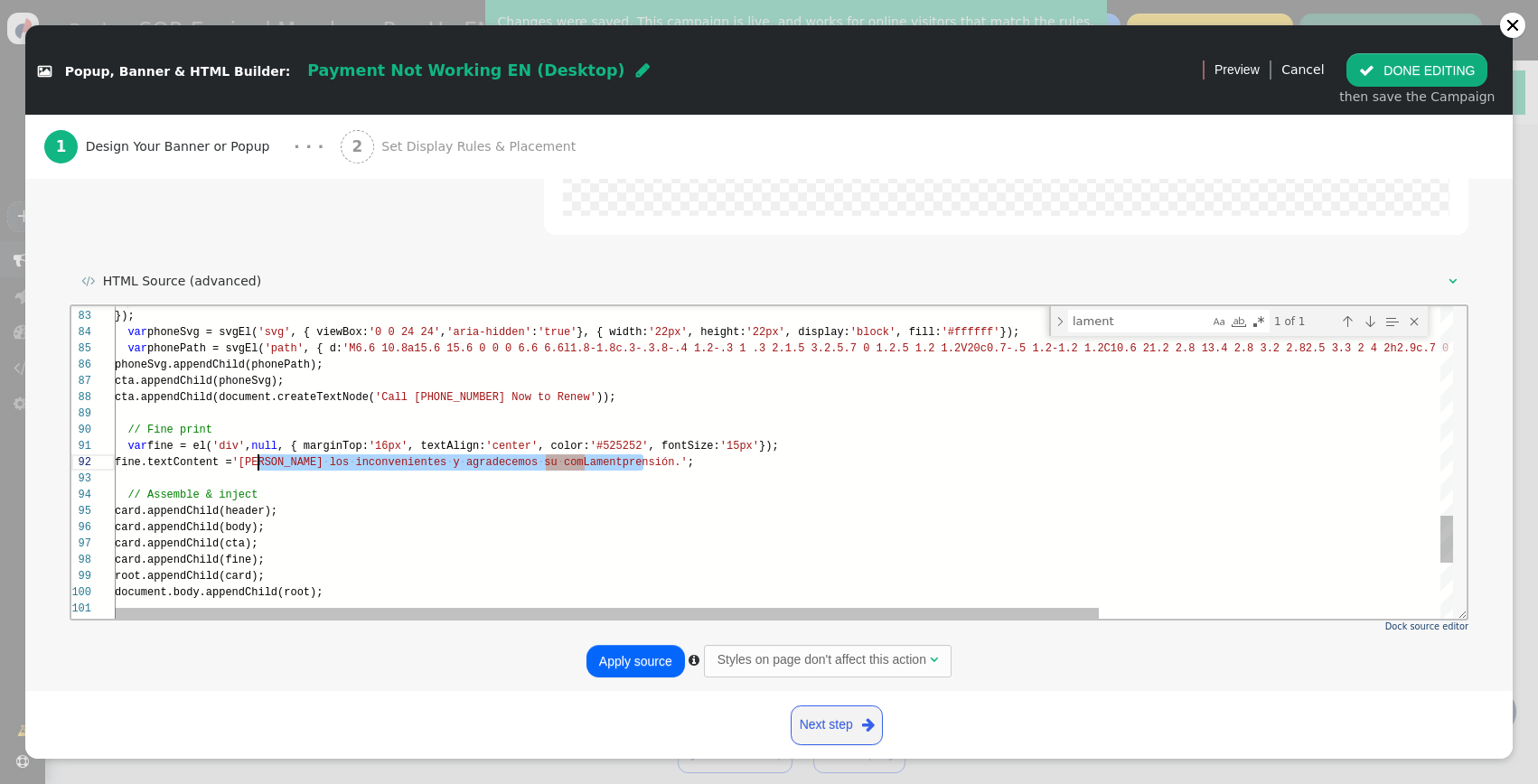
drag, startPoint x: 644, startPoint y: 462, endPoint x: 260, endPoint y: 463, distance: 384.0
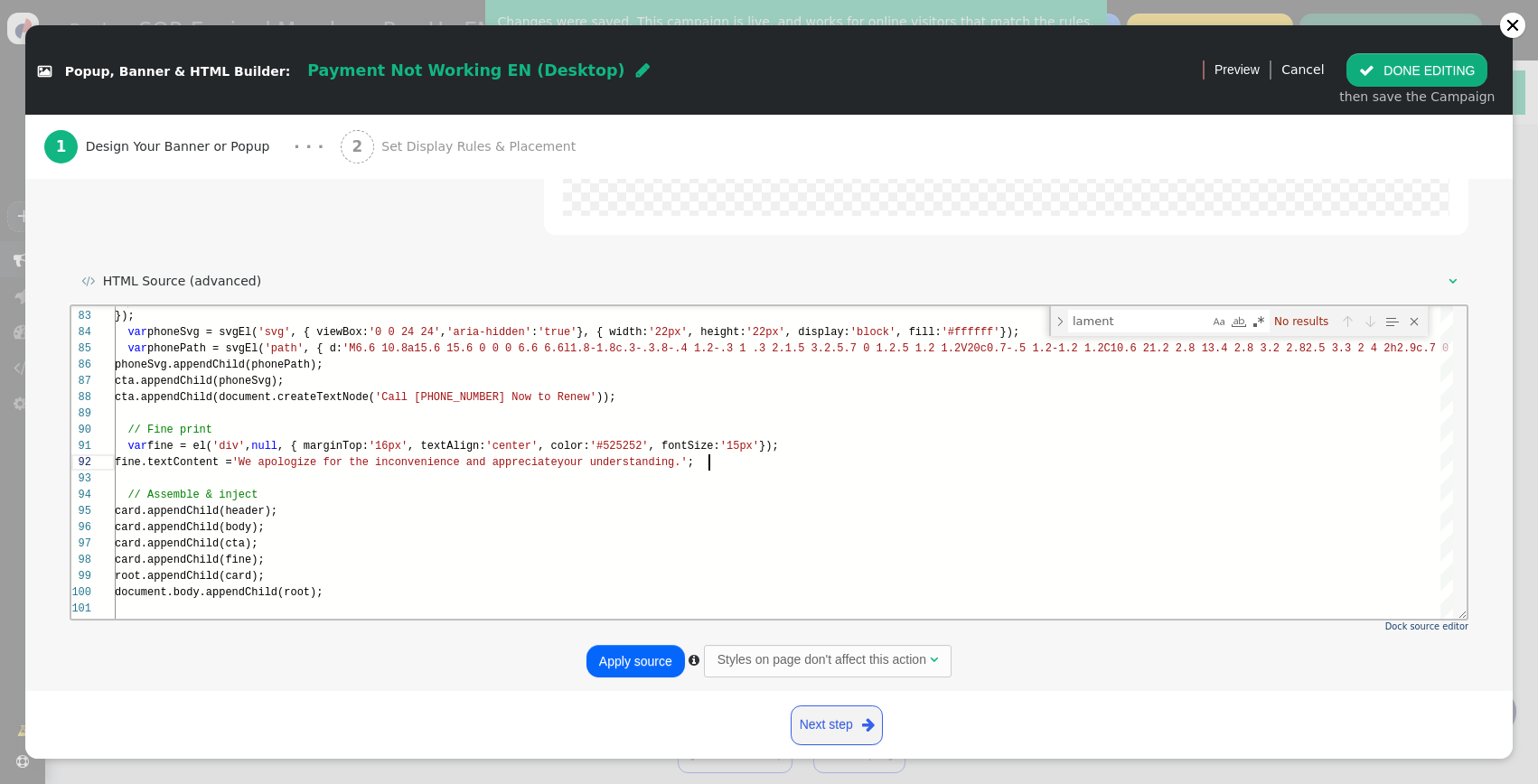
type textarea "var fine = el('div', null, { marginTop:'16px', textAlign:'center', color:'#5252…"
click at [629, 669] on button "Apply source" at bounding box center [635, 661] width 98 height 33
click at [1394, 70] on button " DONE EDITING" at bounding box center [1417, 69] width 141 height 33
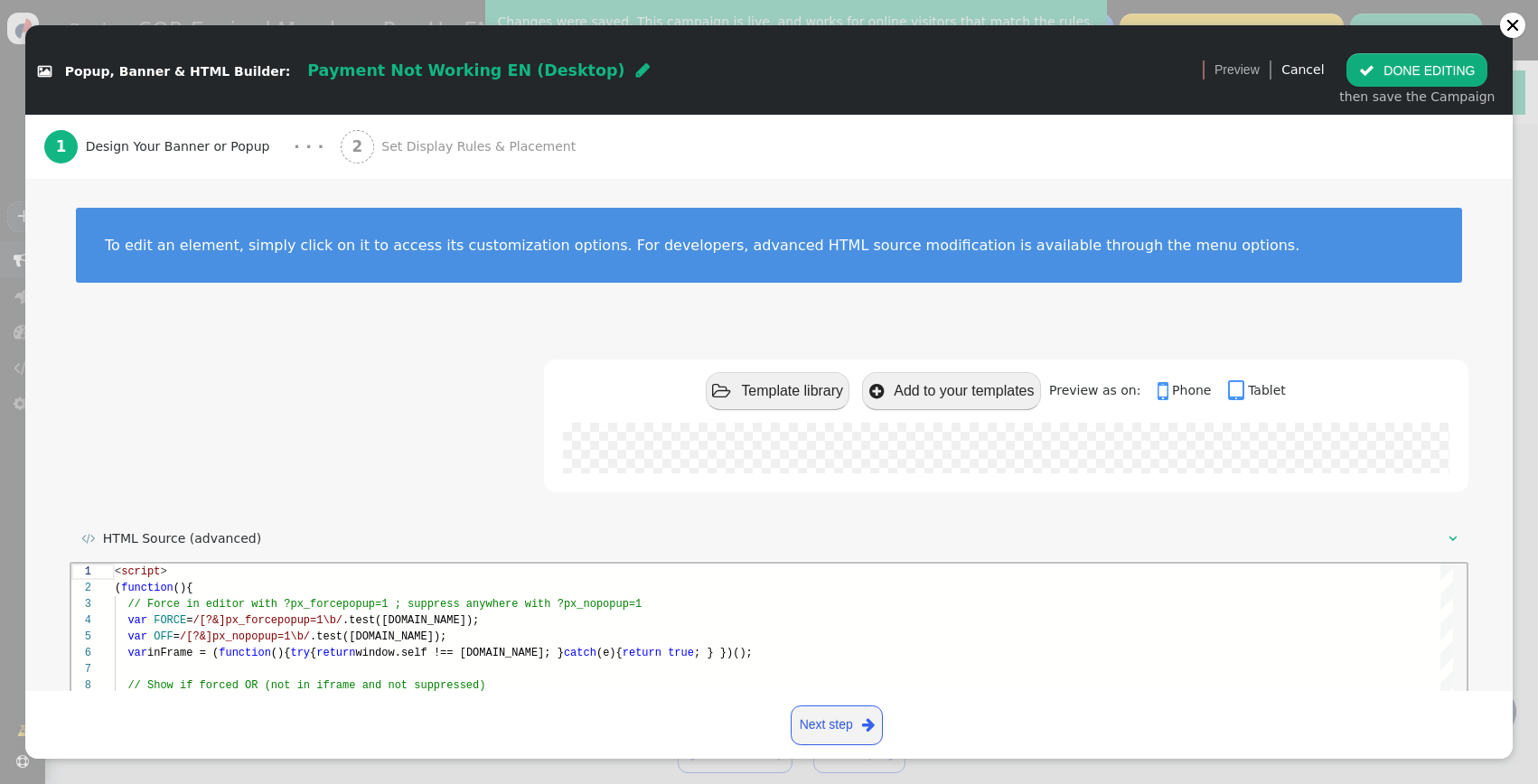
scroll to position [163, 0]
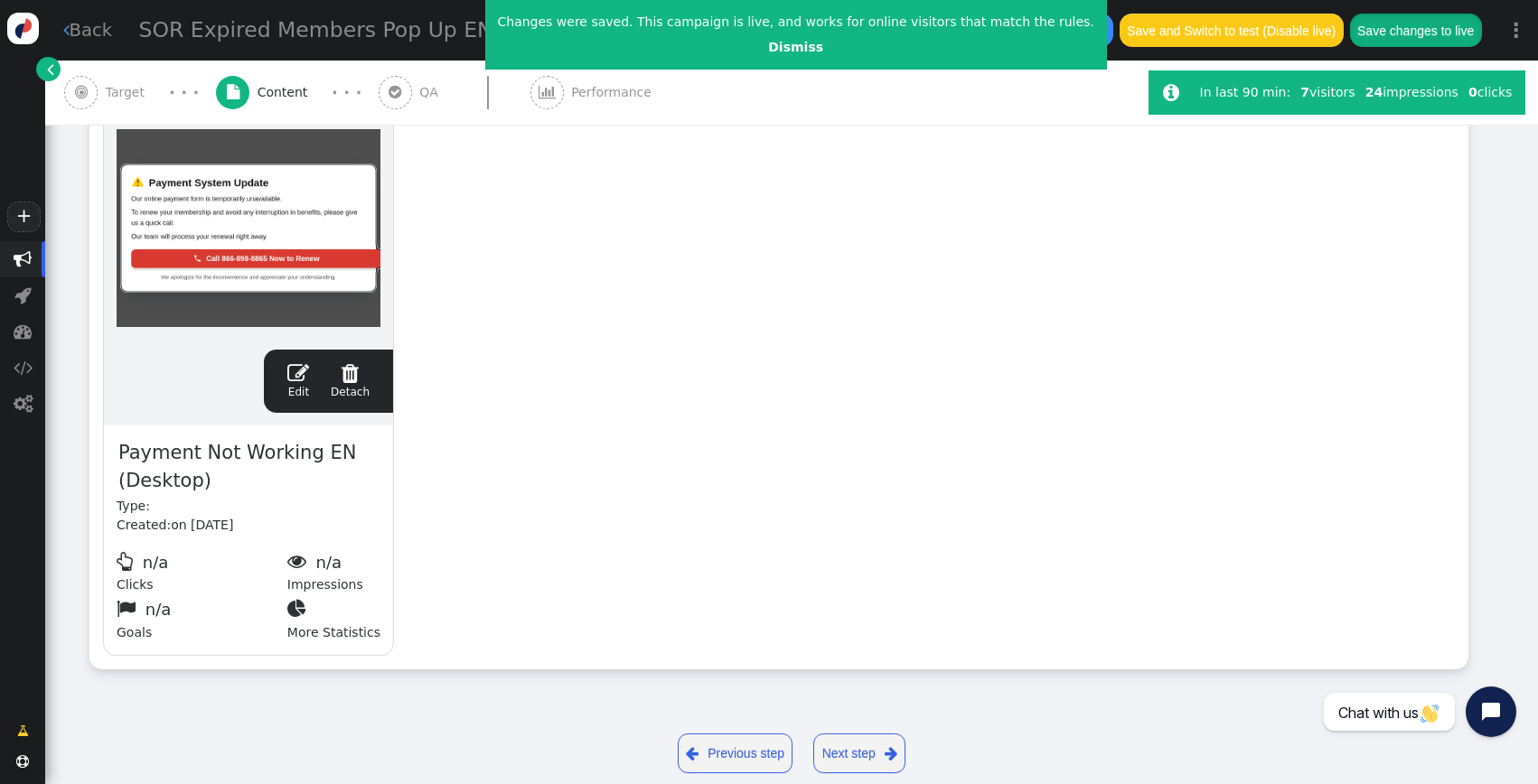
click at [1432, 18] on button "Save changes to live" at bounding box center [1416, 30] width 132 height 33
click at [769, 48] on link "Dismiss" at bounding box center [796, 47] width 56 height 15
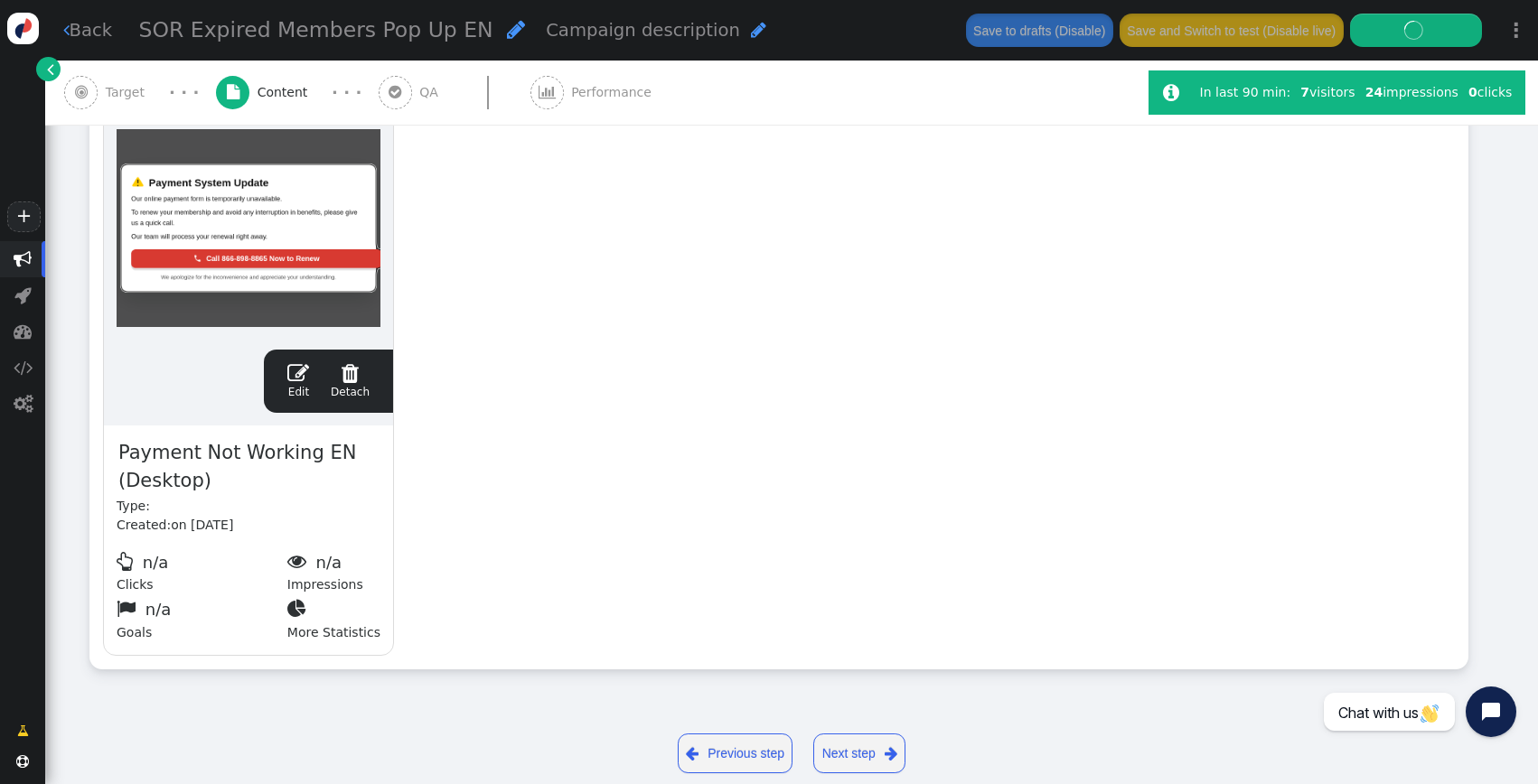
click at [884, 336] on div "drag this  Edit  Detach  Preview Payment Not Working EN (Desktop) Type: Crea…" at bounding box center [778, 368] width 1377 height 599
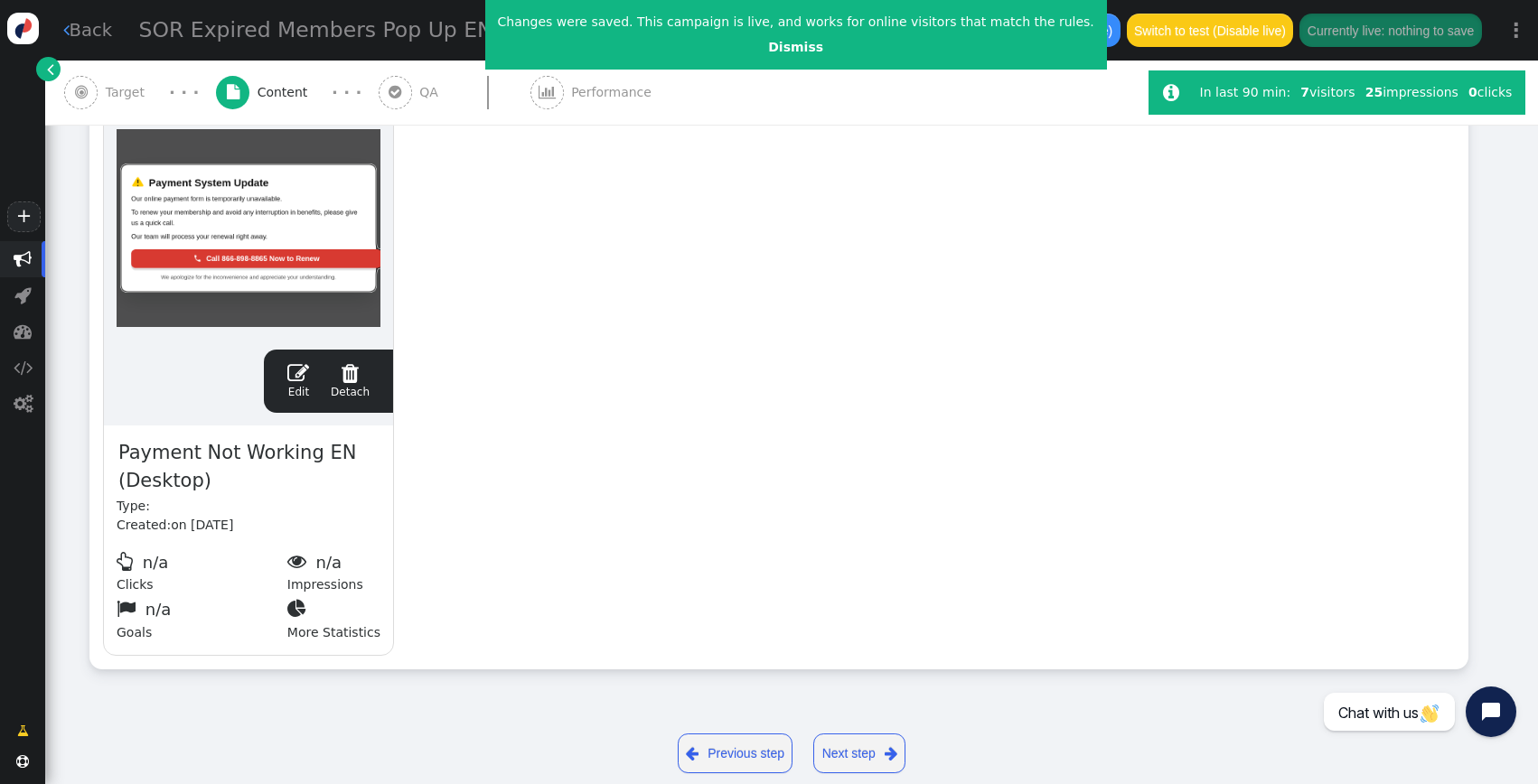
click at [569, 377] on div "drag this  Edit  Detach  Preview Payment Not Working EN (Desktop) Type: Crea…" at bounding box center [778, 368] width 1377 height 599
click at [626, 495] on div "drag this  Edit  Detach  Preview Payment Not Working EN (Desktop) Type: Crea…" at bounding box center [778, 368] width 1377 height 599
click at [769, 42] on link "Dismiss" at bounding box center [796, 47] width 56 height 15
